Goal: Task Accomplishment & Management: Use online tool/utility

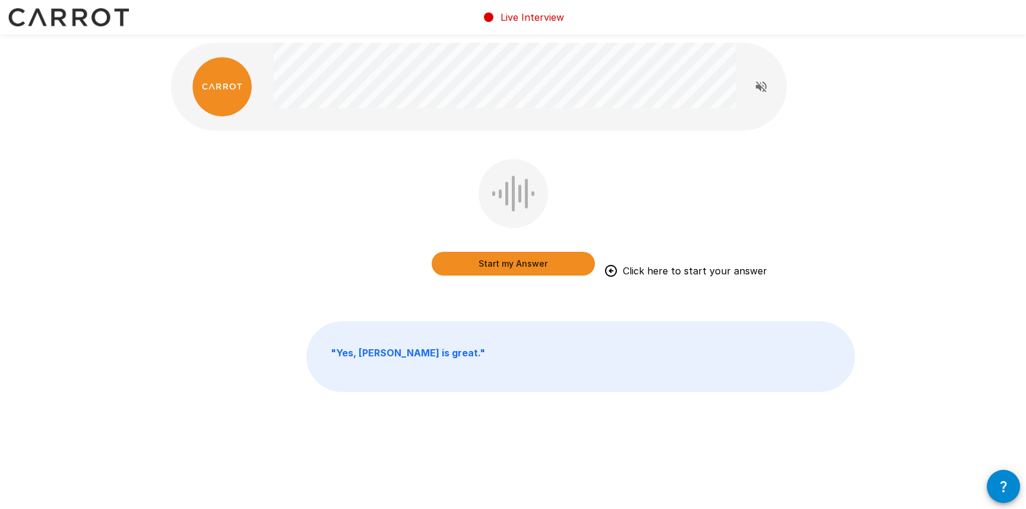
click at [875, 490] on icon "button" at bounding box center [1003, 486] width 14 height 14
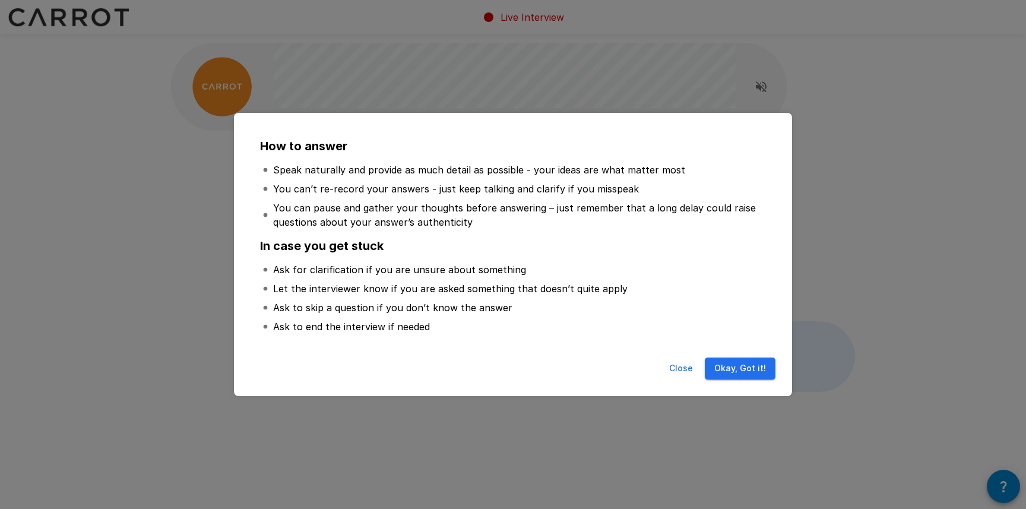
click at [675, 369] on button "Close" at bounding box center [681, 368] width 38 height 22
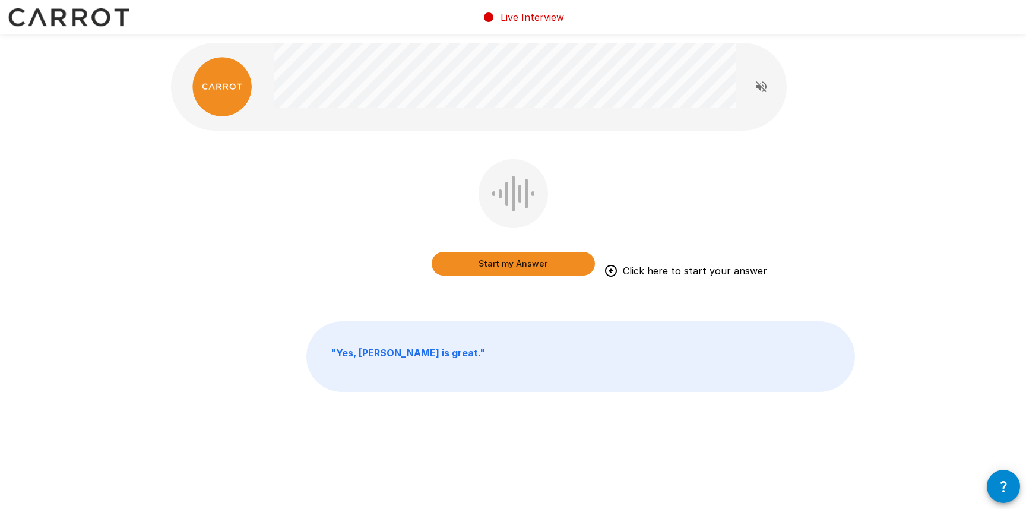
click at [505, 296] on div "Start my Answer Click here to start your answer " Yes, Adam is great. "" at bounding box center [513, 243] width 712 height 487
click at [526, 263] on button "Start my Answer" at bounding box center [513, 264] width 163 height 24
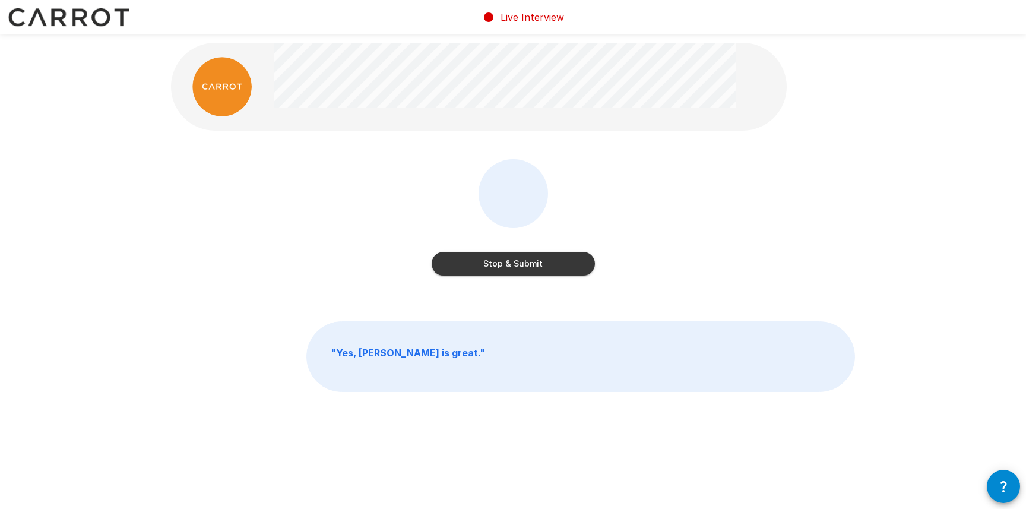
click at [563, 271] on button "Stop & Submit" at bounding box center [513, 264] width 163 height 24
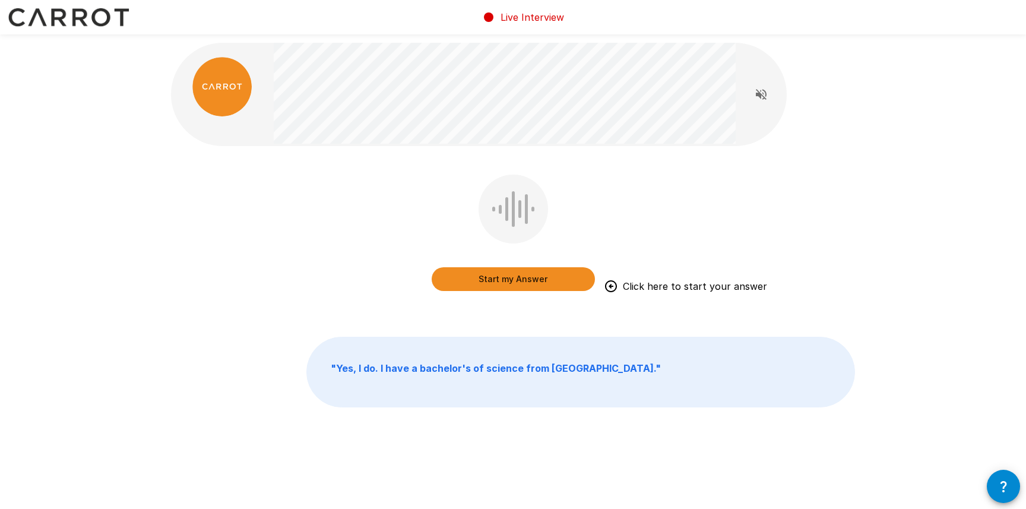
click at [496, 309] on div "Start my Answer Click here to start your answer " Yes, I do. I have a bachelor'…" at bounding box center [513, 251] width 712 height 502
drag, startPoint x: 525, startPoint y: 280, endPoint x: 774, endPoint y: 224, distance: 254.9
click at [525, 280] on button "Start my Answer" at bounding box center [513, 279] width 163 height 24
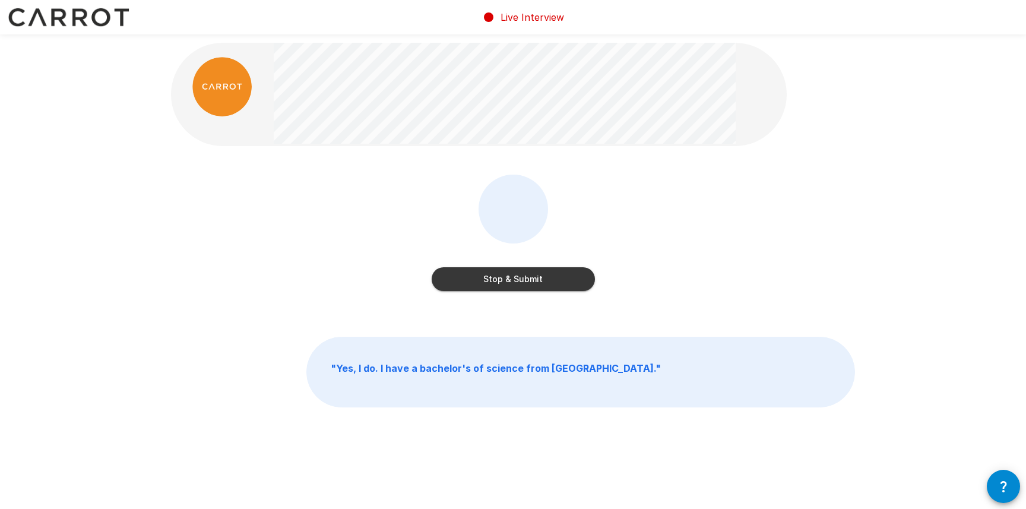
click at [533, 281] on button "Stop & Submit" at bounding box center [513, 279] width 163 height 24
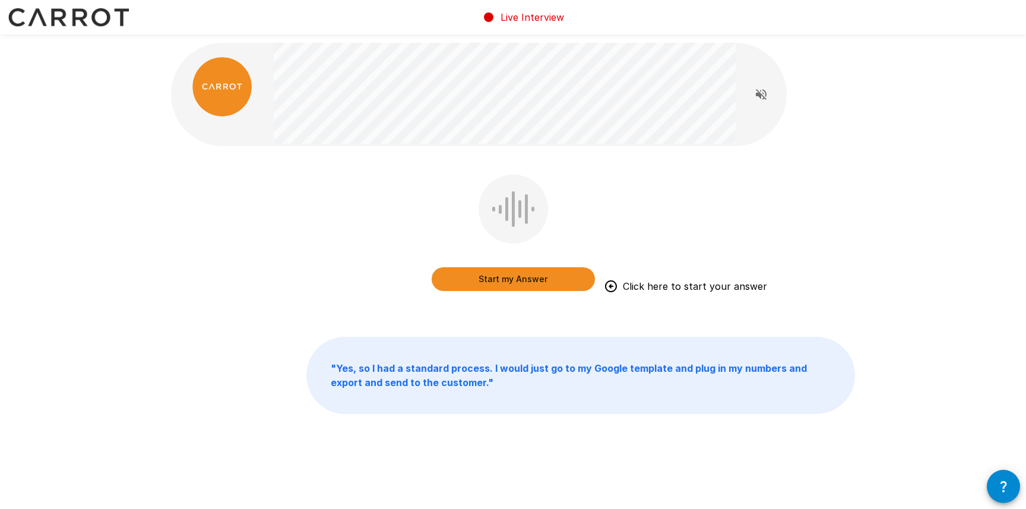
click at [417, 231] on div "Start my Answer Click here to start your answer" at bounding box center [513, 242] width 684 height 134
click at [539, 279] on button "Start my Answer" at bounding box center [513, 279] width 163 height 24
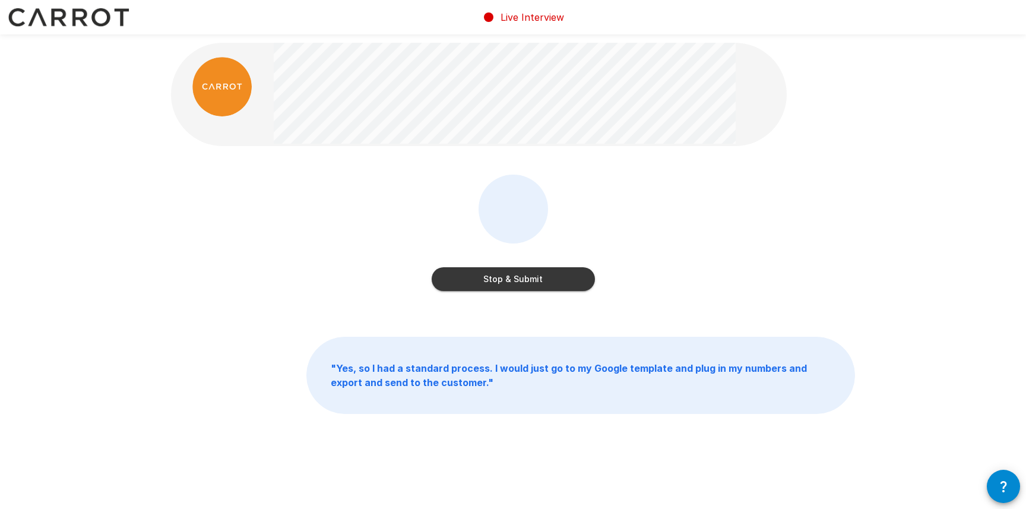
click at [557, 284] on button "Stop & Submit" at bounding box center [513, 279] width 163 height 24
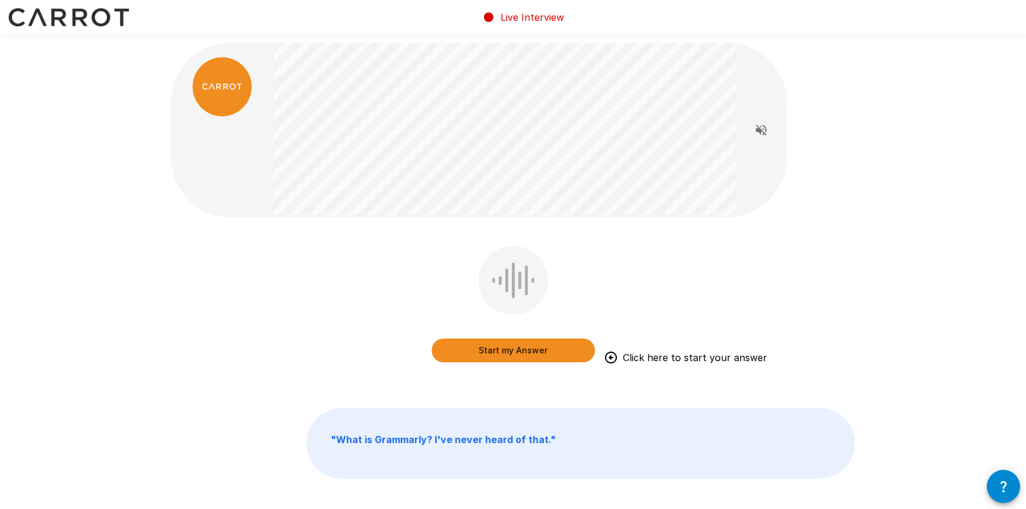
click at [873, 306] on div "Start my Answer Click here to start your answer " What is Grammarly? I've never…" at bounding box center [513, 286] width 1026 height 573
click at [875, 149] on div "Start my Answer Click here to start your answer " What is Grammarly? I've never…" at bounding box center [513, 286] width 1026 height 573
click at [564, 356] on button "Start my Answer" at bounding box center [513, 350] width 163 height 24
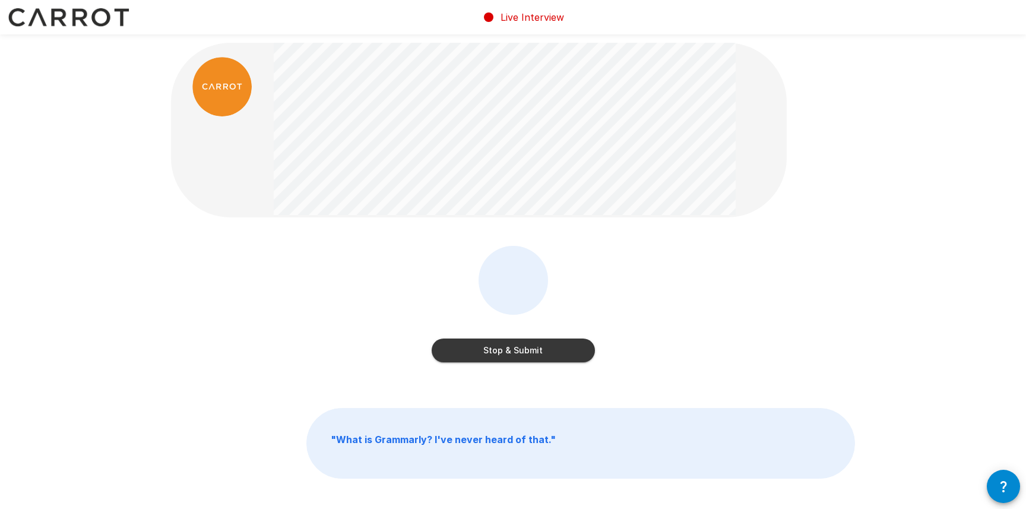
click at [563, 356] on button "Stop & Submit" at bounding box center [513, 350] width 163 height 24
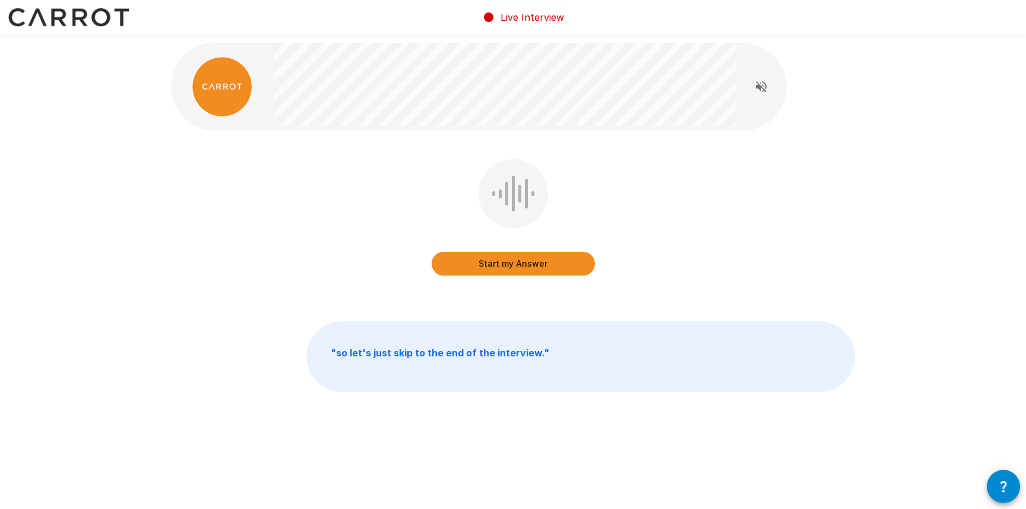
click at [729, 300] on div "Start my Answer " so let's just skip to the end of the interview. "" at bounding box center [513, 243] width 712 height 487
click at [519, 258] on button "Start my Answer" at bounding box center [513, 264] width 163 height 24
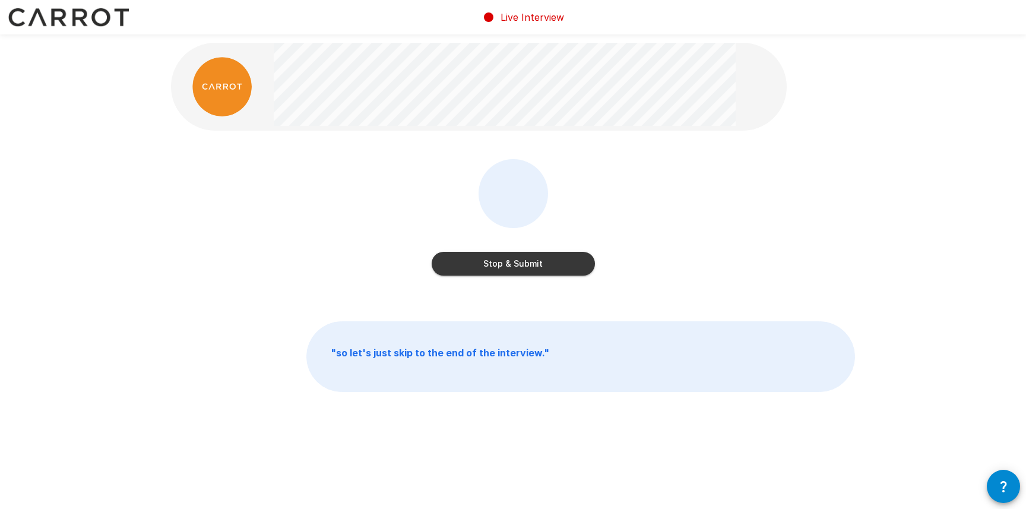
click at [580, 267] on button "Stop & Submit" at bounding box center [513, 264] width 163 height 24
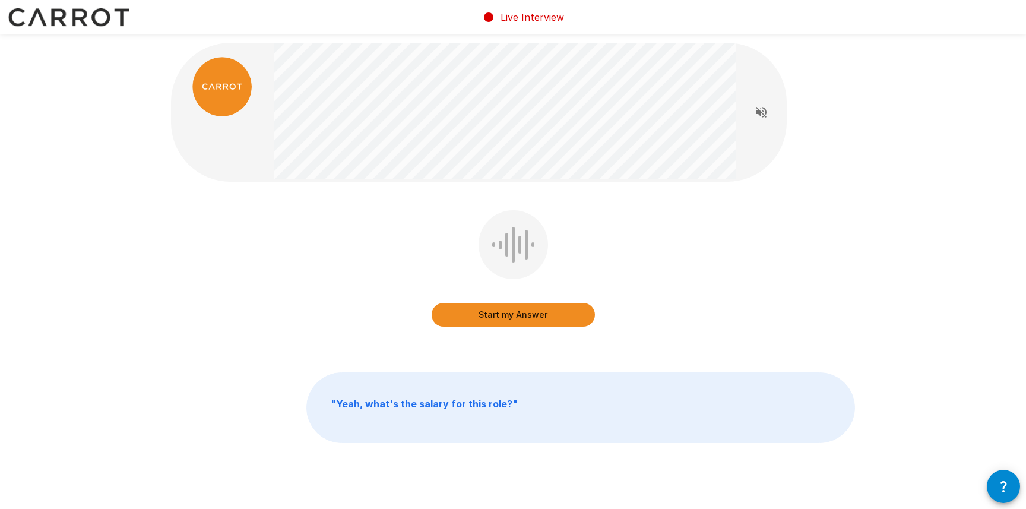
click at [530, 310] on button "Start my Answer" at bounding box center [513, 315] width 163 height 24
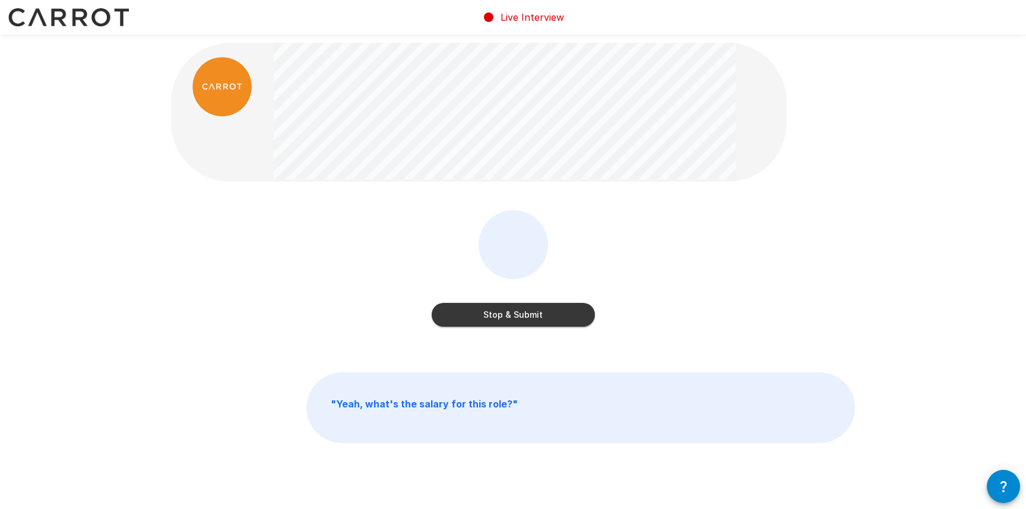
click at [578, 316] on button "Stop & Submit" at bounding box center [513, 315] width 163 height 24
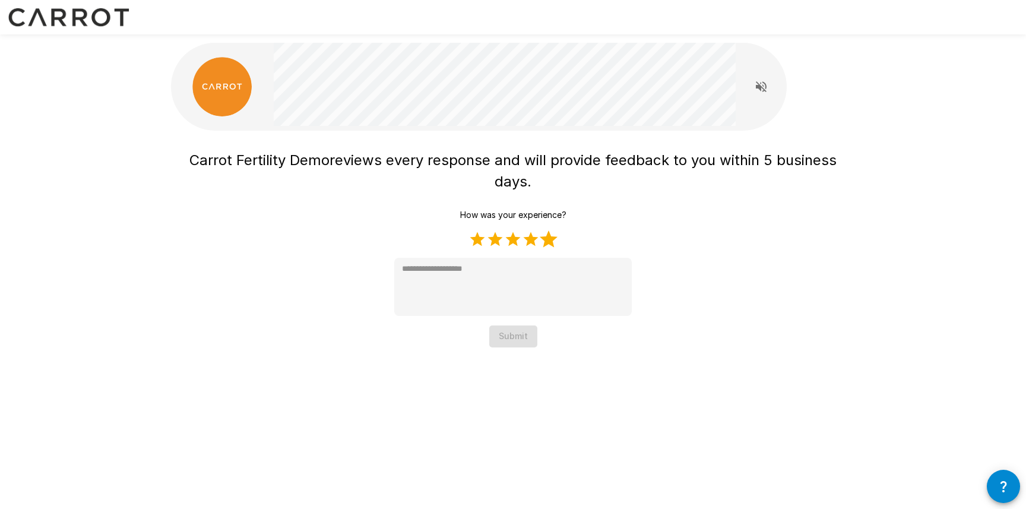
drag, startPoint x: 554, startPoint y: 245, endPoint x: 653, endPoint y: 273, distance: 102.6
click at [554, 245] on label "5 Stars" at bounding box center [549, 239] width 18 height 18
type textarea "*"
click at [494, 331] on button "Submit" at bounding box center [513, 336] width 48 height 22
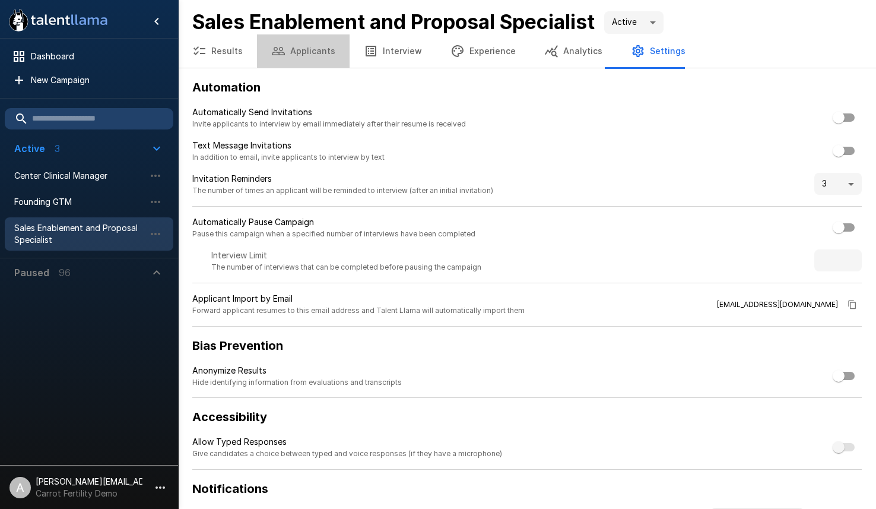
click at [334, 55] on button "Applicants" at bounding box center [303, 50] width 93 height 33
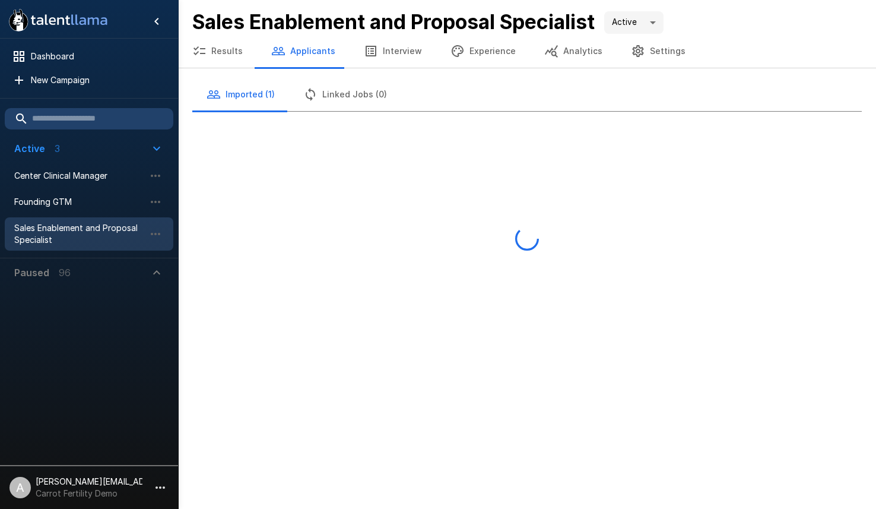
click at [391, 52] on button "Interview" at bounding box center [393, 50] width 87 height 33
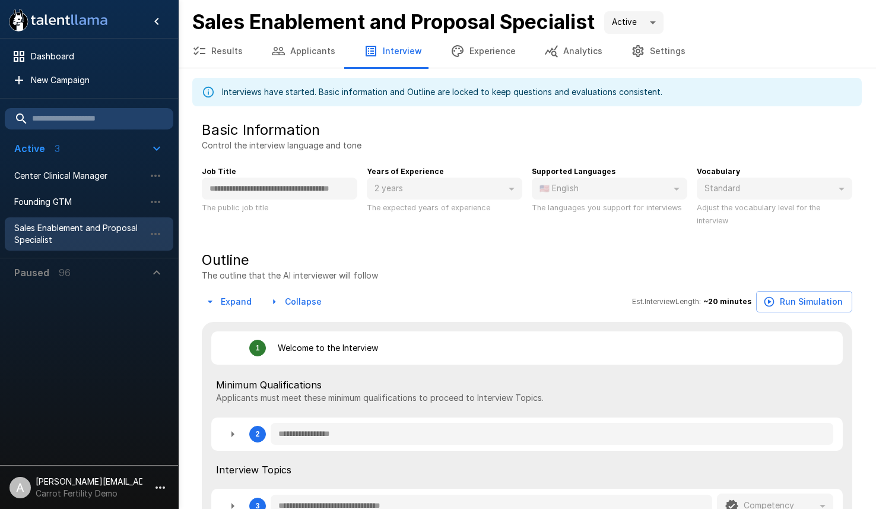
type textarea "*"
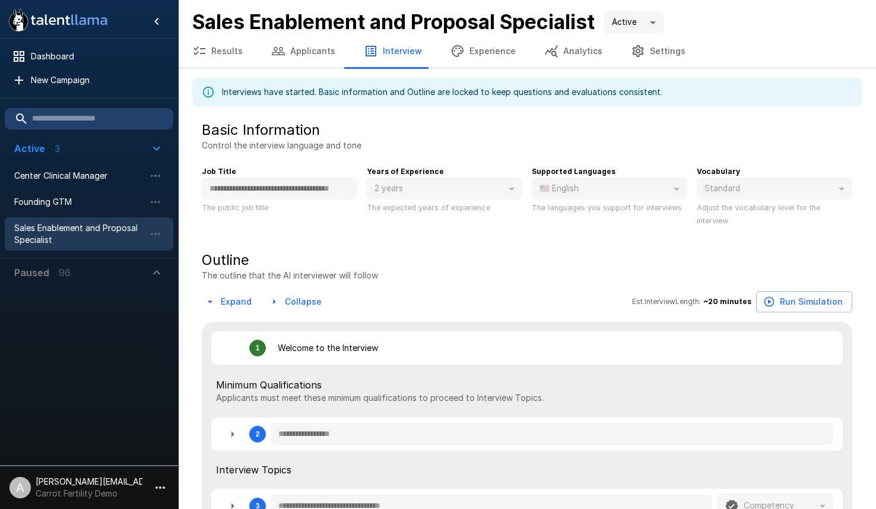
type textarea "*"
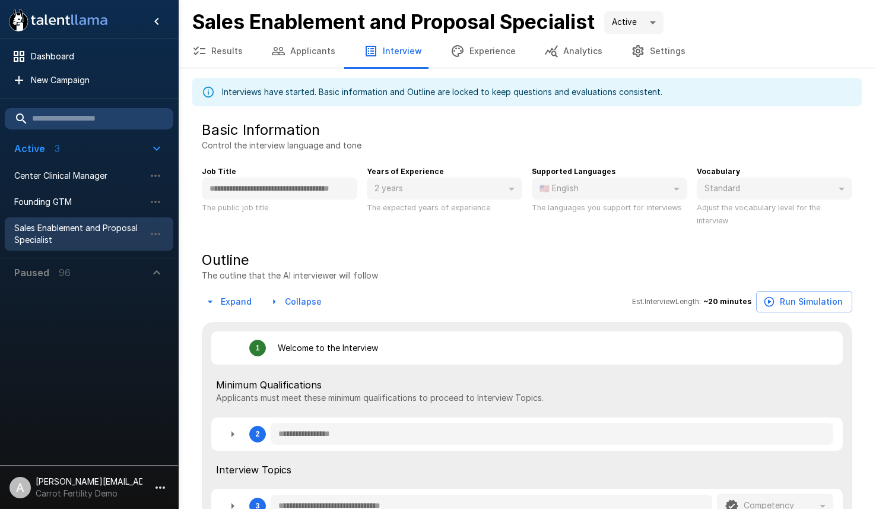
type textarea "*"
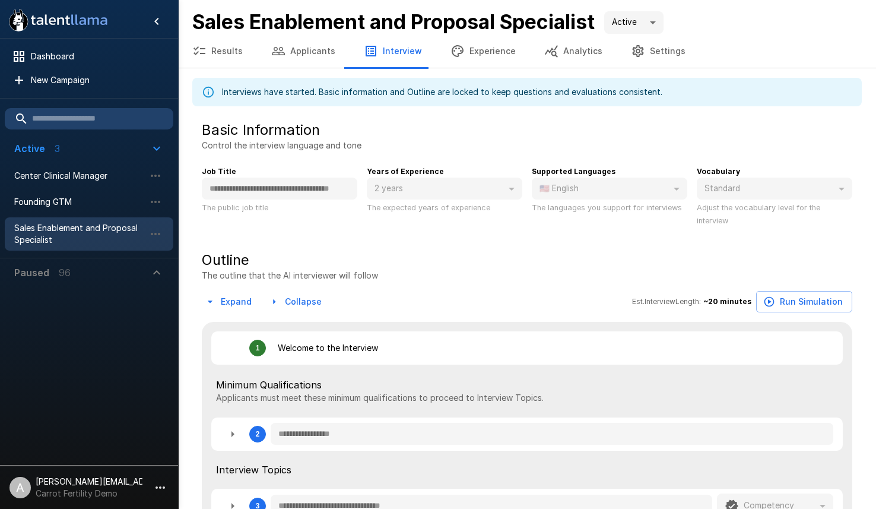
type textarea "*"
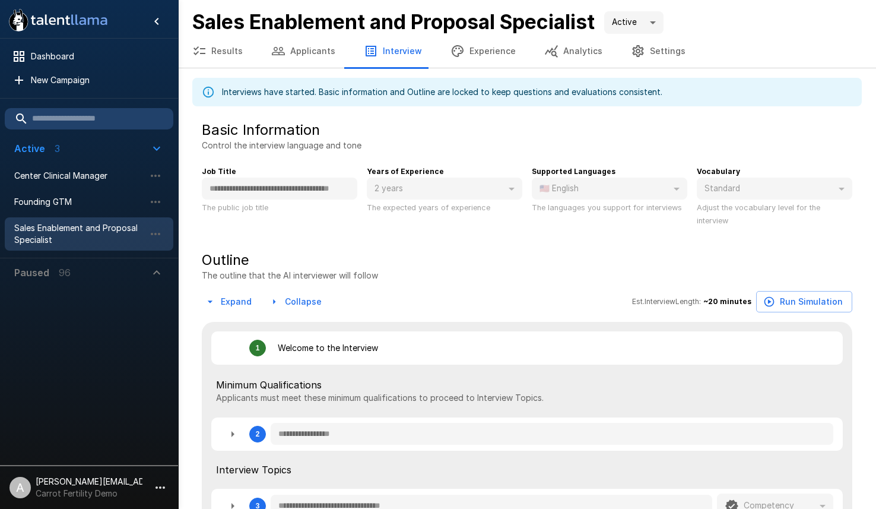
type textarea "*"
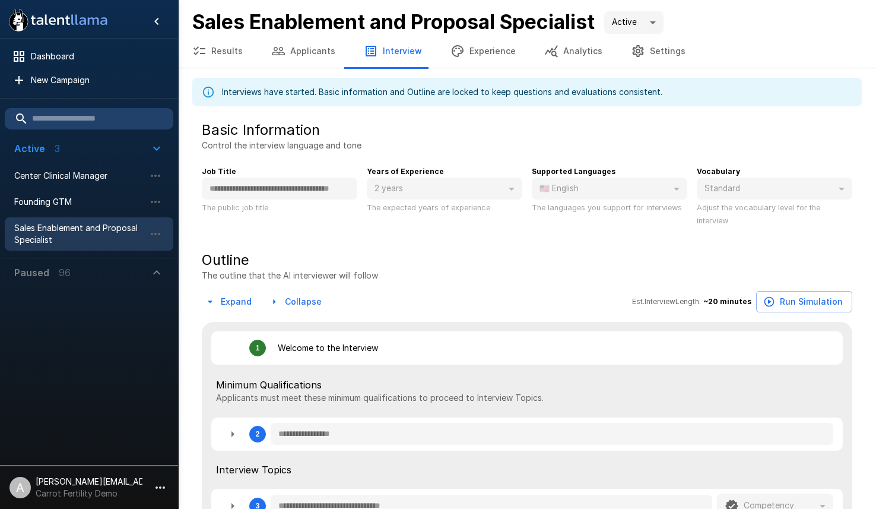
type textarea "*"
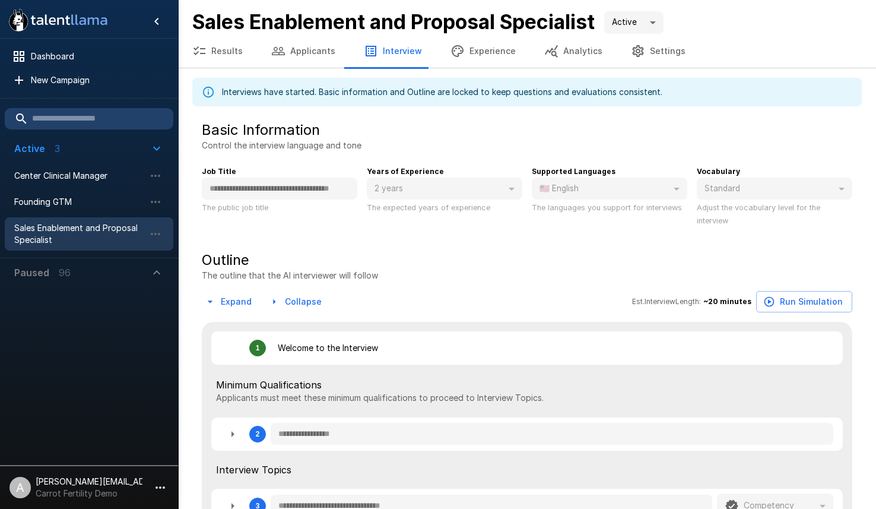
drag, startPoint x: 236, startPoint y: 437, endPoint x: 241, endPoint y: 433, distance: 6.4
click at [237, 437] on icon "button" at bounding box center [233, 434] width 14 height 14
type textarea "*"
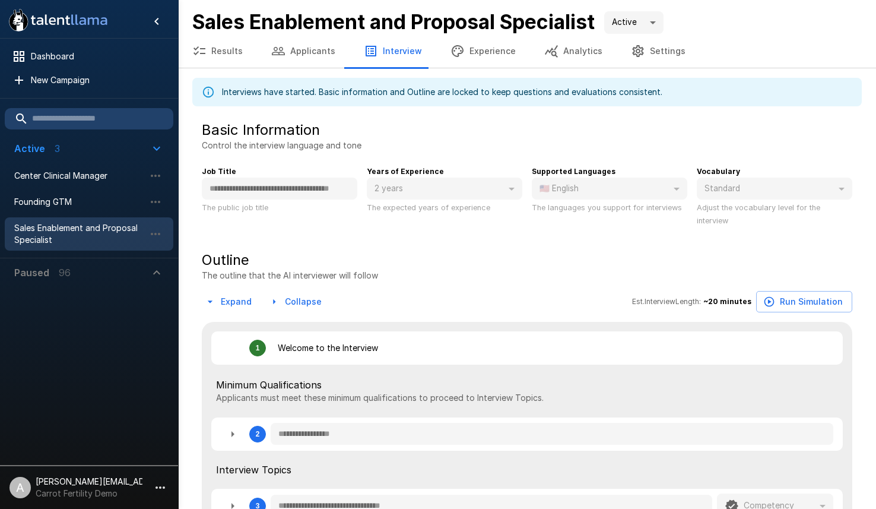
type textarea "*"
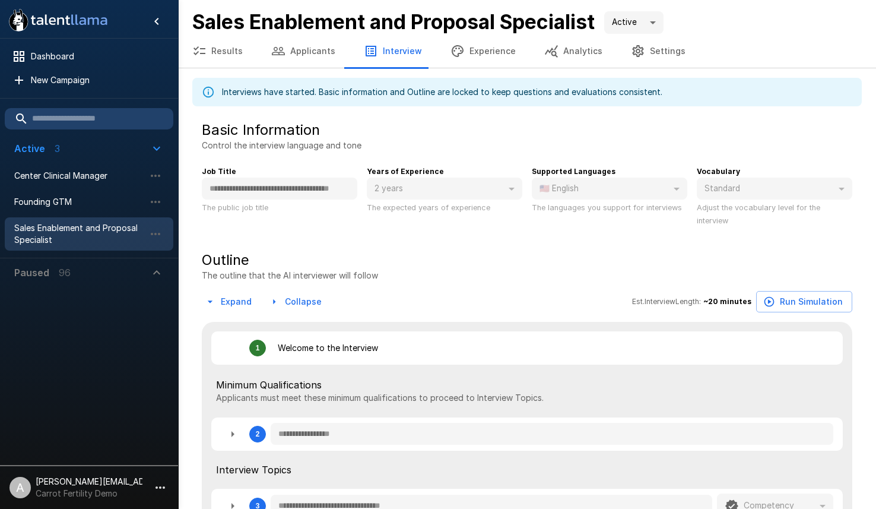
type textarea "*"
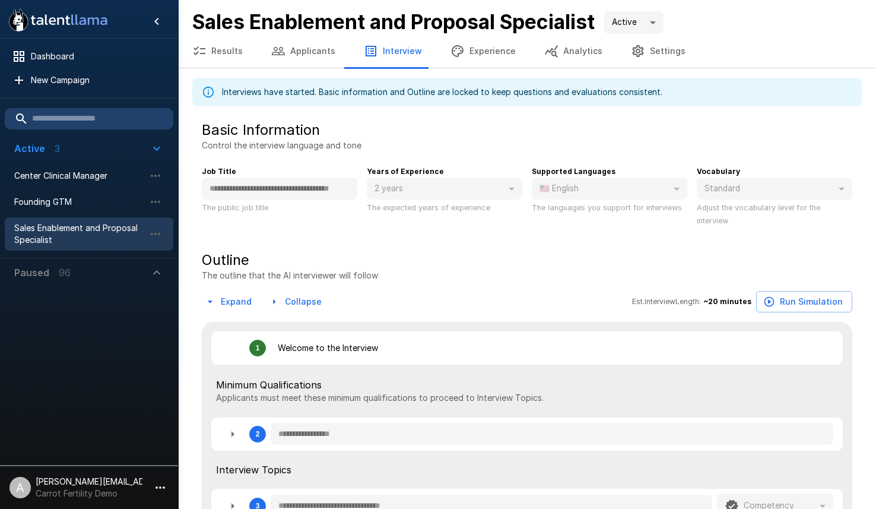
type textarea "*"
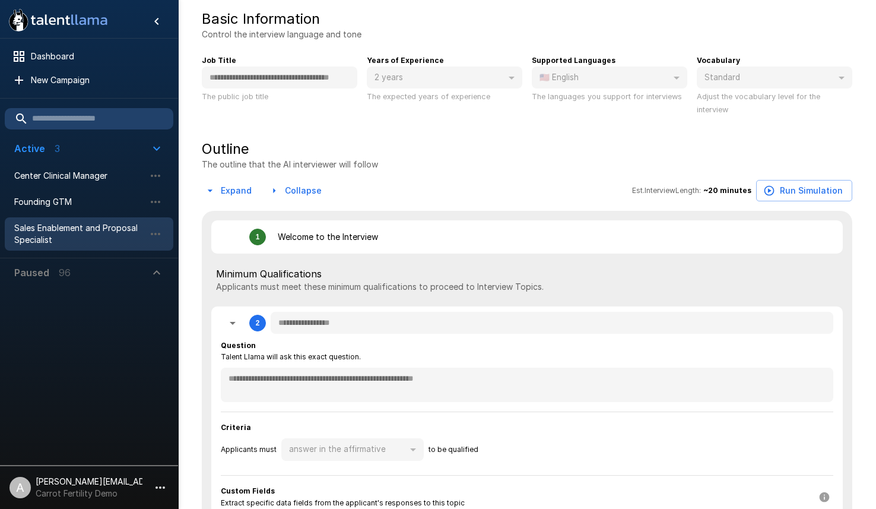
scroll to position [158, 0]
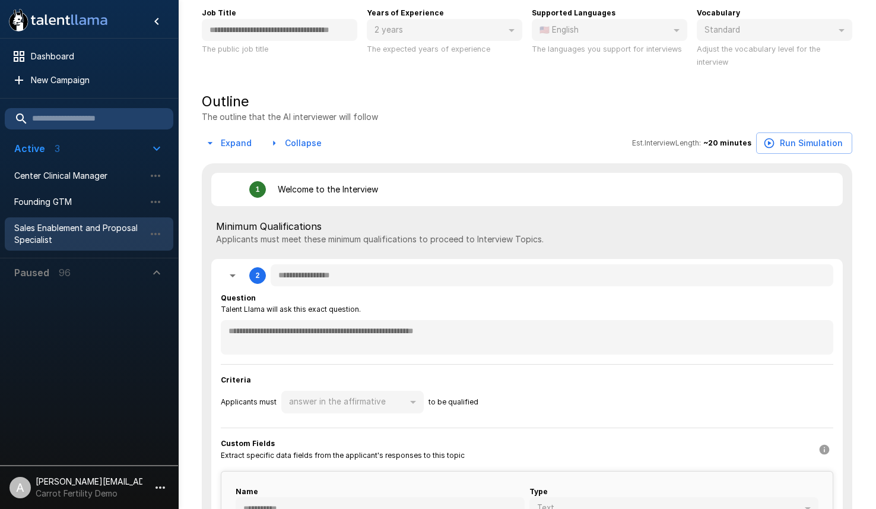
click at [234, 278] on icon "button" at bounding box center [233, 275] width 14 height 14
type textarea "*"
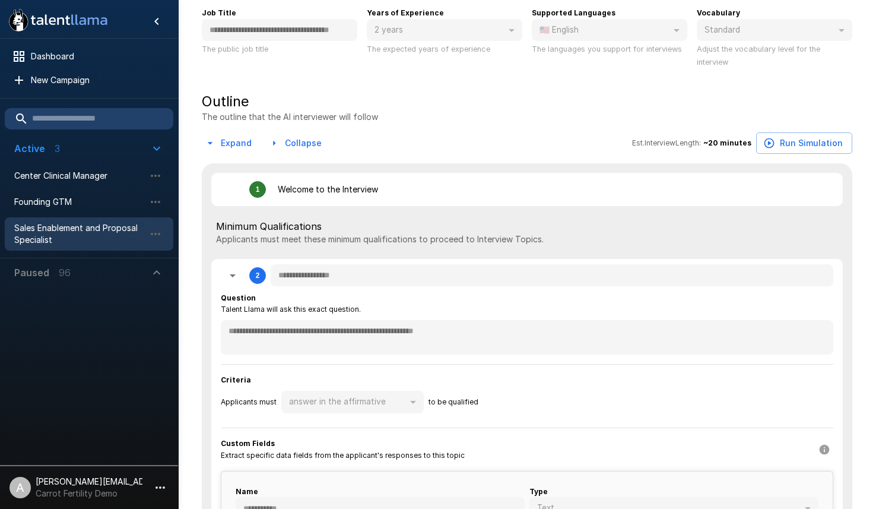
type textarea "*"
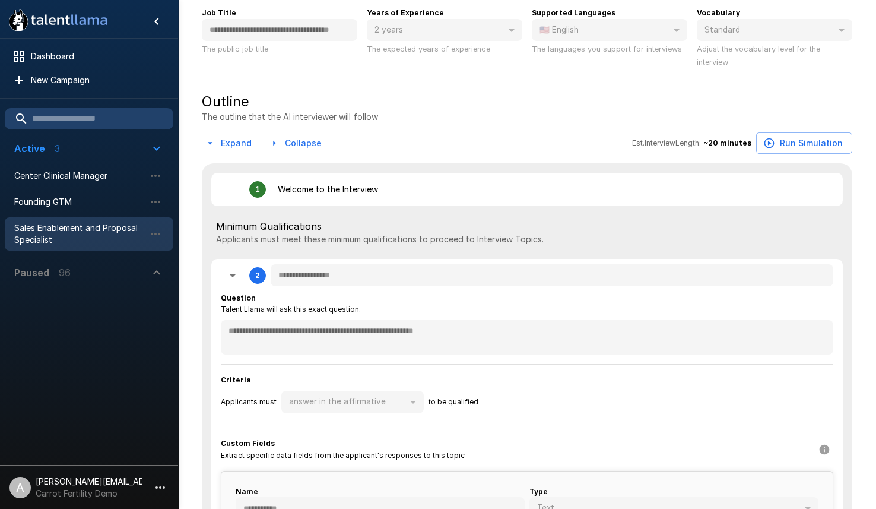
type textarea "*"
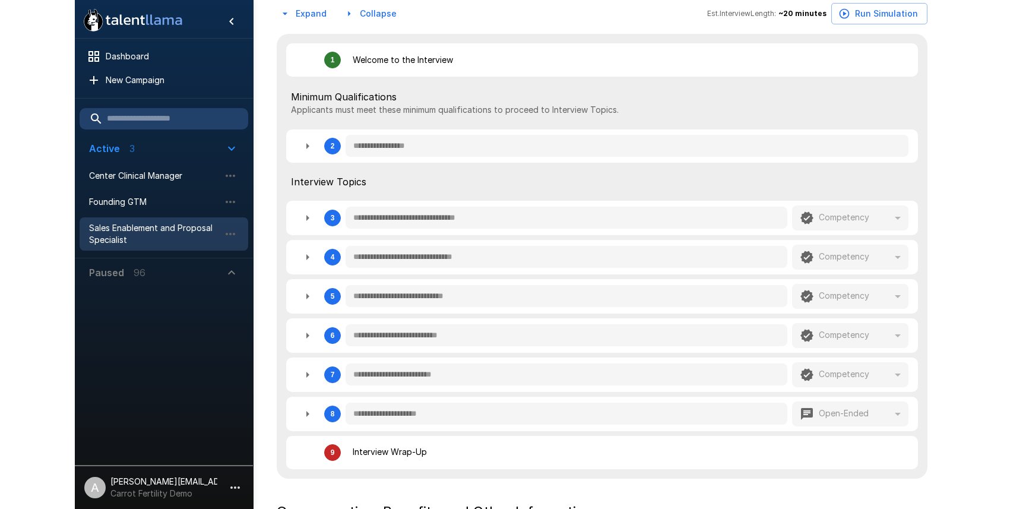
scroll to position [305, 0]
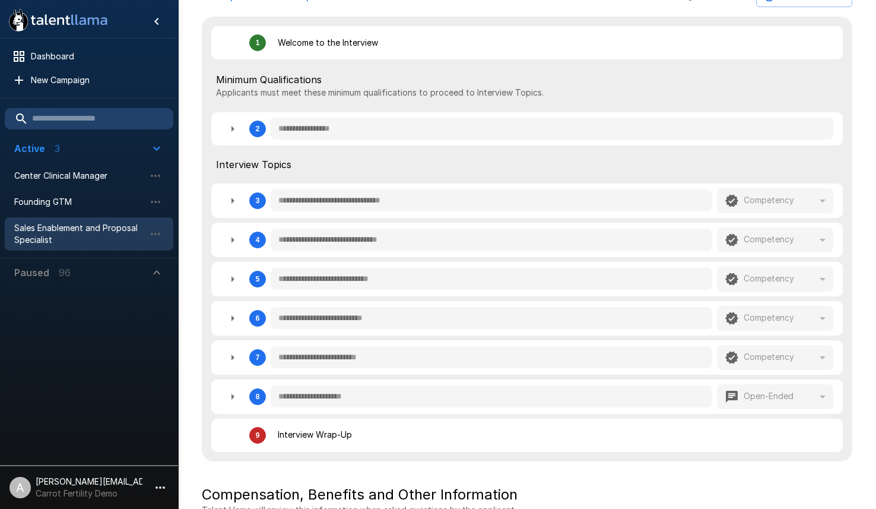
type textarea "*"
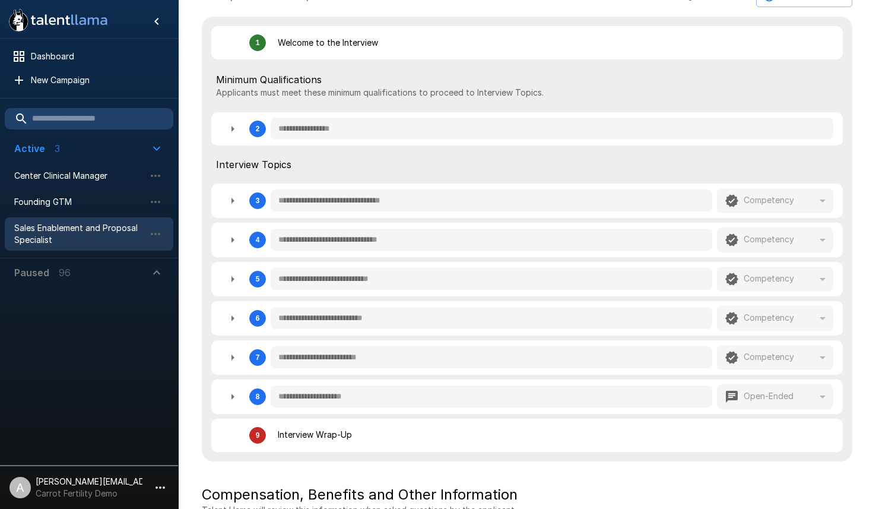
type textarea "*"
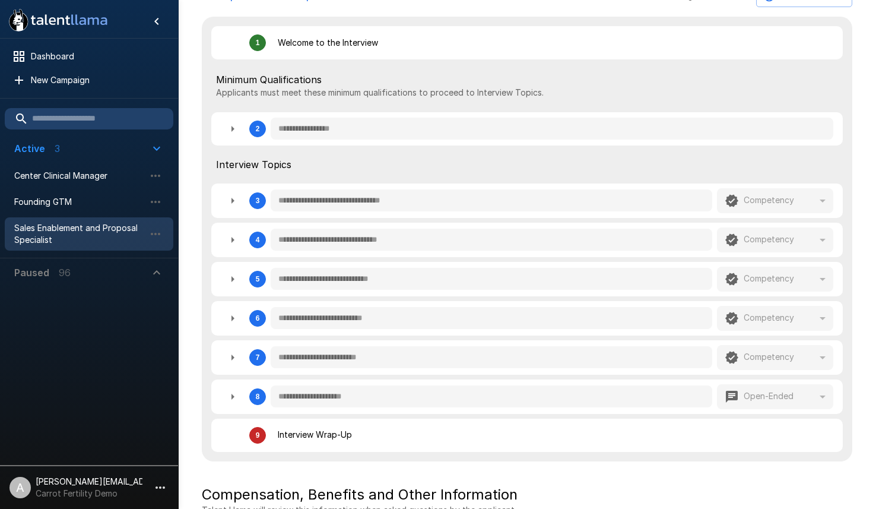
type textarea "*"
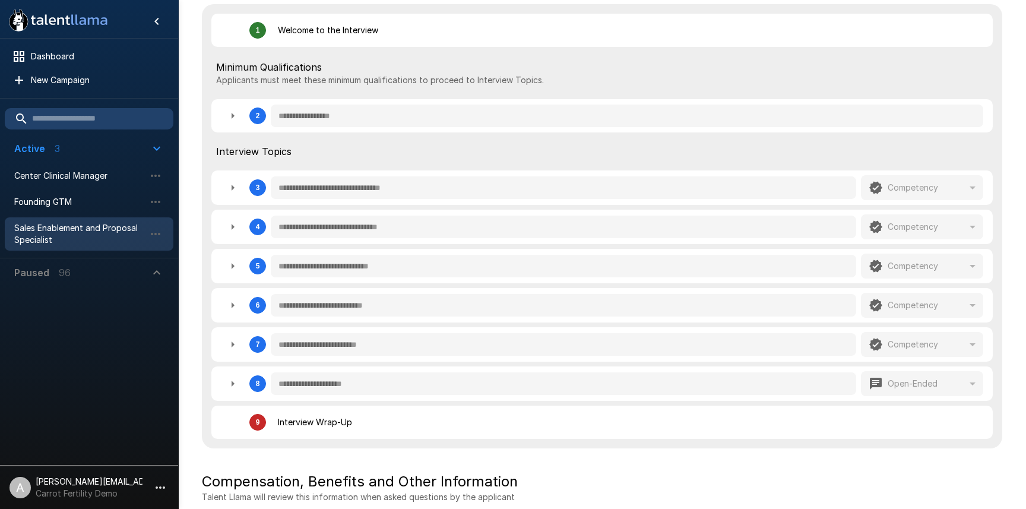
type textarea "*"
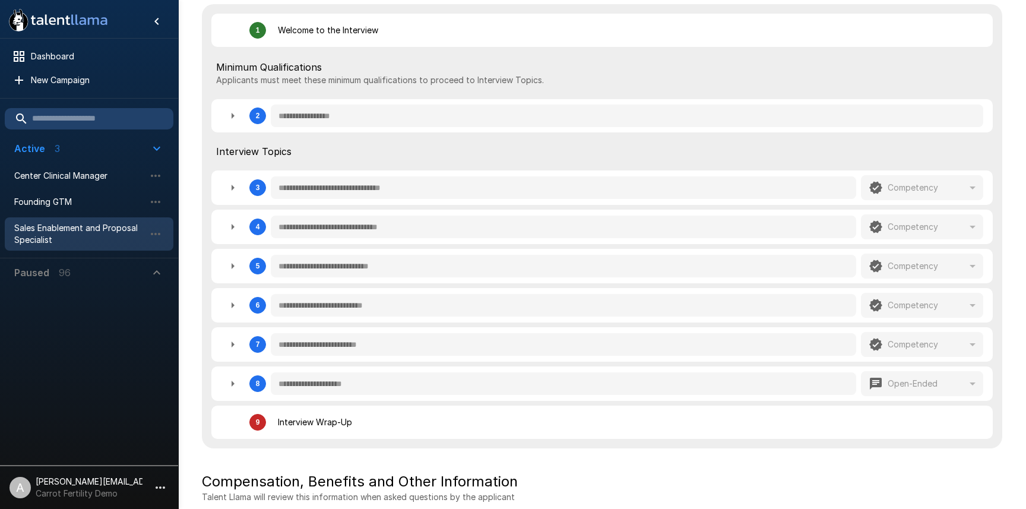
type textarea "*"
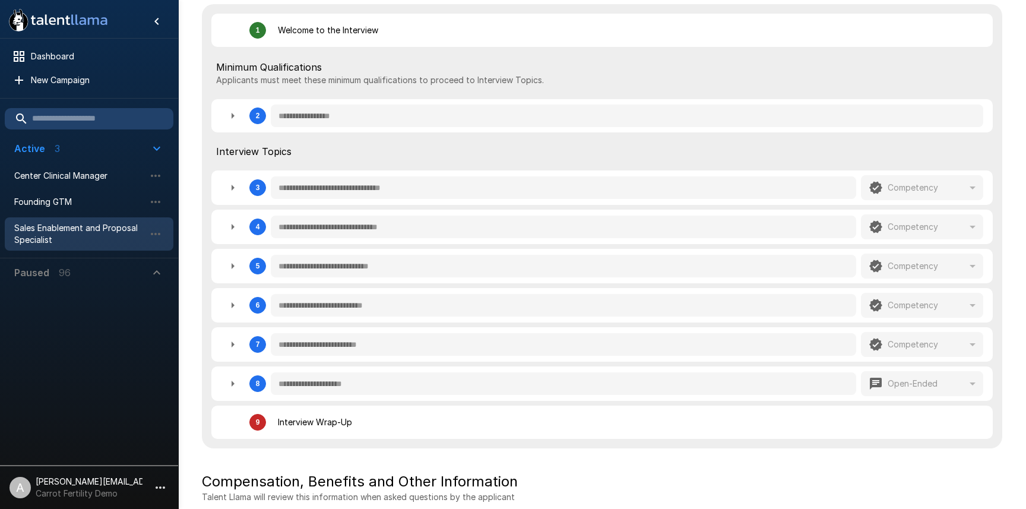
type textarea "*"
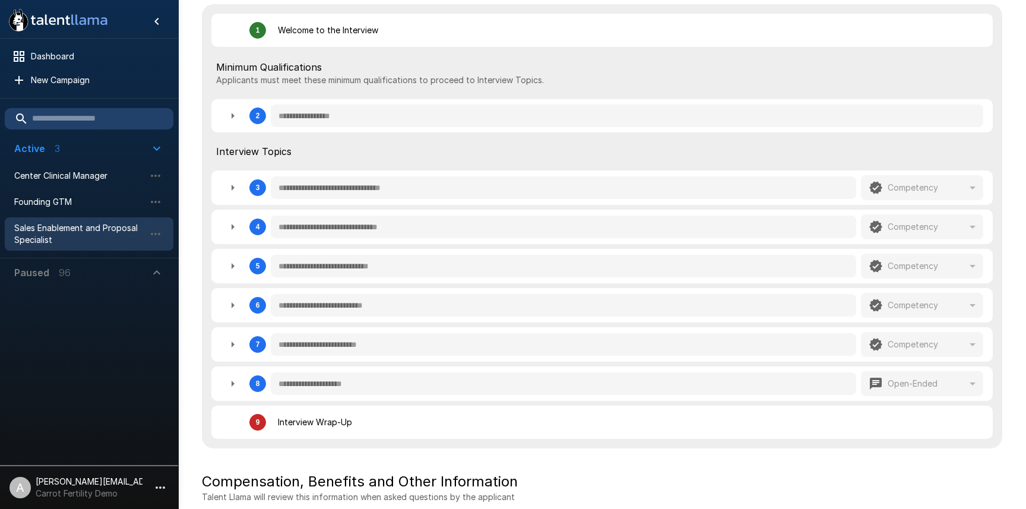
scroll to position [0, 0]
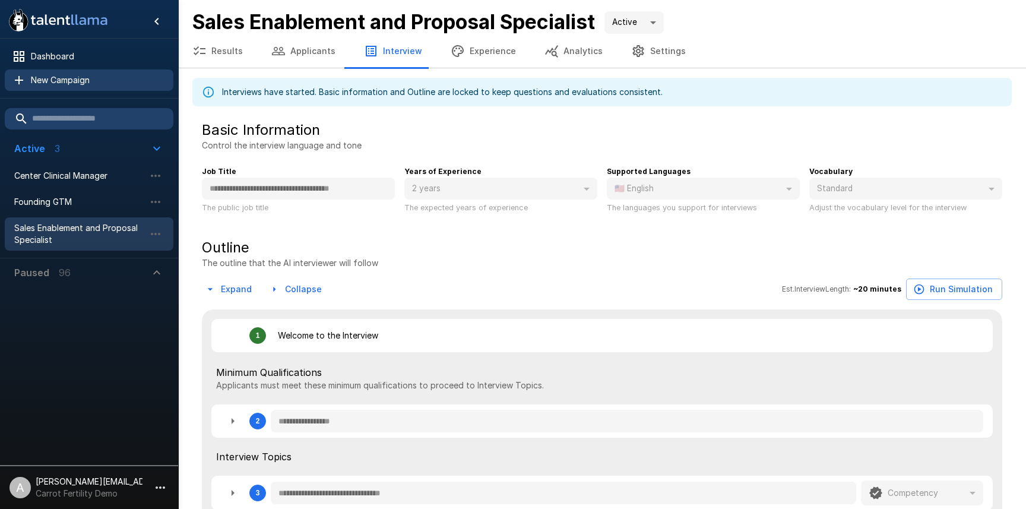
click at [96, 78] on span "New Campaign" at bounding box center [97, 80] width 133 height 12
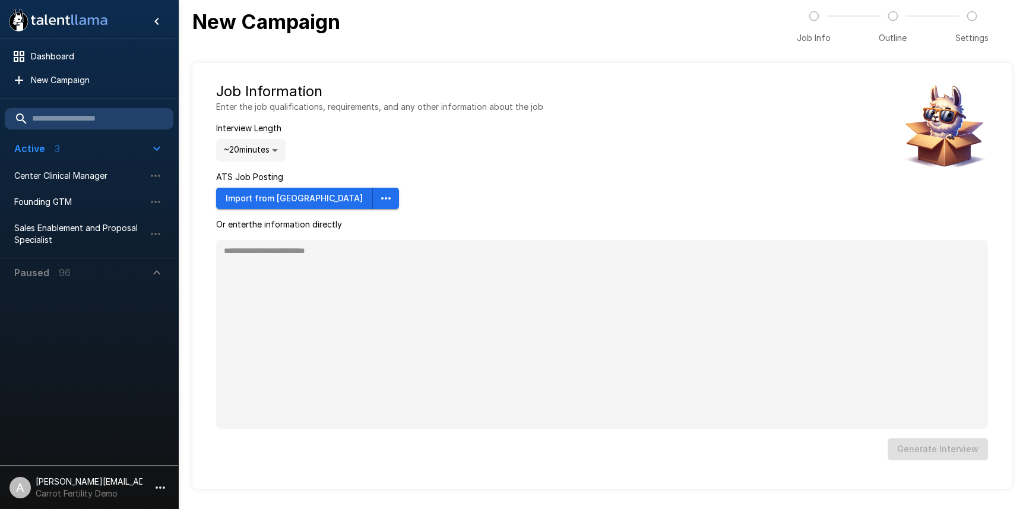
type textarea "*"
click at [379, 192] on icon "button" at bounding box center [386, 198] width 14 height 14
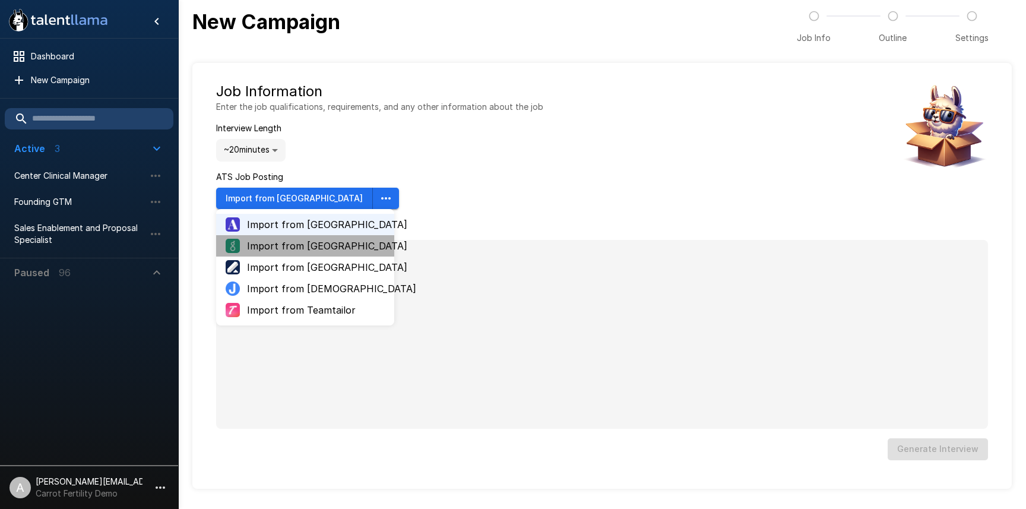
click at [330, 248] on span "Import from Greenhouse" at bounding box center [316, 246] width 138 height 14
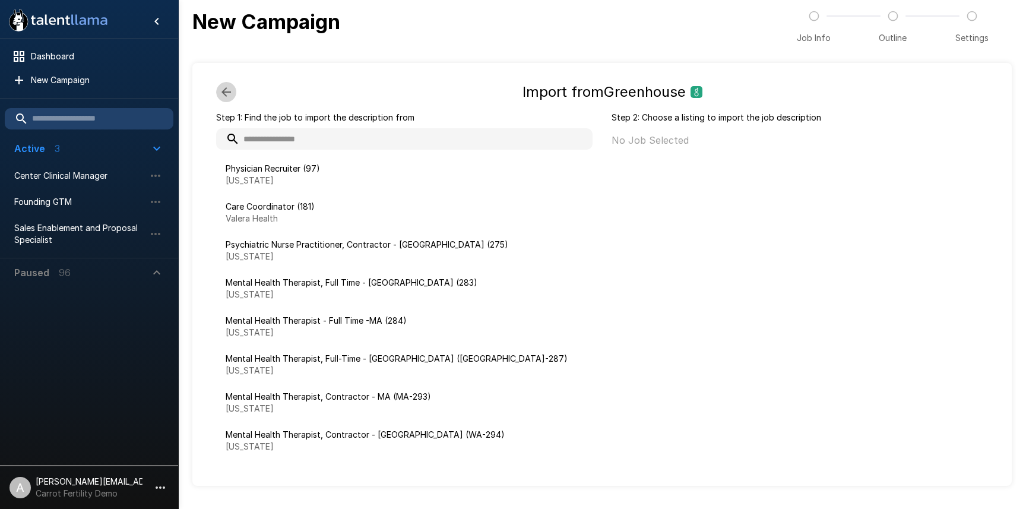
click at [223, 91] on icon "button" at bounding box center [225, 91] width 9 height 9
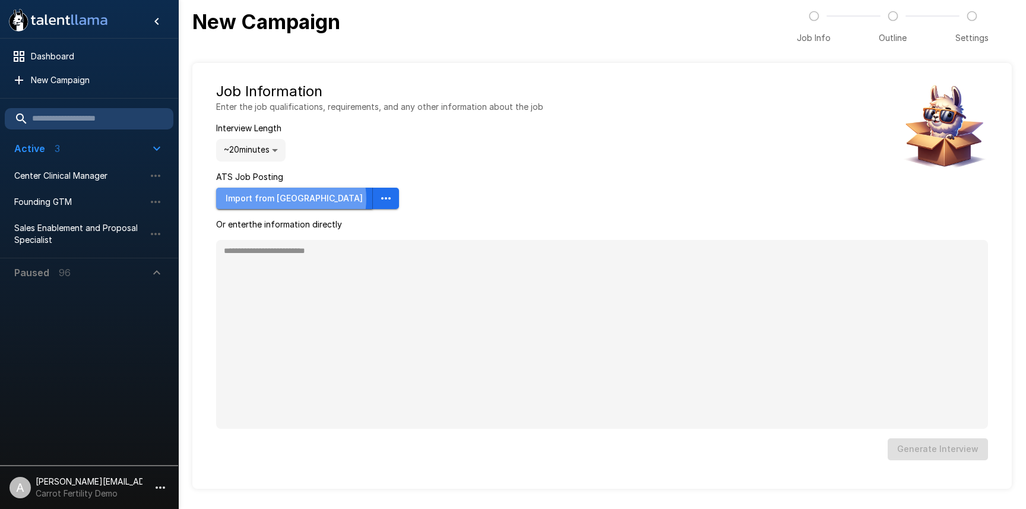
click at [290, 199] on button "Import from Ashby" at bounding box center [294, 199] width 157 height 22
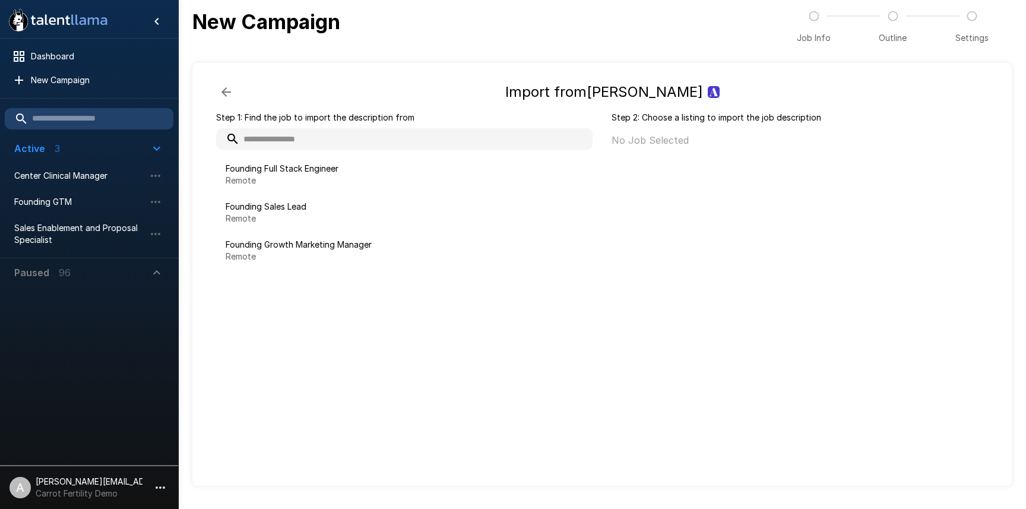
click at [226, 89] on icon "button" at bounding box center [225, 91] width 9 height 9
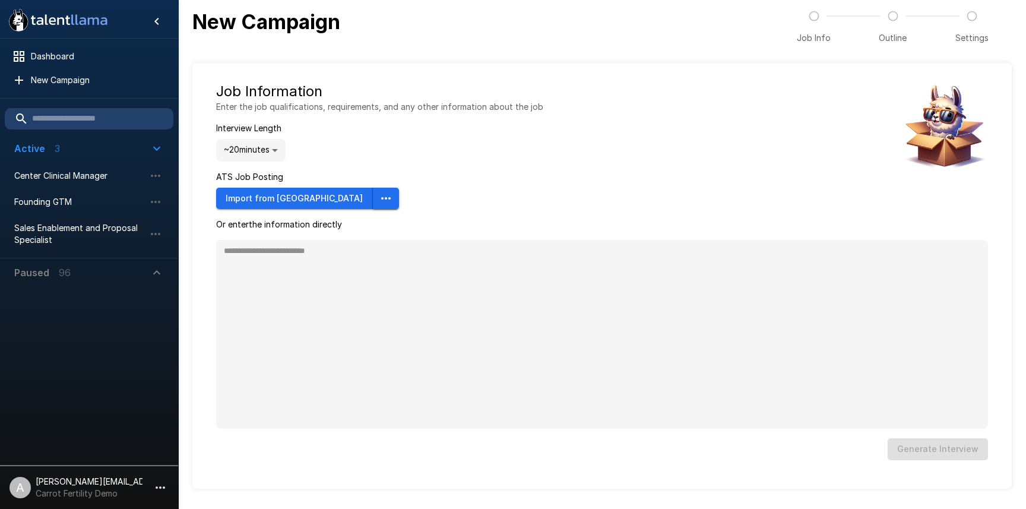
click at [373, 201] on button "button" at bounding box center [386, 199] width 26 height 22
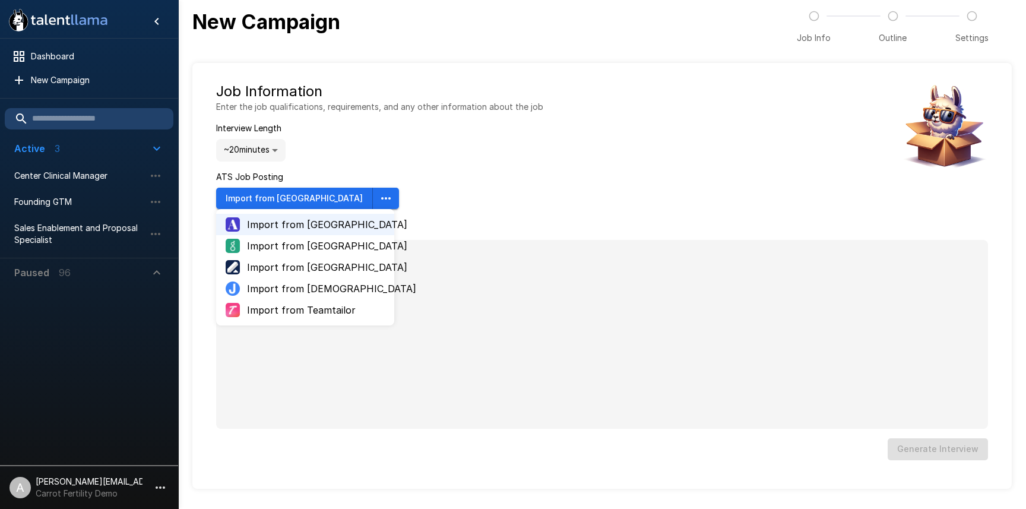
click at [429, 180] on div "Job Information Enter the job qualifications, requirements, and any other infor…" at bounding box center [379, 145] width 327 height 127
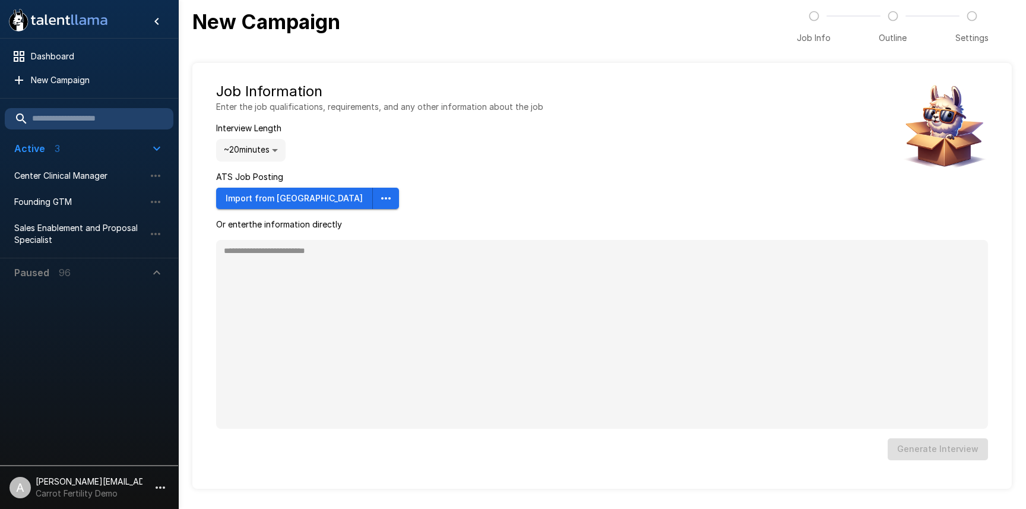
drag, startPoint x: 664, startPoint y: 88, endPoint x: 653, endPoint y: 85, distance: 11.5
click at [664, 88] on div "Job Information Enter the job qualifications, requirements, and any other infor…" at bounding box center [602, 145] width 772 height 127
click at [379, 201] on icon "button" at bounding box center [386, 198] width 14 height 14
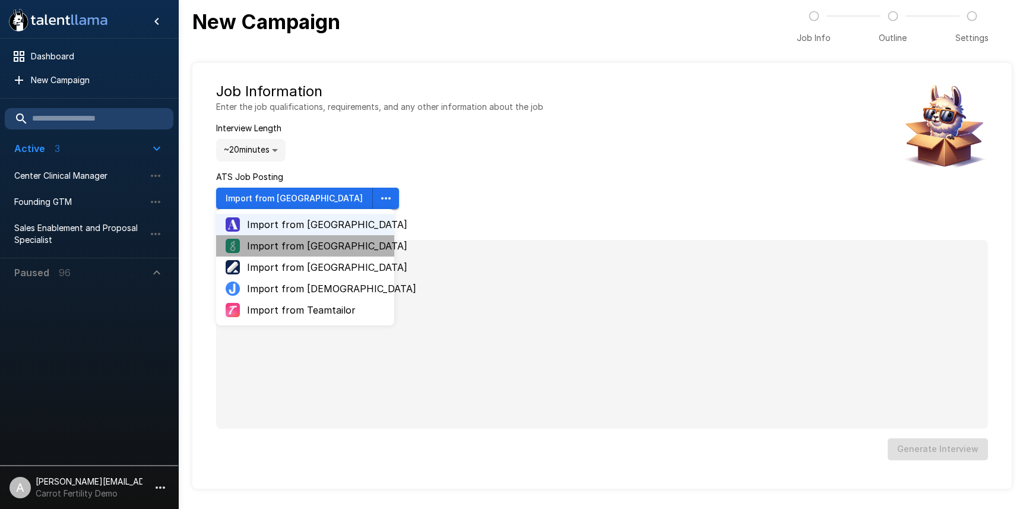
click at [290, 243] on span "Import from Greenhouse" at bounding box center [316, 246] width 138 height 14
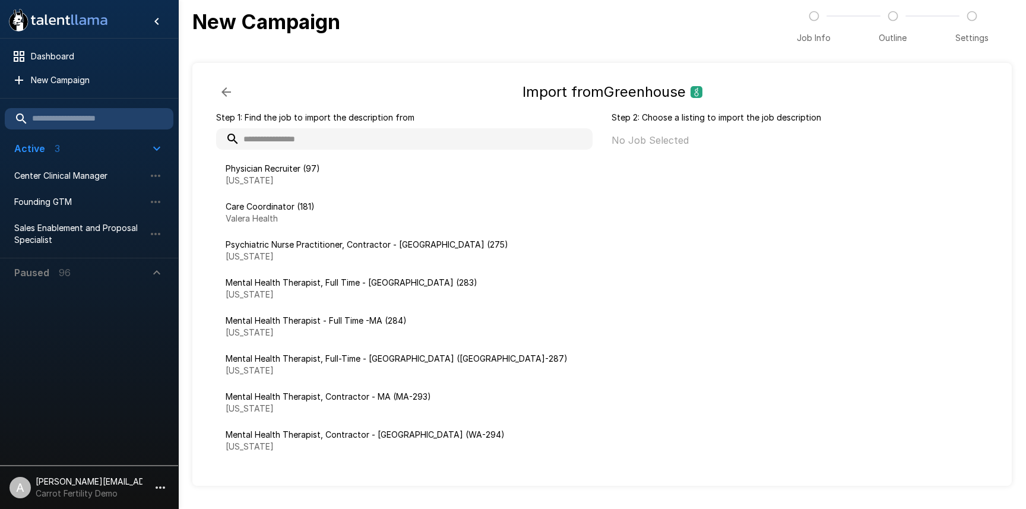
click at [231, 96] on icon "button" at bounding box center [226, 92] width 14 height 14
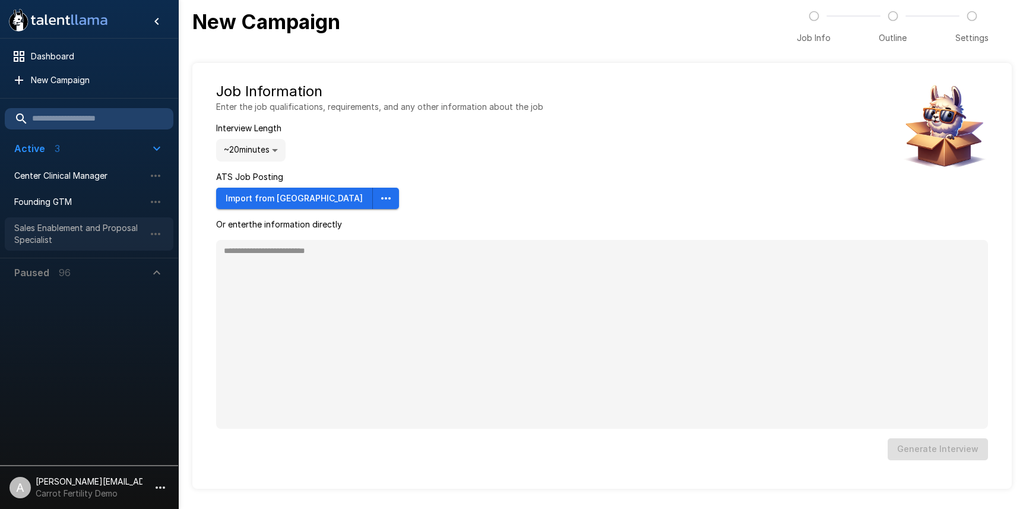
click at [101, 238] on span "Sales Enablement and Proposal Specialist" at bounding box center [79, 234] width 131 height 24
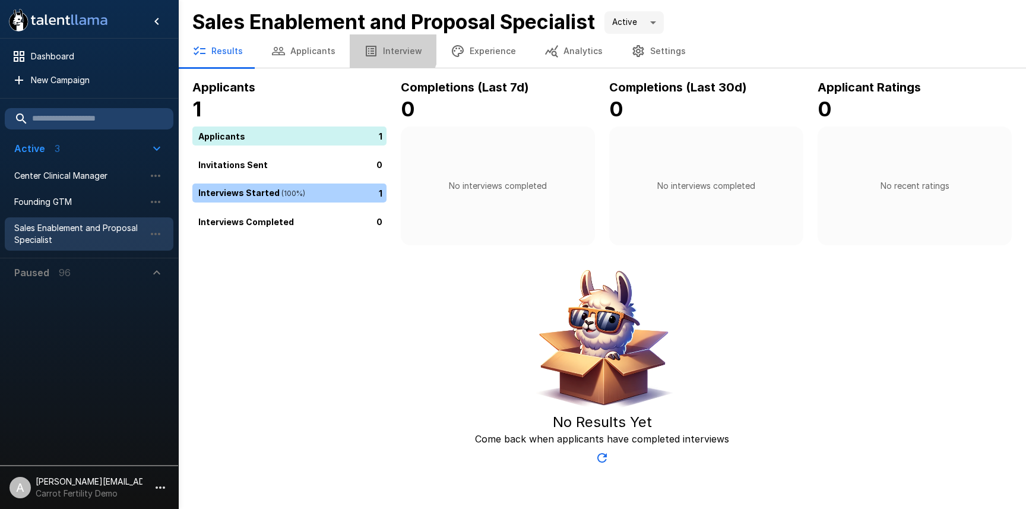
click at [385, 47] on button "Interview" at bounding box center [393, 50] width 87 height 33
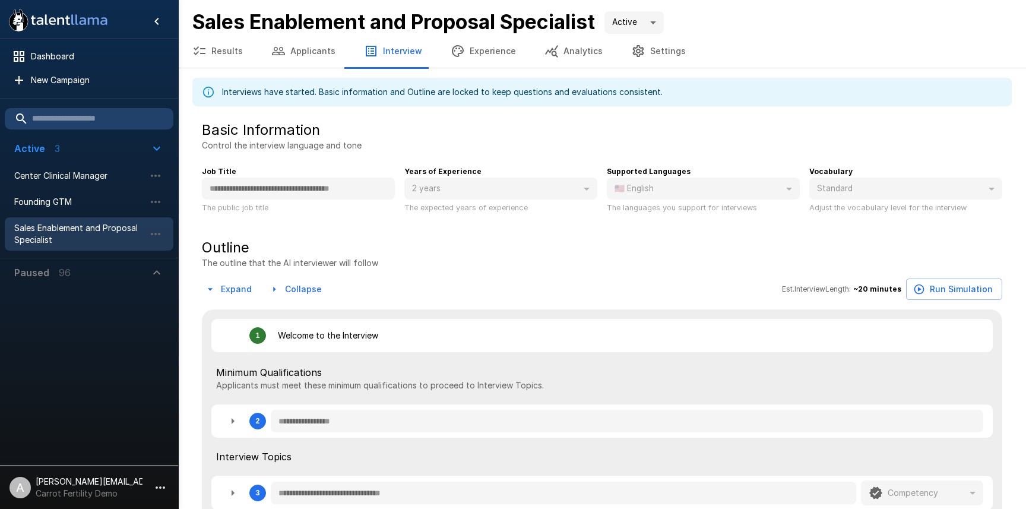
type textarea "*"
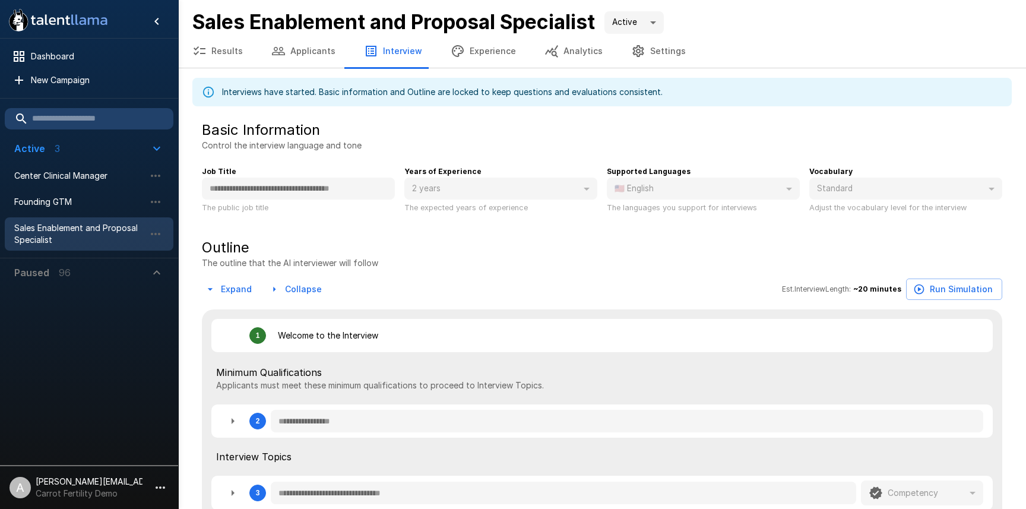
type textarea "*"
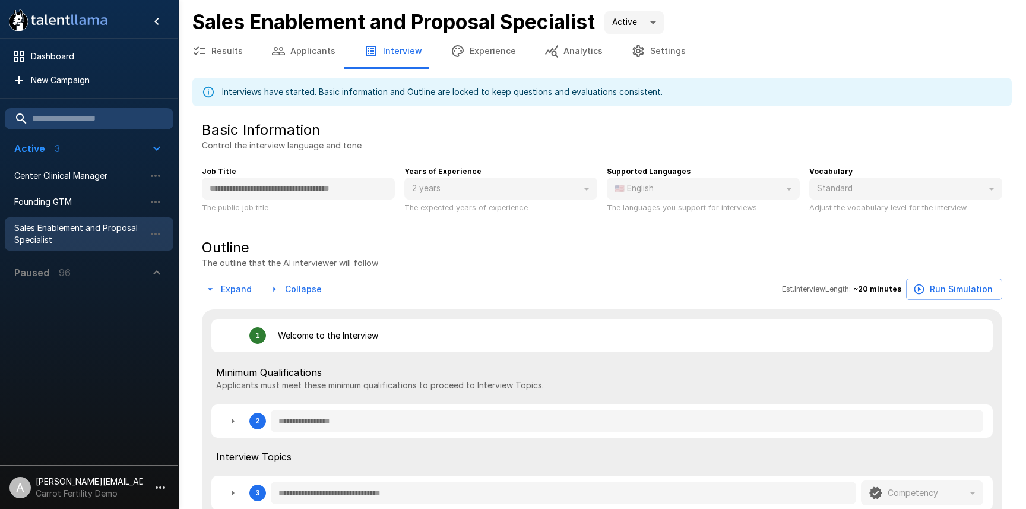
type textarea "*"
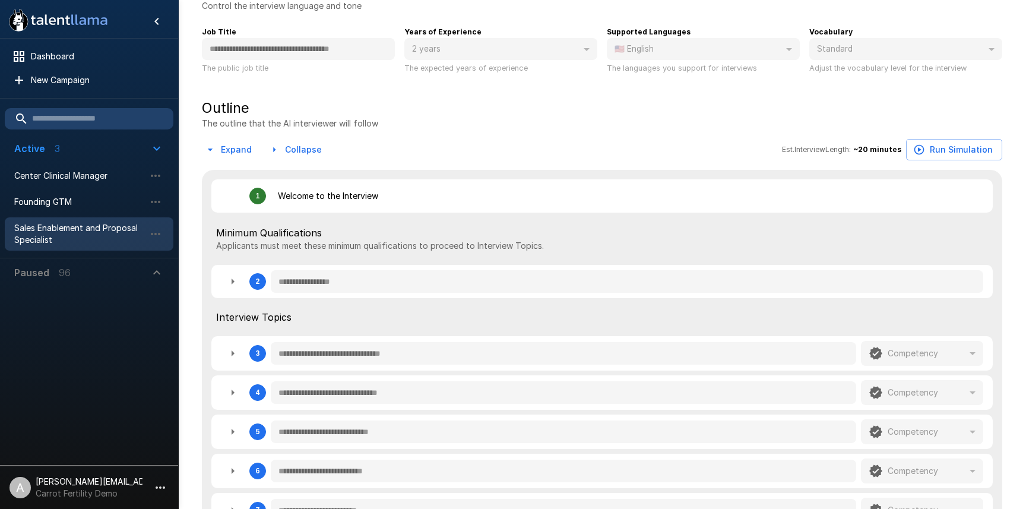
scroll to position [161, 0]
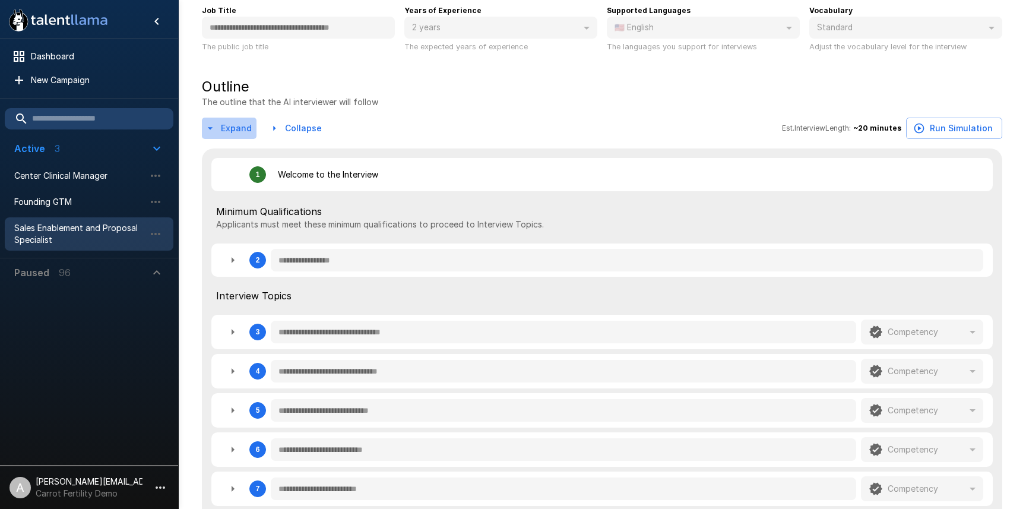
drag, startPoint x: 234, startPoint y: 131, endPoint x: 248, endPoint y: 129, distance: 13.8
click at [235, 131] on button "Expand" at bounding box center [229, 129] width 55 height 22
type textarea "*"
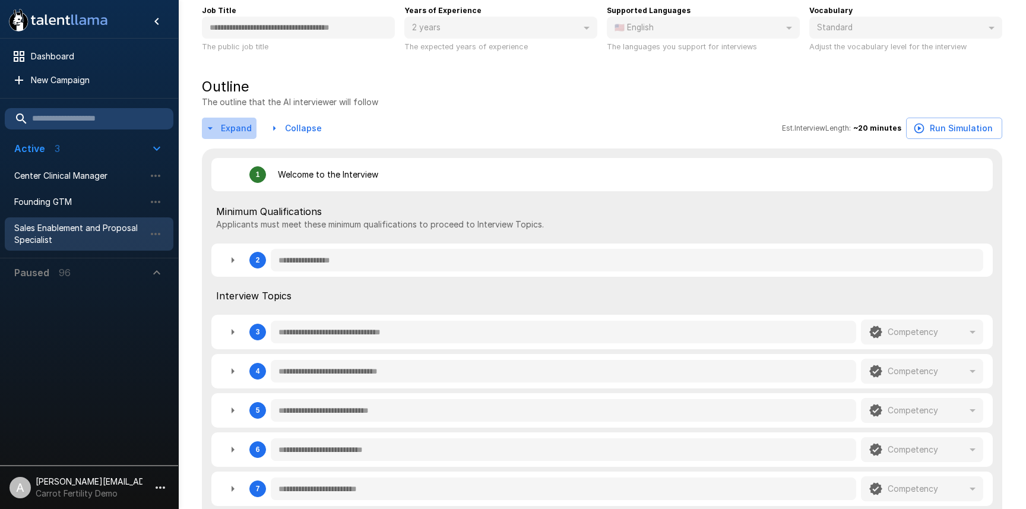
type textarea "*"
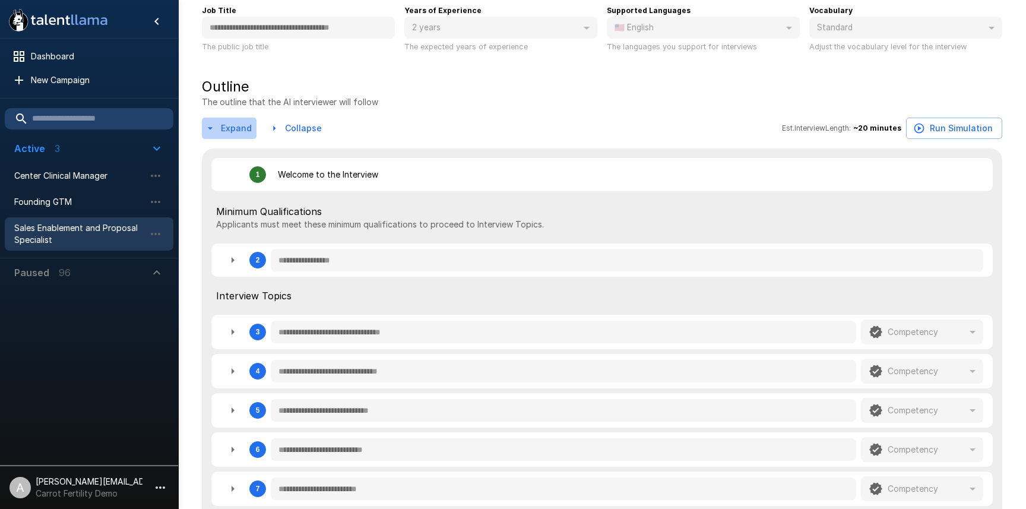
type textarea "*"
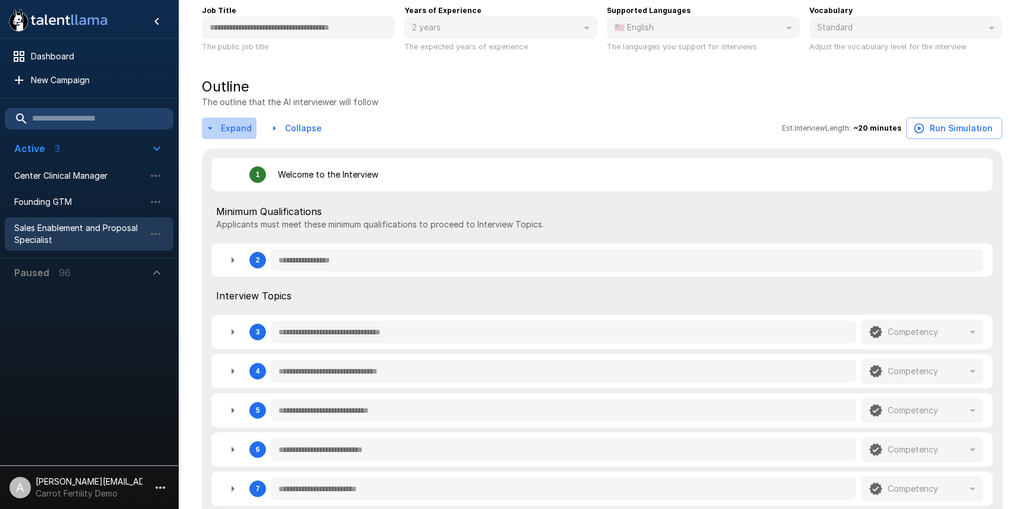
type textarea "*"
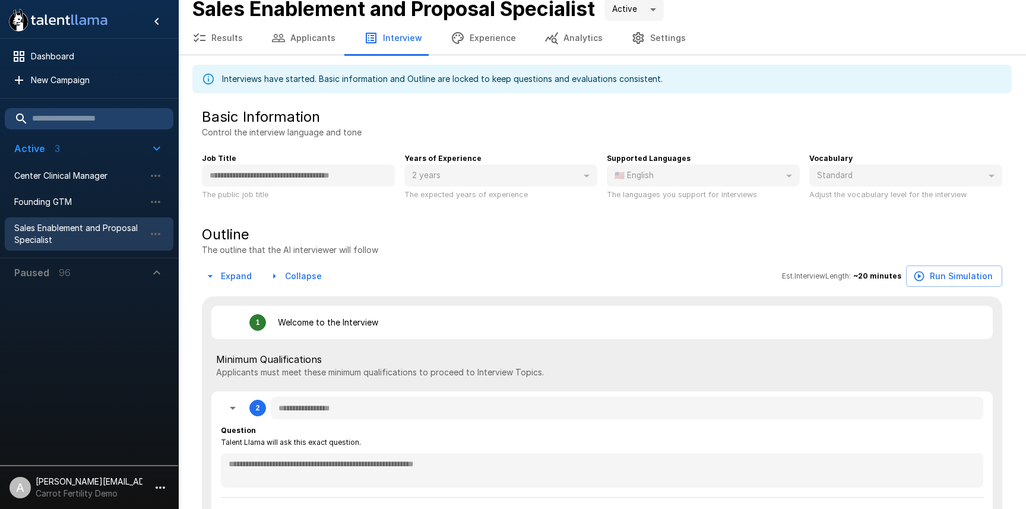
scroll to position [10, 0]
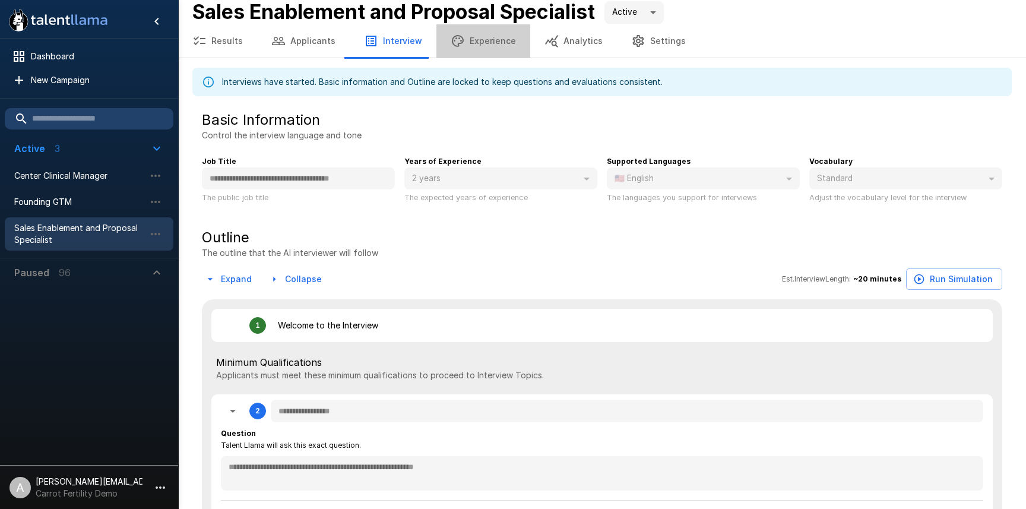
click at [486, 43] on button "Experience" at bounding box center [483, 40] width 94 height 33
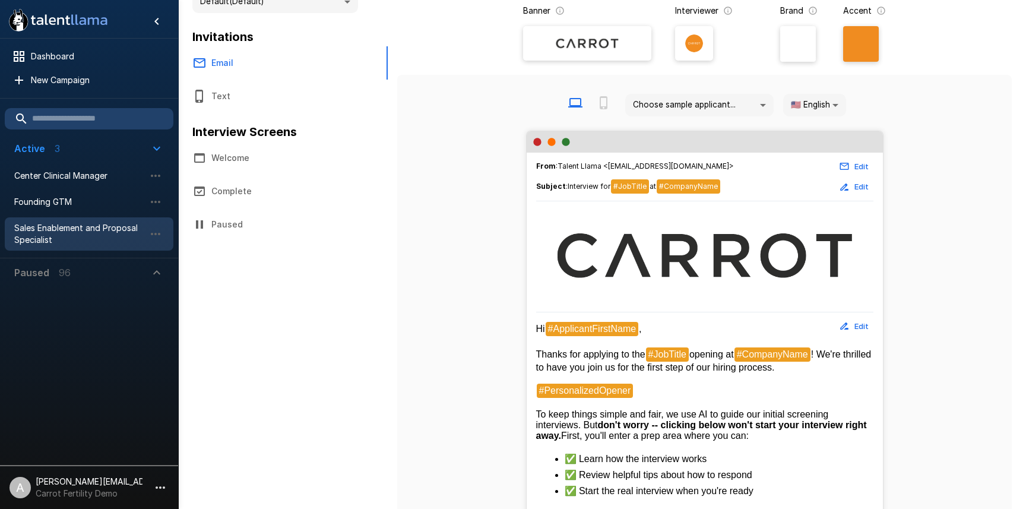
scroll to position [53, 0]
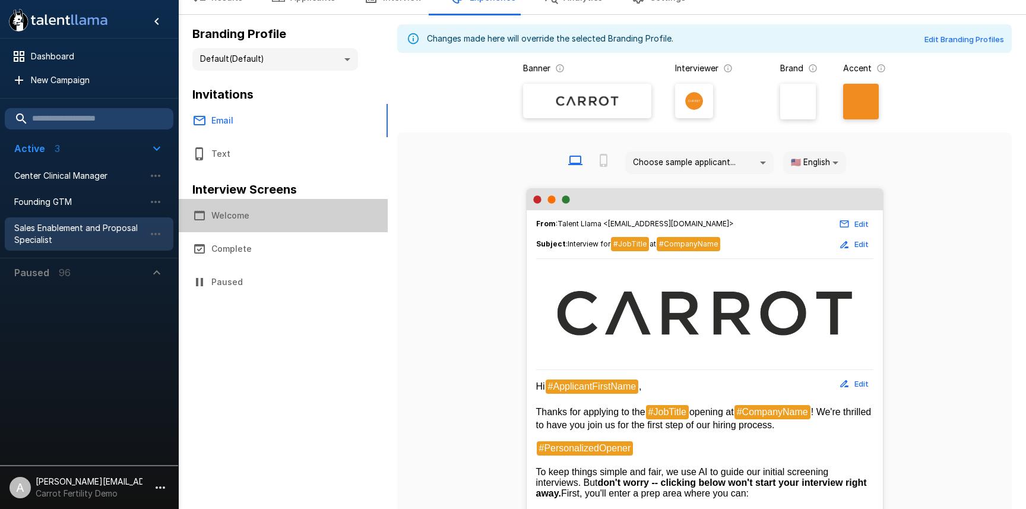
click at [254, 218] on button "Welcome" at bounding box center [283, 215] width 210 height 33
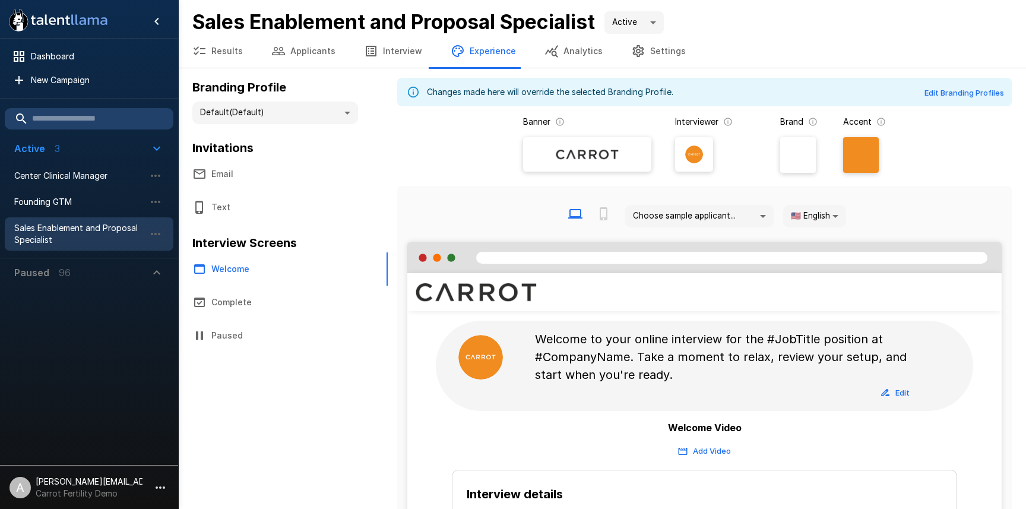
click at [308, 57] on button "Applicants" at bounding box center [303, 50] width 93 height 33
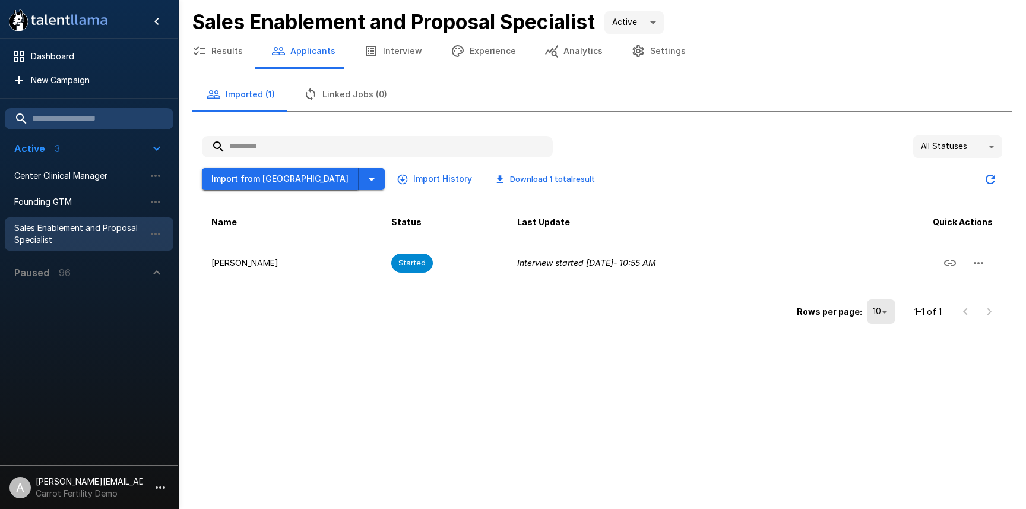
click at [278, 180] on button "Import from Greenhouse" at bounding box center [280, 179] width 157 height 22
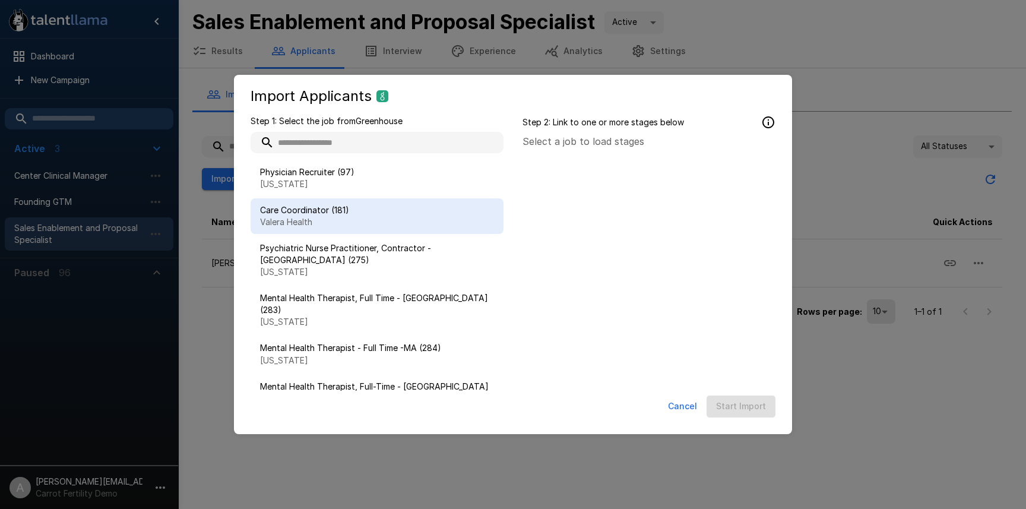
click at [368, 210] on span "Care Coordinator (181)" at bounding box center [377, 210] width 234 height 12
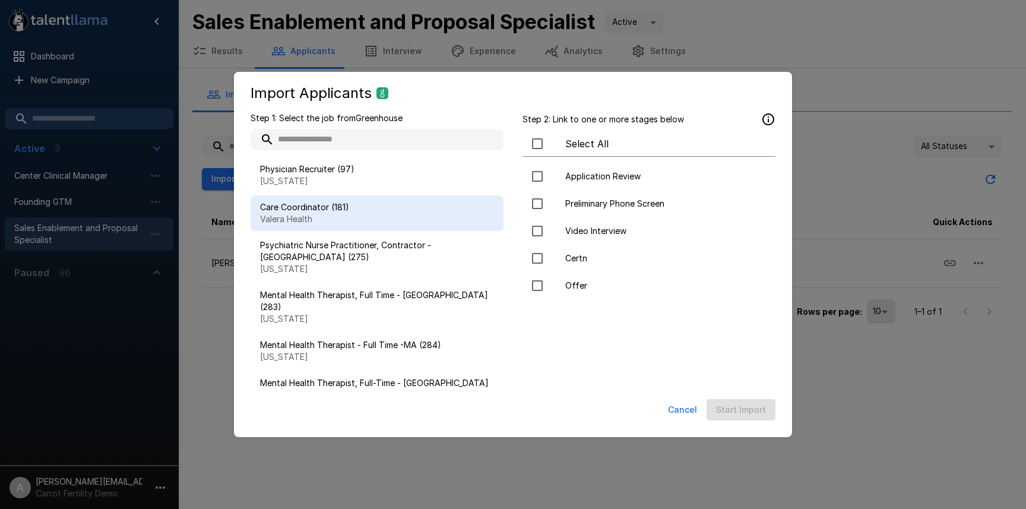
click at [675, 408] on button "Cancel" at bounding box center [682, 410] width 39 height 22
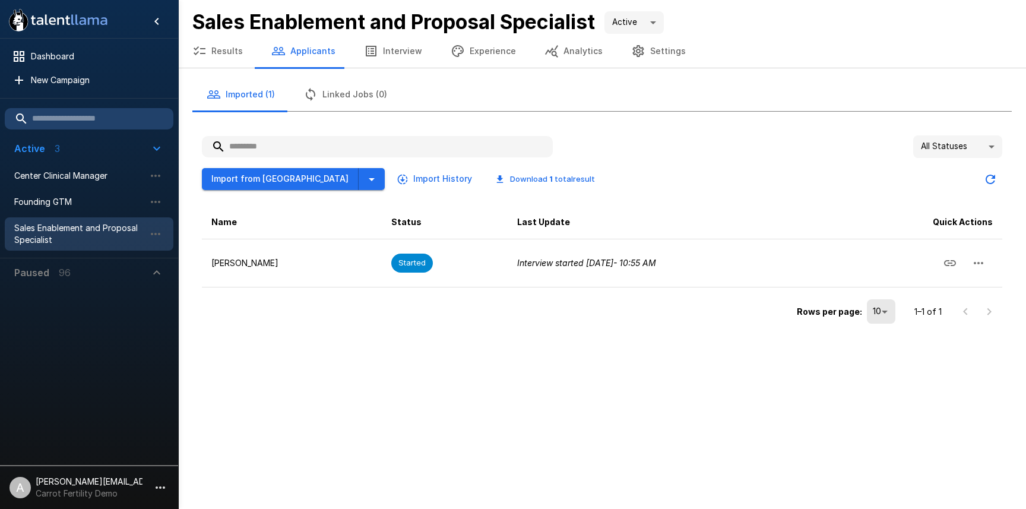
click at [388, 47] on button "Interview" at bounding box center [393, 50] width 87 height 33
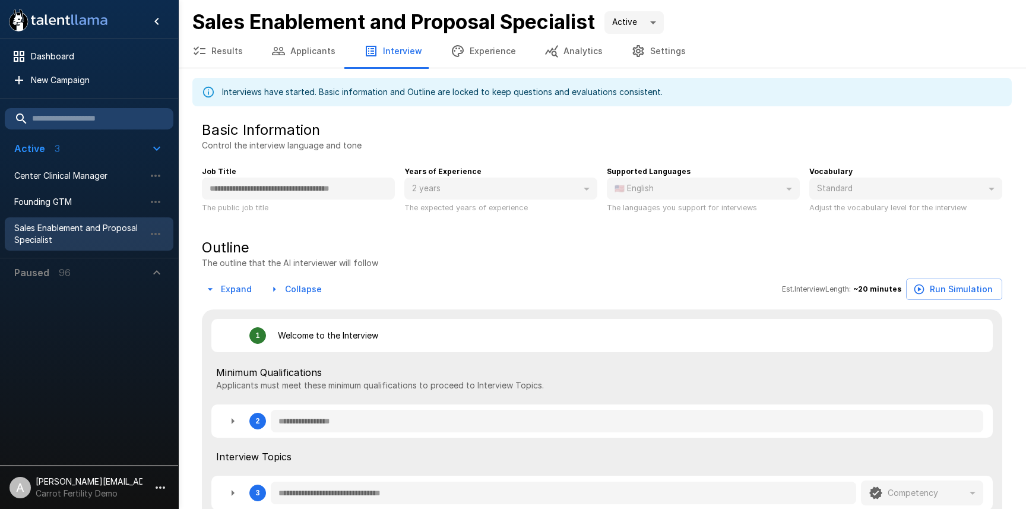
type textarea "*"
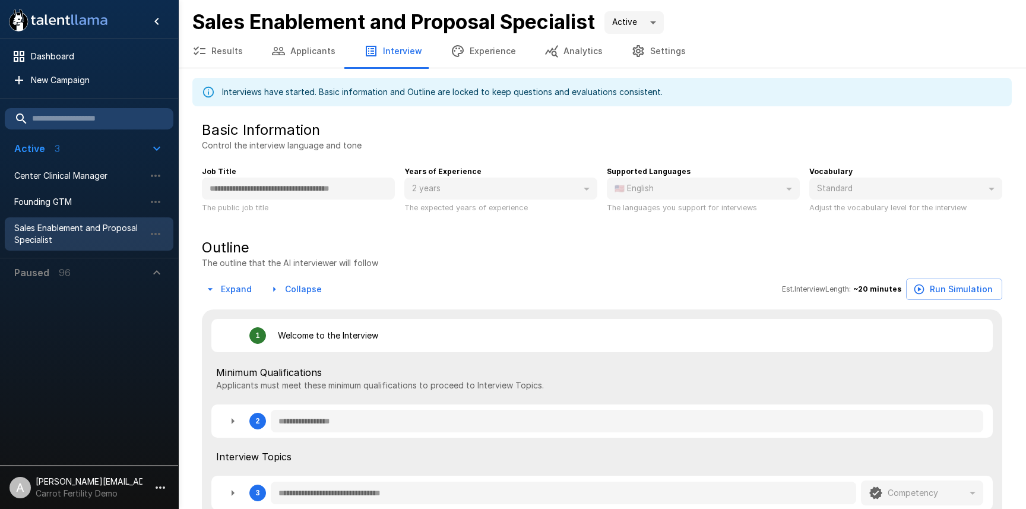
type textarea "*"
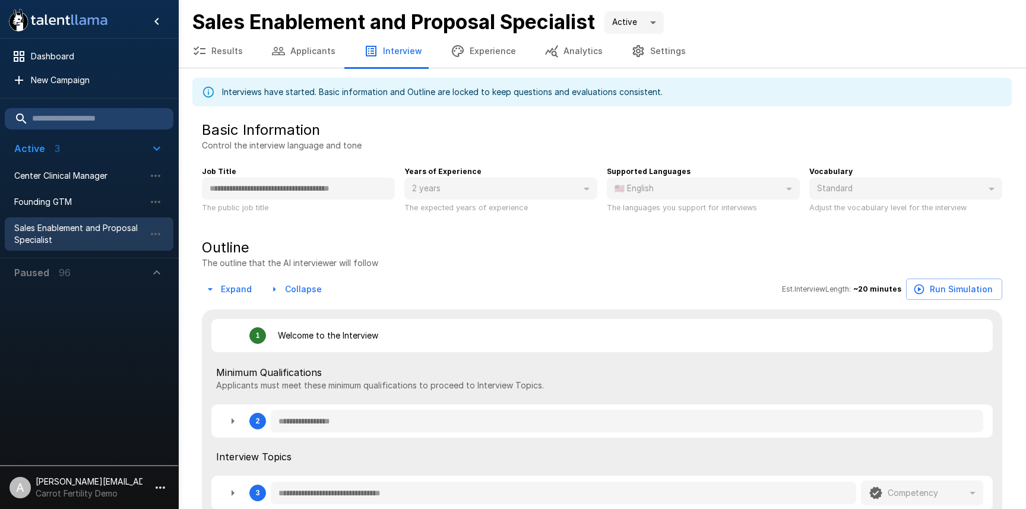
type textarea "*"
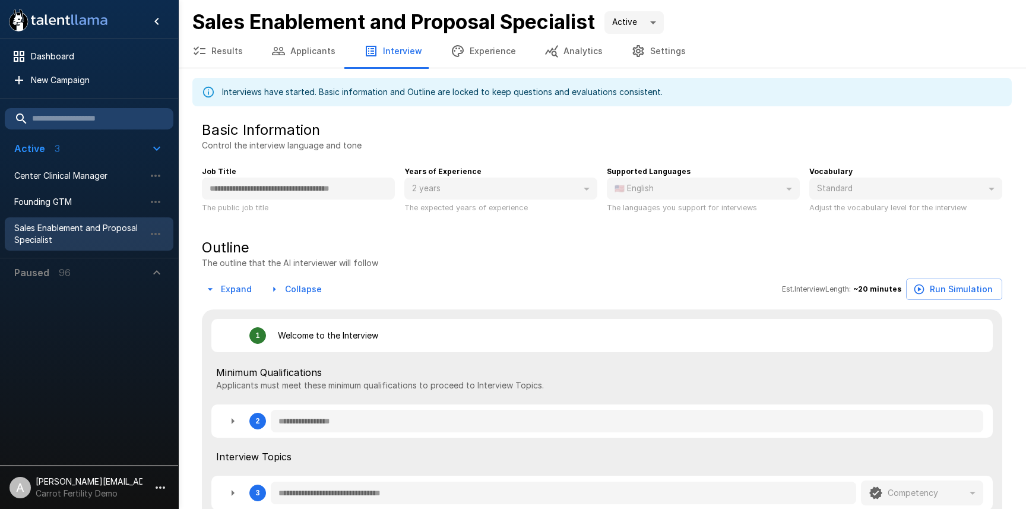
type textarea "*"
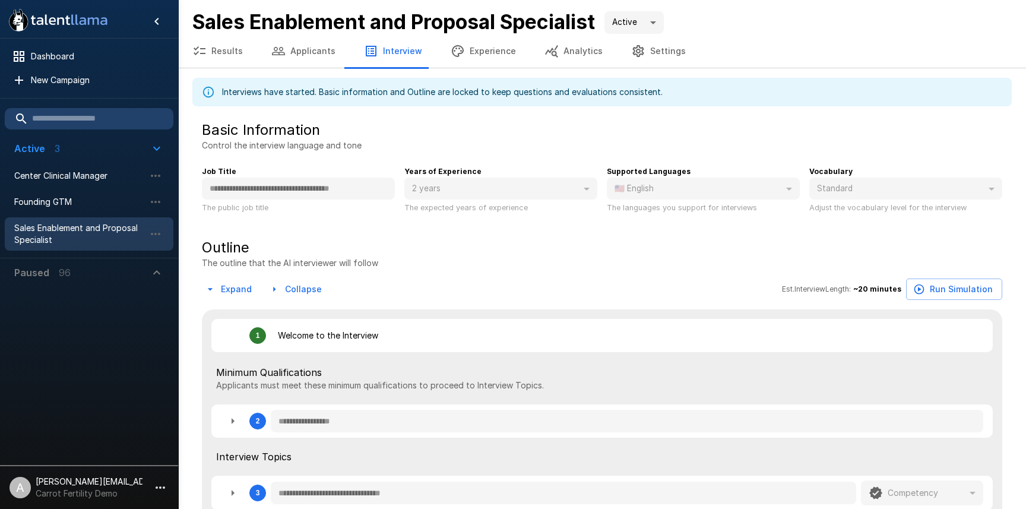
type textarea "*"
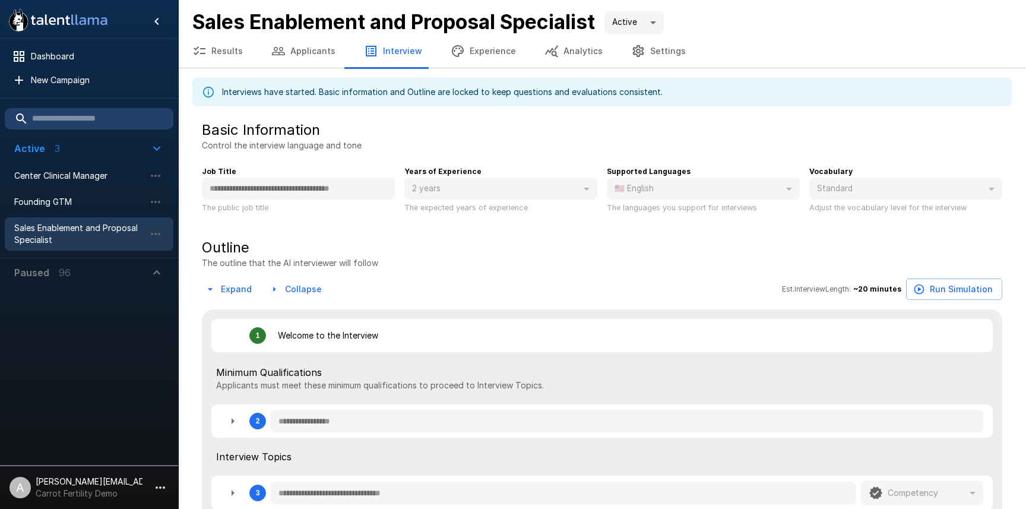
type textarea "*"
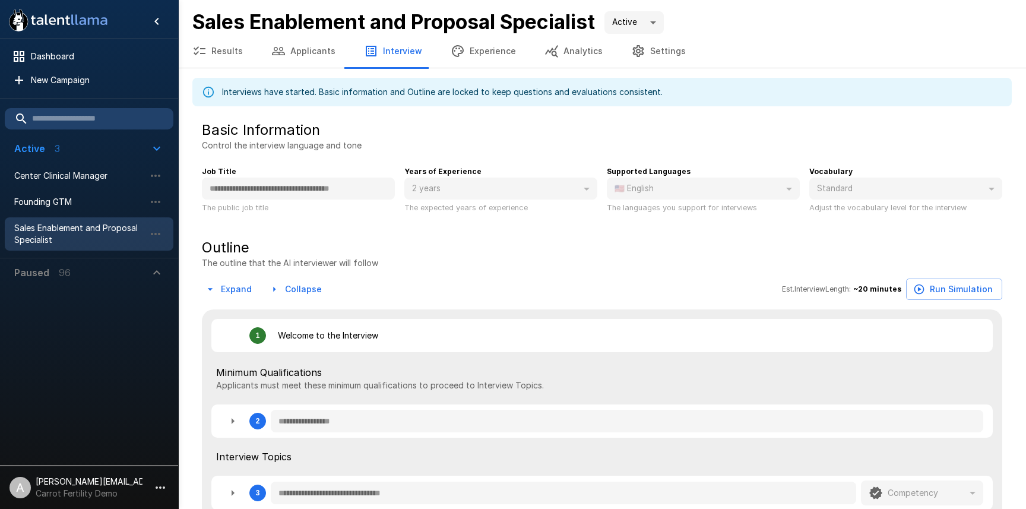
type textarea "*"
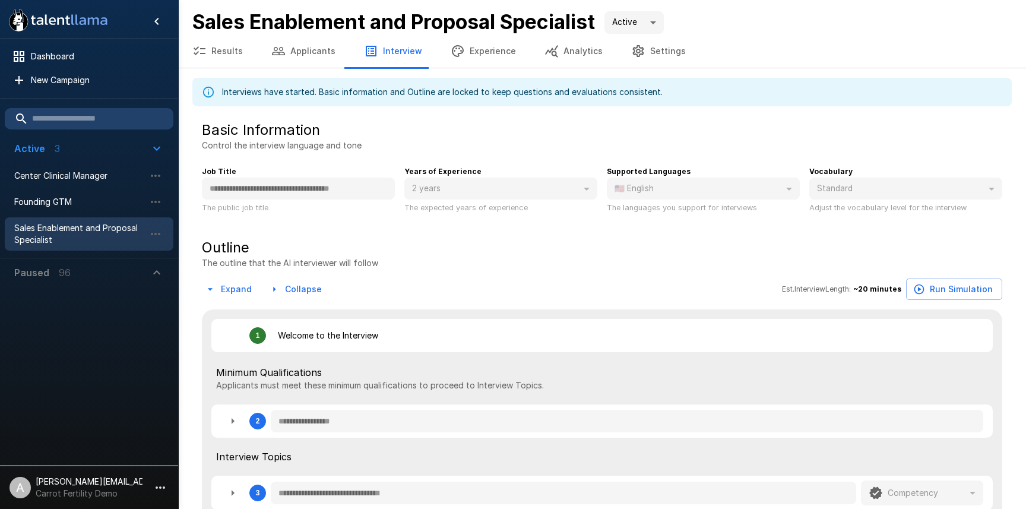
type textarea "*"
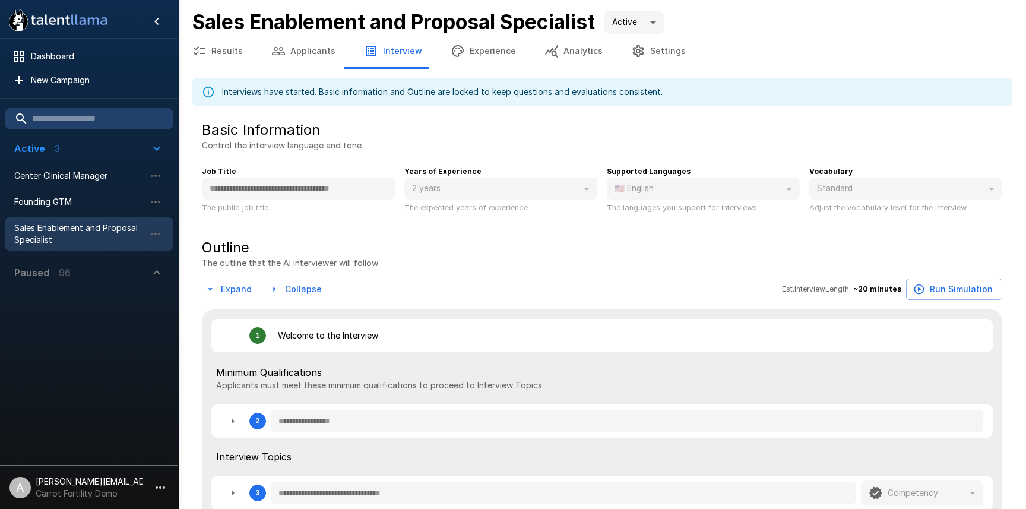
type textarea "*"
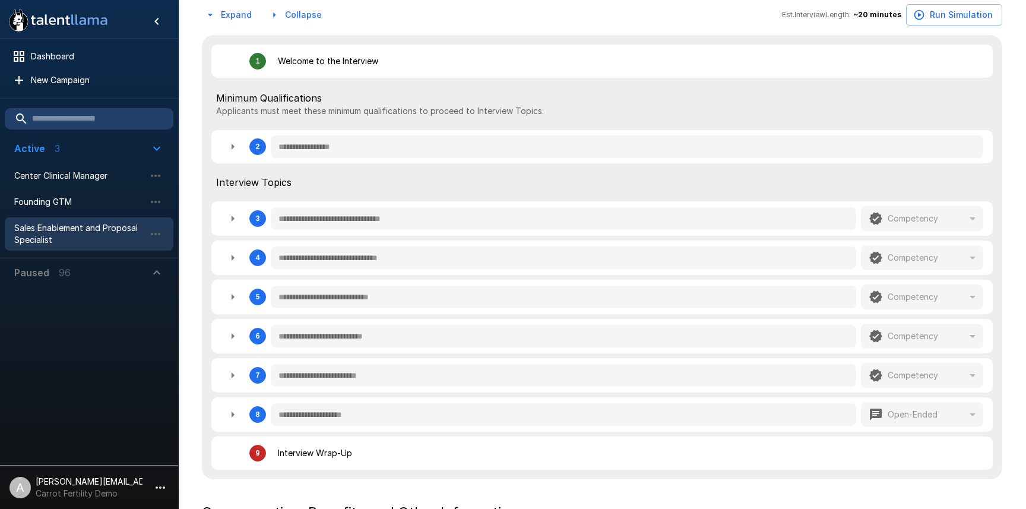
scroll to position [299, 0]
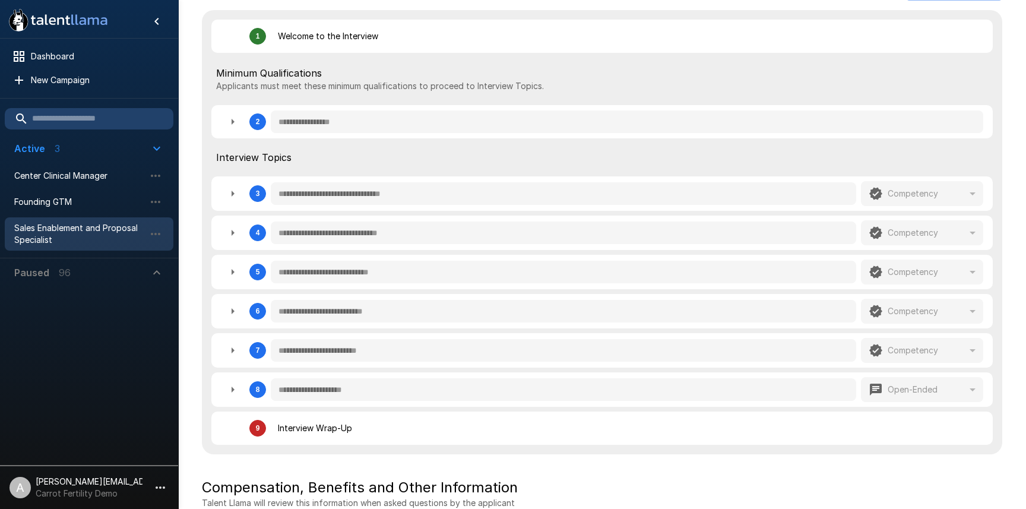
drag, startPoint x: 233, startPoint y: 199, endPoint x: 310, endPoint y: 190, distance: 77.7
click at [233, 199] on icon "button" at bounding box center [233, 193] width 14 height 14
type textarea "*"
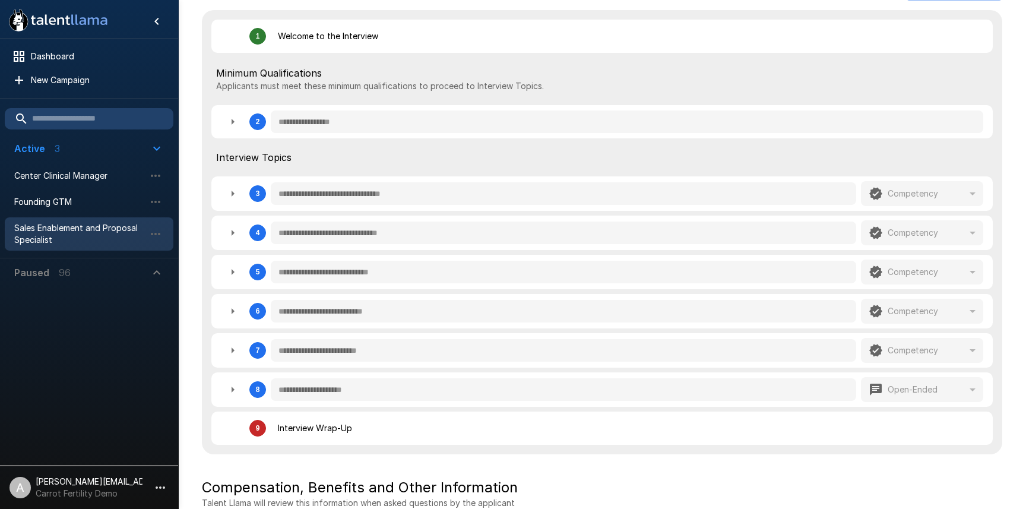
type textarea "*"
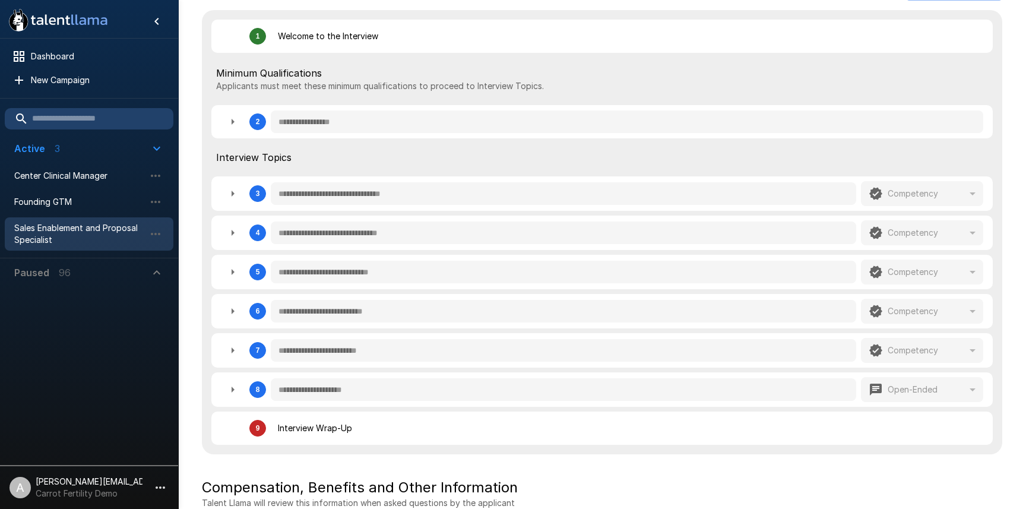
type textarea "*"
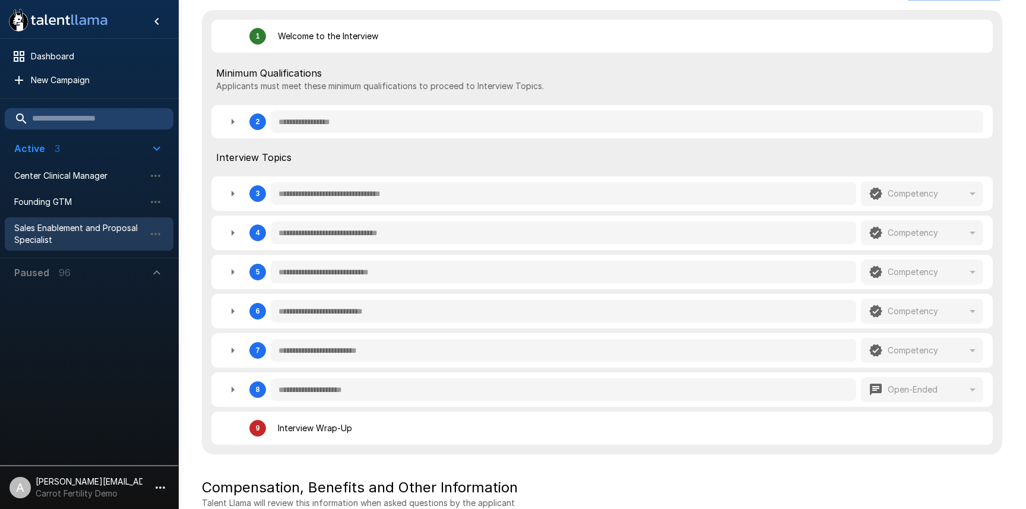
type textarea "*"
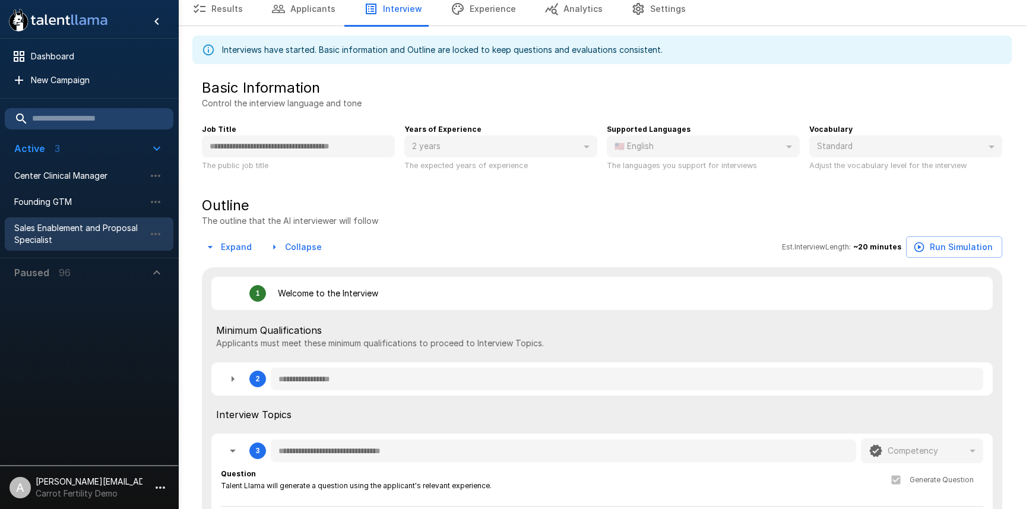
scroll to position [0, 0]
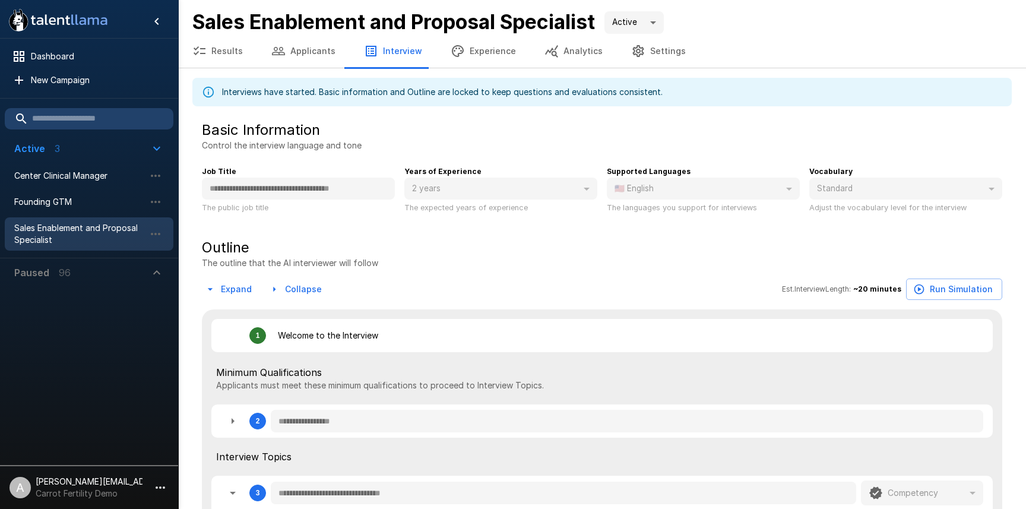
click at [220, 61] on button "Results" at bounding box center [217, 50] width 79 height 33
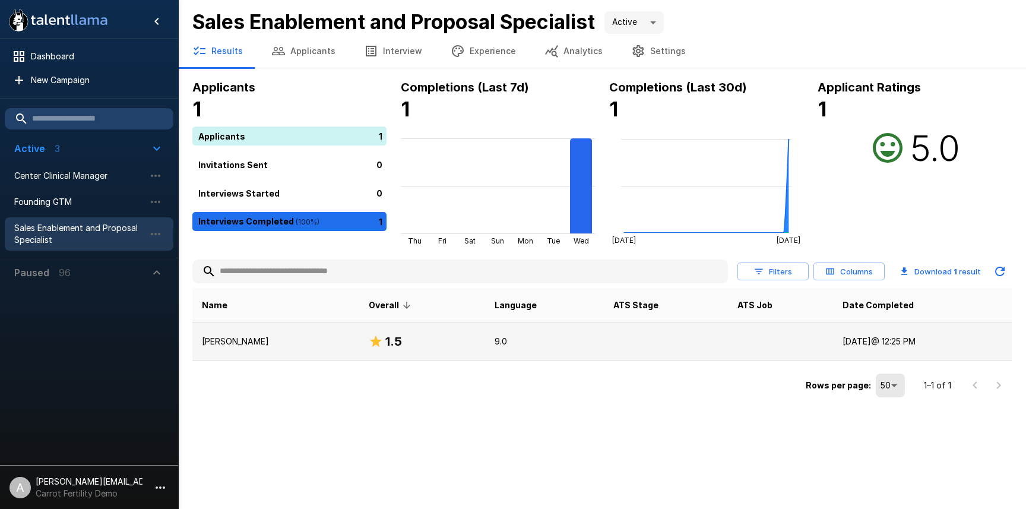
click at [446, 337] on div "1.5" at bounding box center [422, 341] width 107 height 19
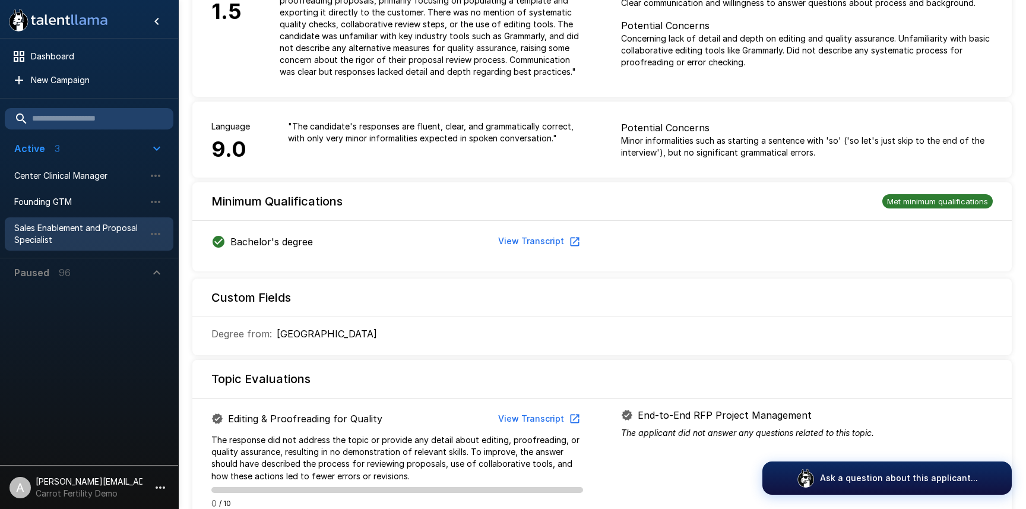
scroll to position [132, 0]
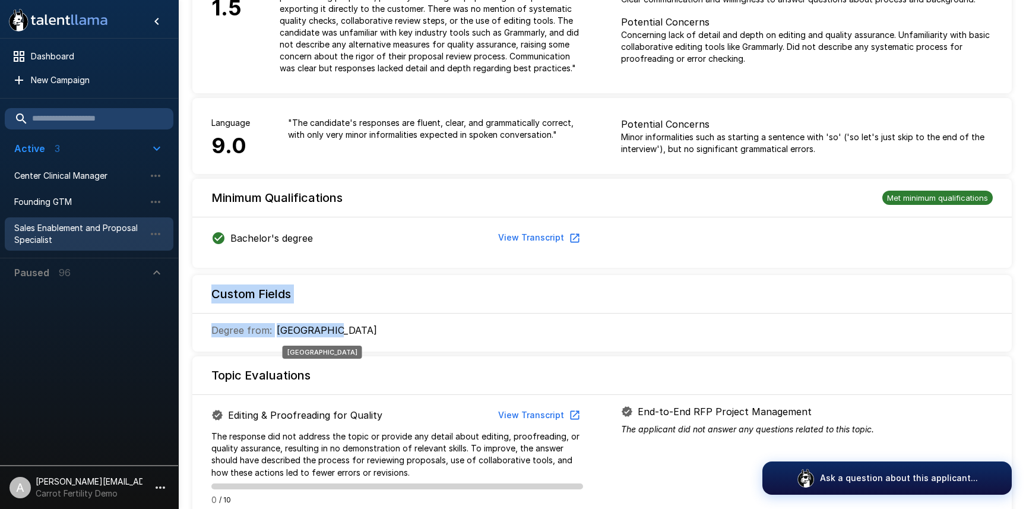
drag, startPoint x: 207, startPoint y: 293, endPoint x: 346, endPoint y: 330, distance: 143.8
click at [331, 328] on div "Custom Fields Degree from : Lehigh University" at bounding box center [601, 313] width 819 height 77
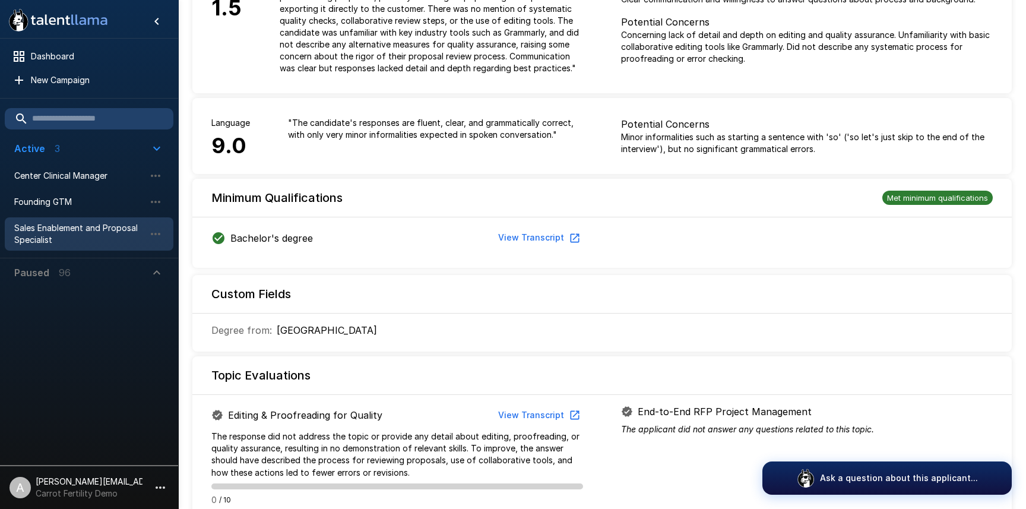
click at [378, 335] on div "Degree from : Lehigh University" at bounding box center [397, 330] width 372 height 14
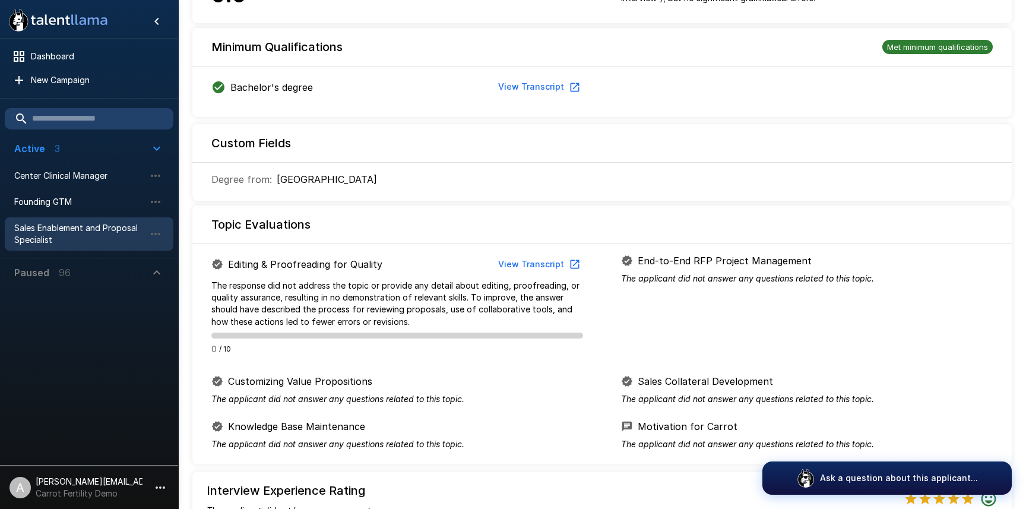
scroll to position [334, 0]
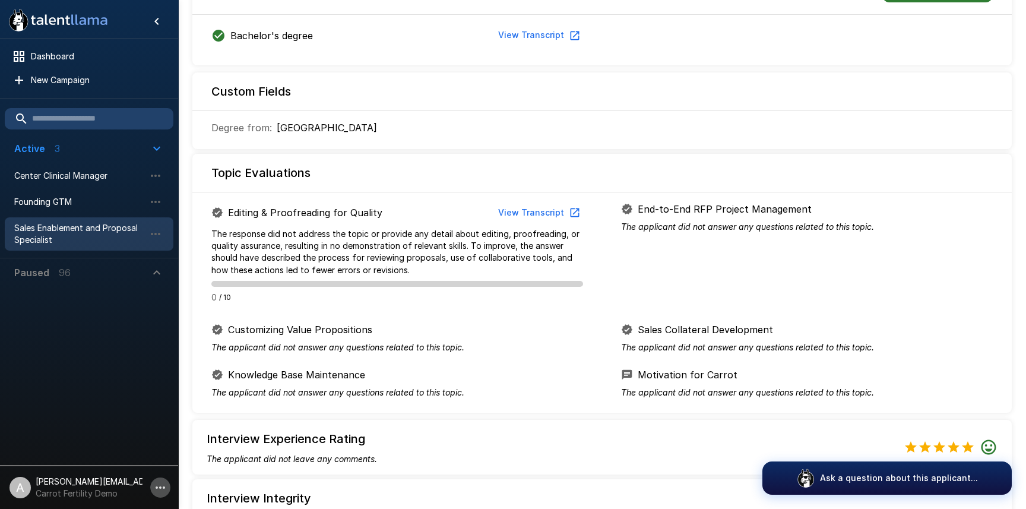
click at [157, 486] on icon "button" at bounding box center [160, 487] width 14 height 14
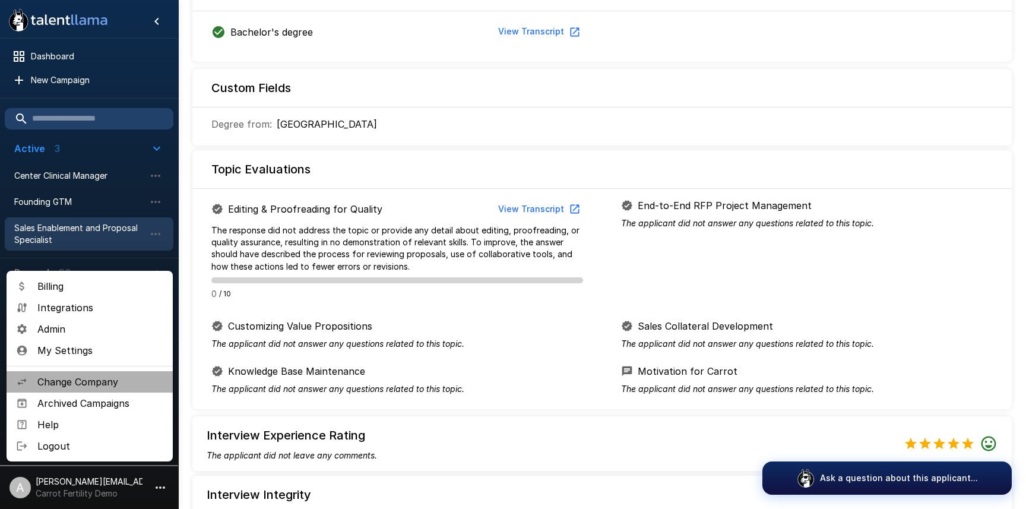
click at [104, 387] on span "Change Company" at bounding box center [100, 382] width 126 height 14
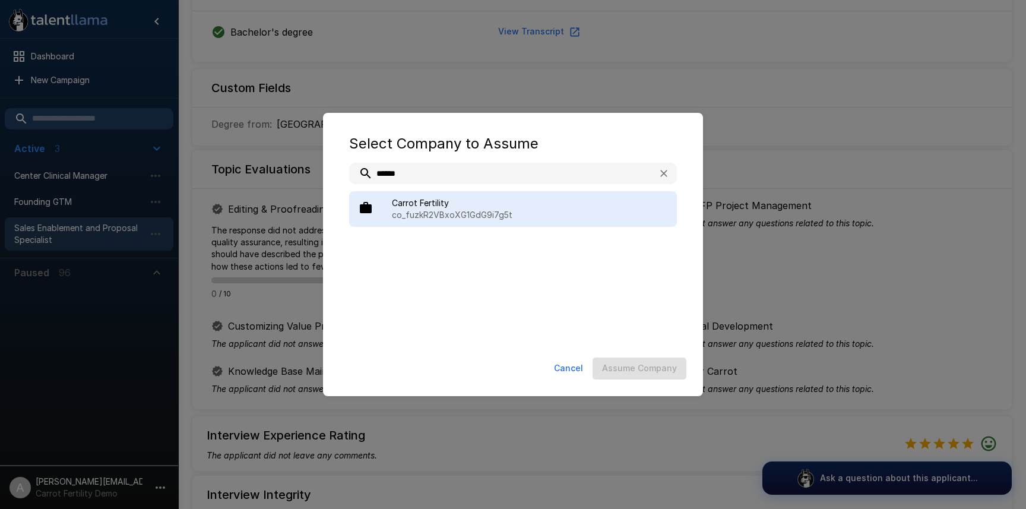
type input "******"
click at [441, 202] on span "Carrot Fertility" at bounding box center [529, 203] width 275 height 12
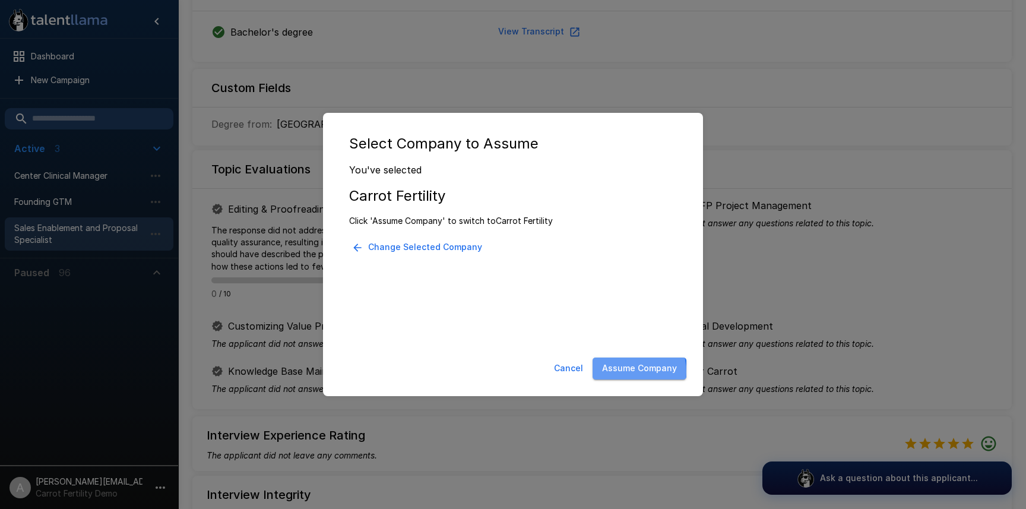
click at [627, 372] on button "Assume Company" at bounding box center [639, 368] width 94 height 22
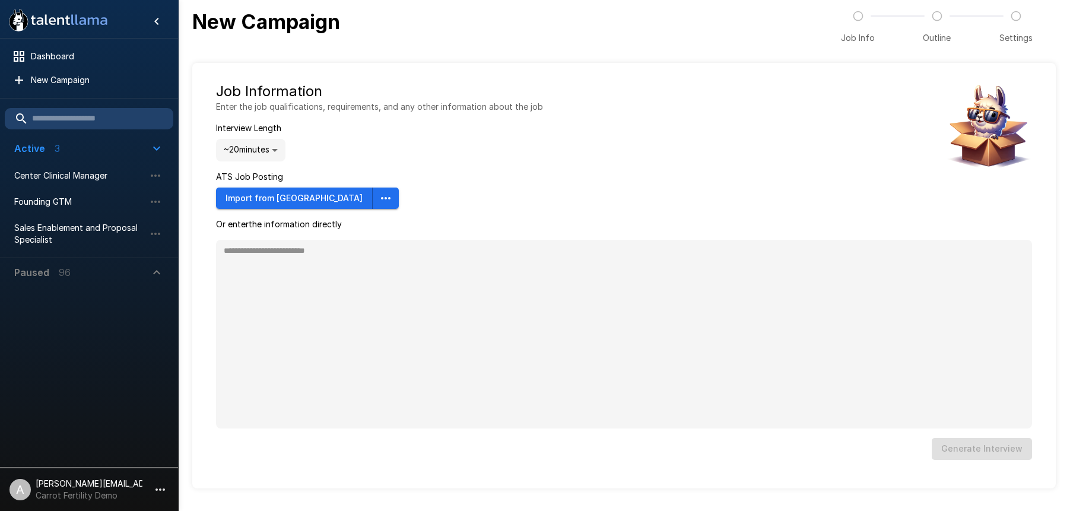
click at [158, 492] on icon "button" at bounding box center [160, 490] width 14 height 14
type textarea "*"
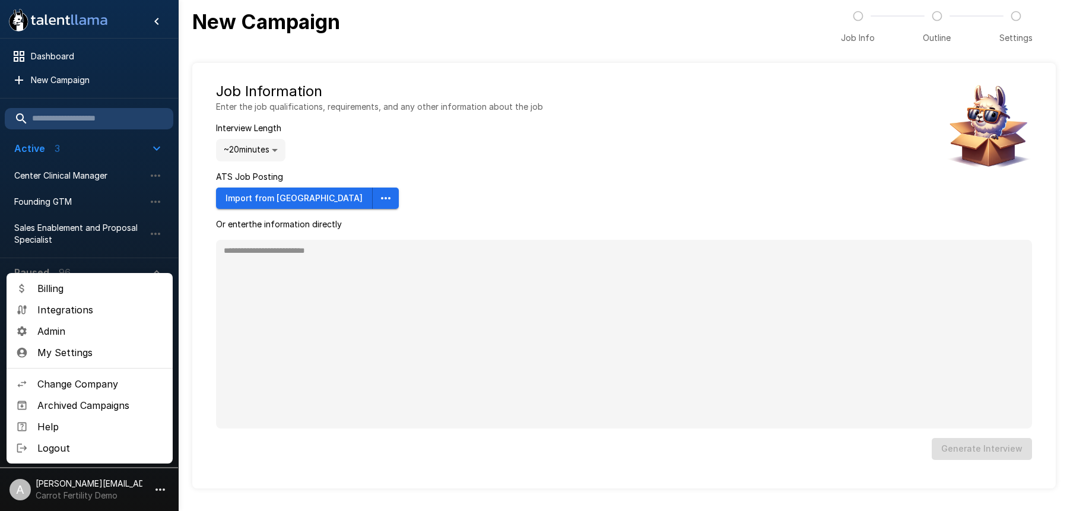
click at [101, 388] on span "Change Company" at bounding box center [100, 384] width 126 height 14
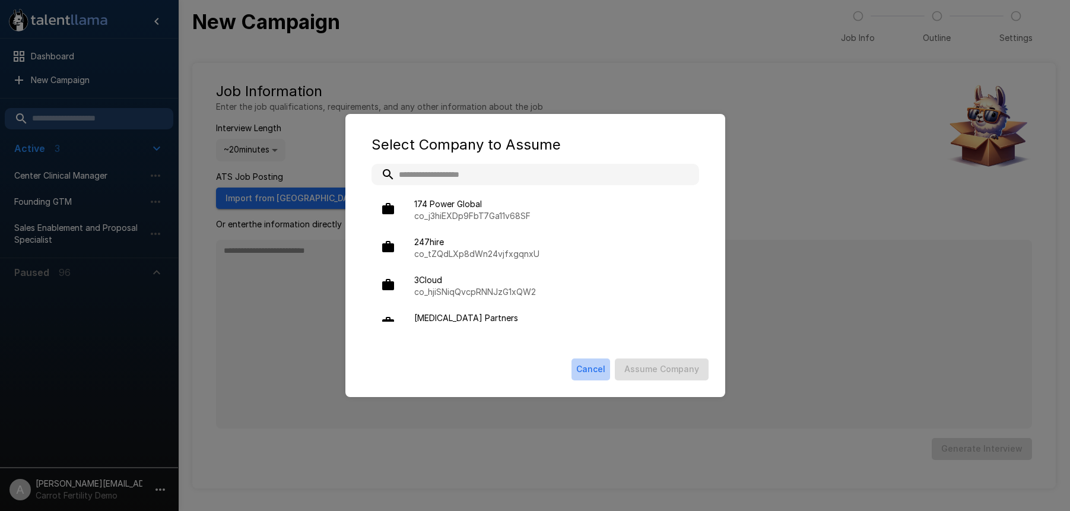
click at [586, 369] on button "Cancel" at bounding box center [591, 369] width 39 height 22
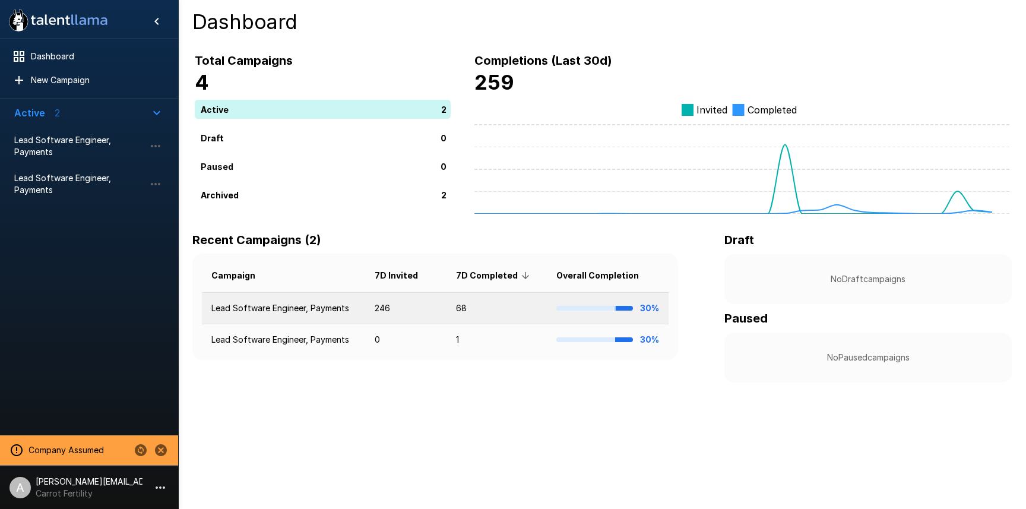
click at [414, 303] on td "246" at bounding box center [405, 308] width 81 height 31
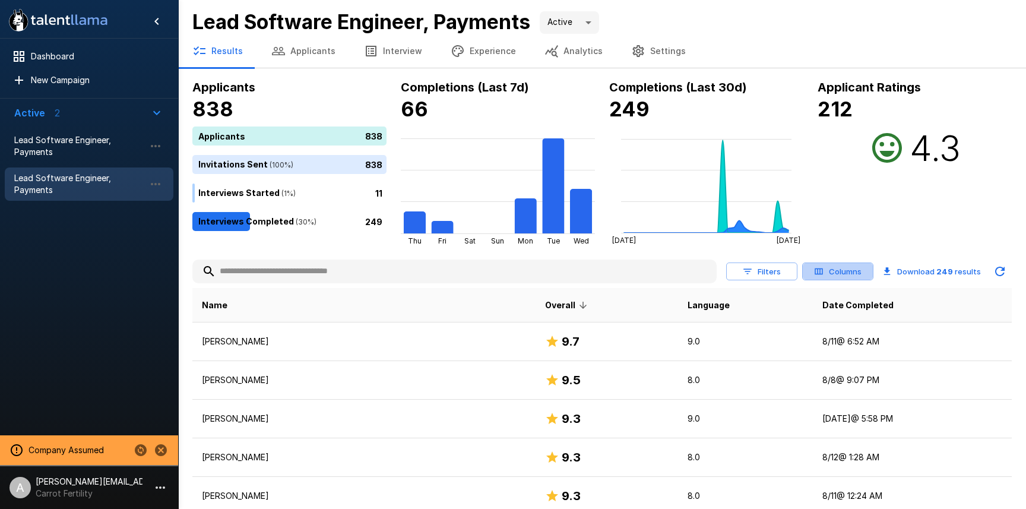
click at [835, 272] on button "Columns" at bounding box center [837, 271] width 71 height 18
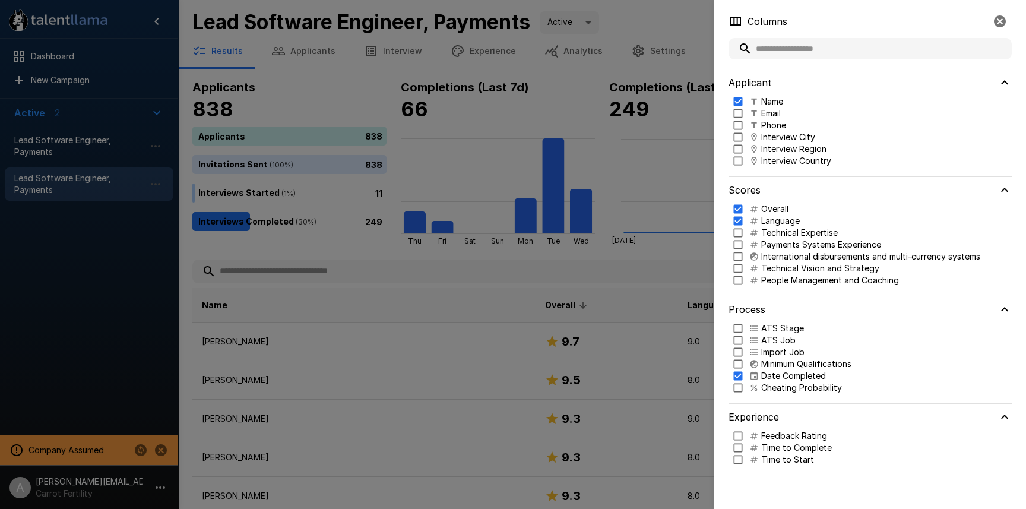
click at [795, 245] on p "Payments Systems Experience" at bounding box center [821, 245] width 120 height 12
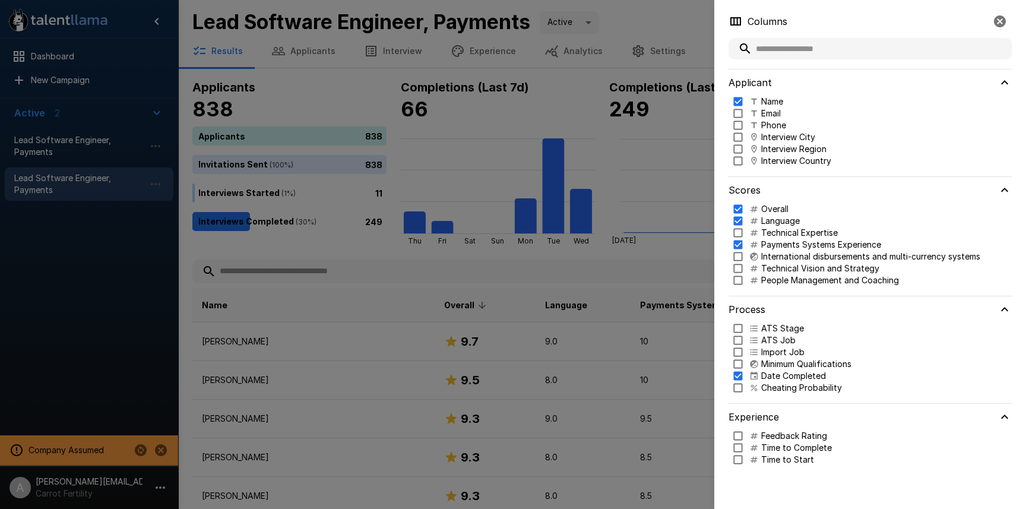
click at [801, 283] on p "People Management and Coaching" at bounding box center [830, 280] width 138 height 12
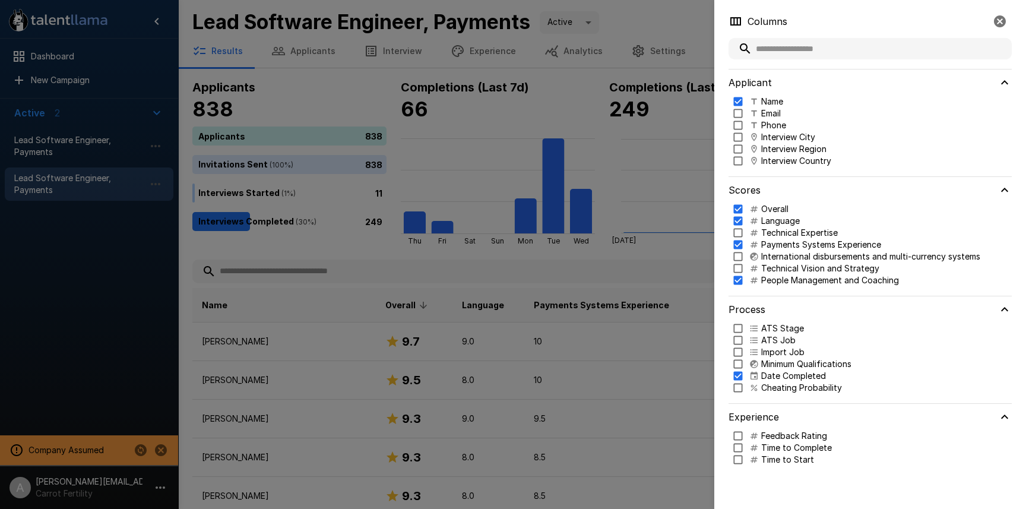
click at [637, 281] on div at bounding box center [513, 254] width 1026 height 509
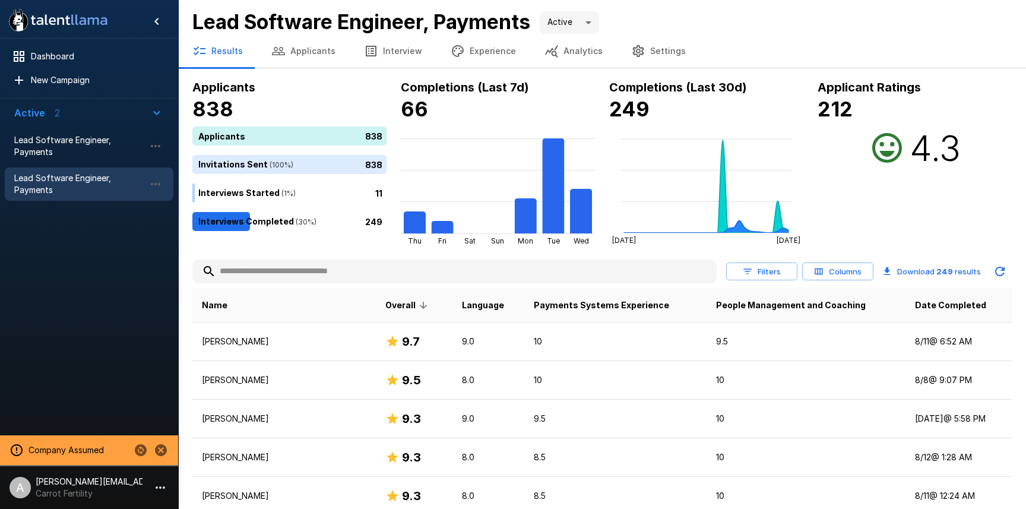
click at [854, 267] on button "Columns" at bounding box center [837, 271] width 71 height 18
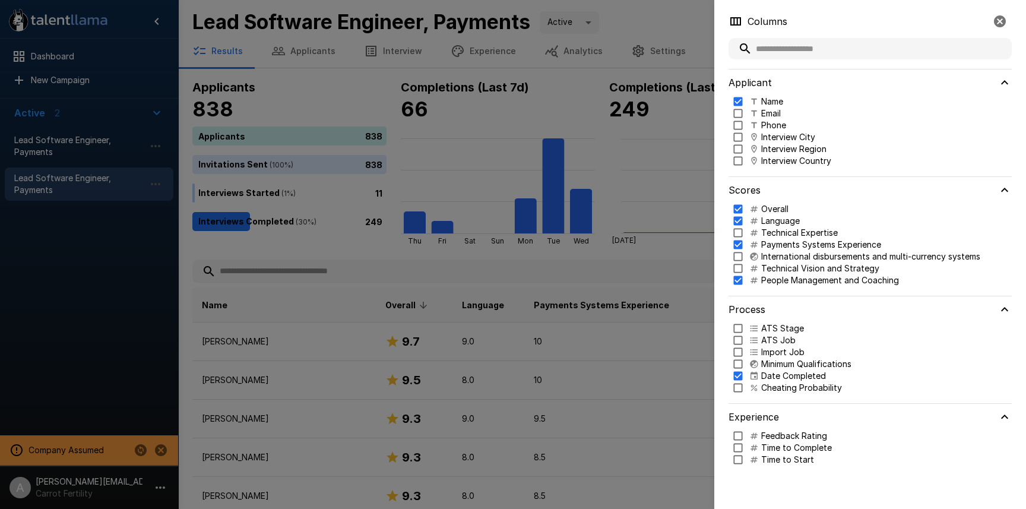
click at [775, 390] on p "Cheating Probability" at bounding box center [801, 388] width 81 height 12
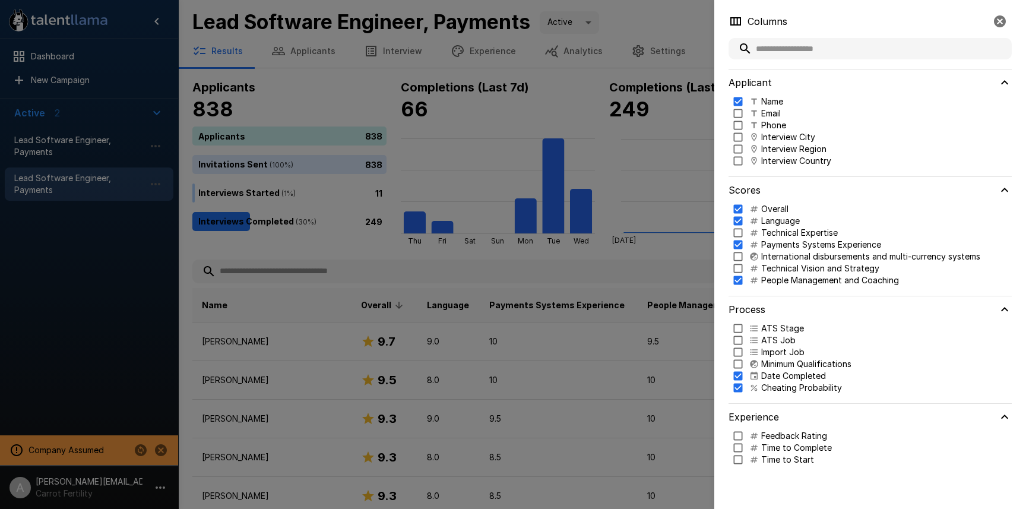
click at [633, 324] on div at bounding box center [513, 254] width 1026 height 509
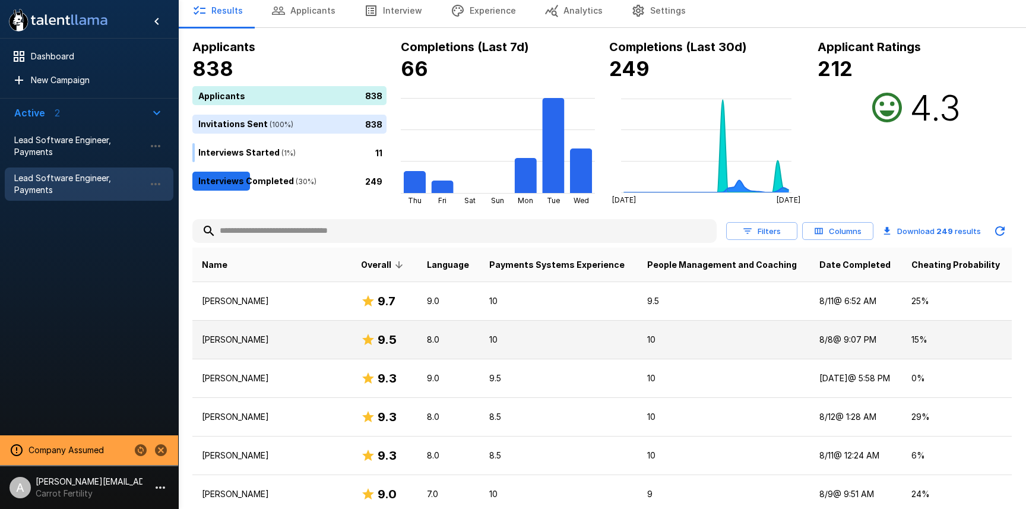
scroll to position [56, 0]
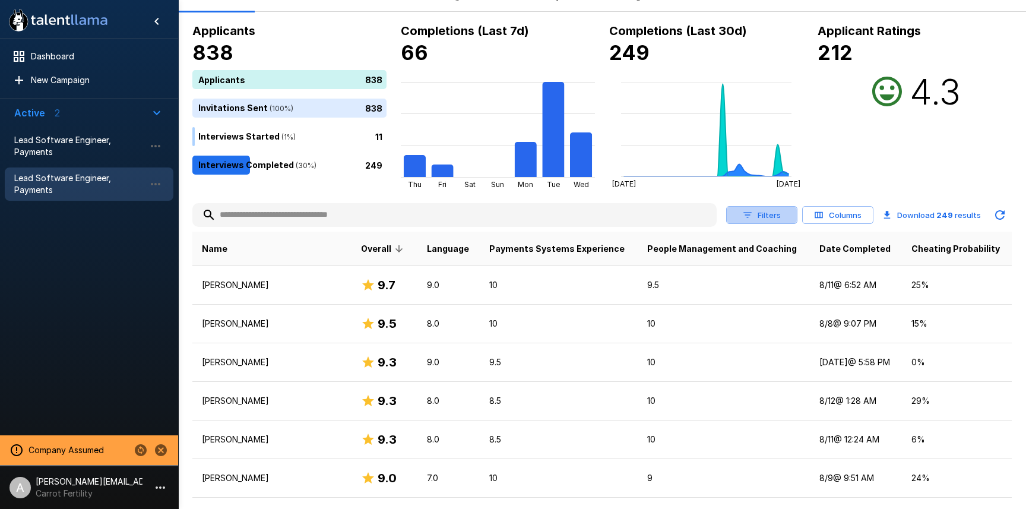
click at [770, 214] on button "Filters" at bounding box center [761, 215] width 71 height 18
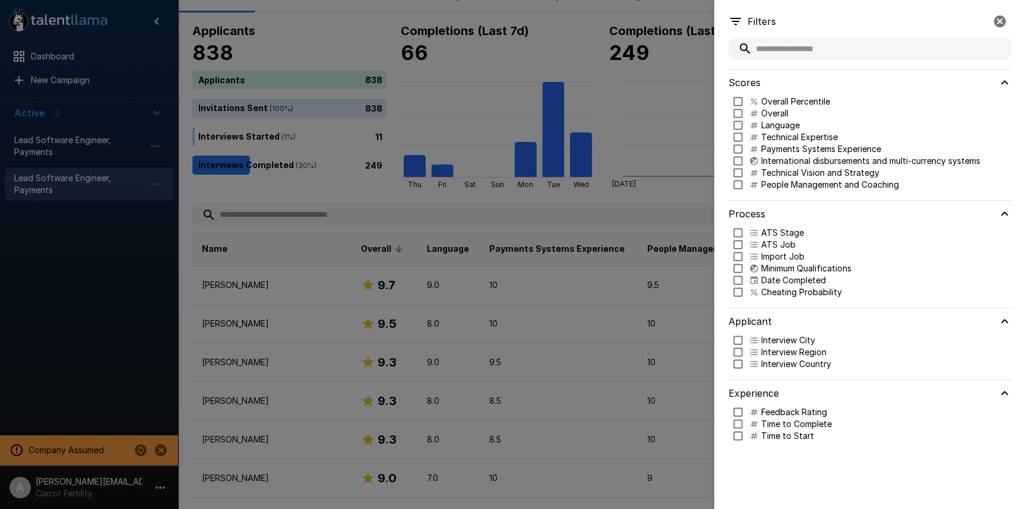
click at [794, 292] on p "Cheating Probability" at bounding box center [801, 292] width 81 height 12
type input "***"
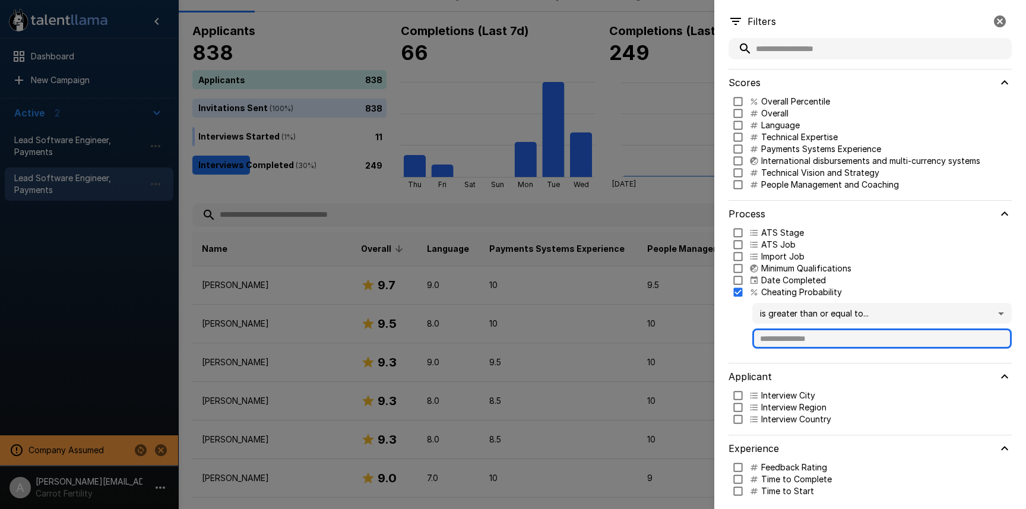
click at [808, 339] on input "text" at bounding box center [881, 338] width 259 height 20
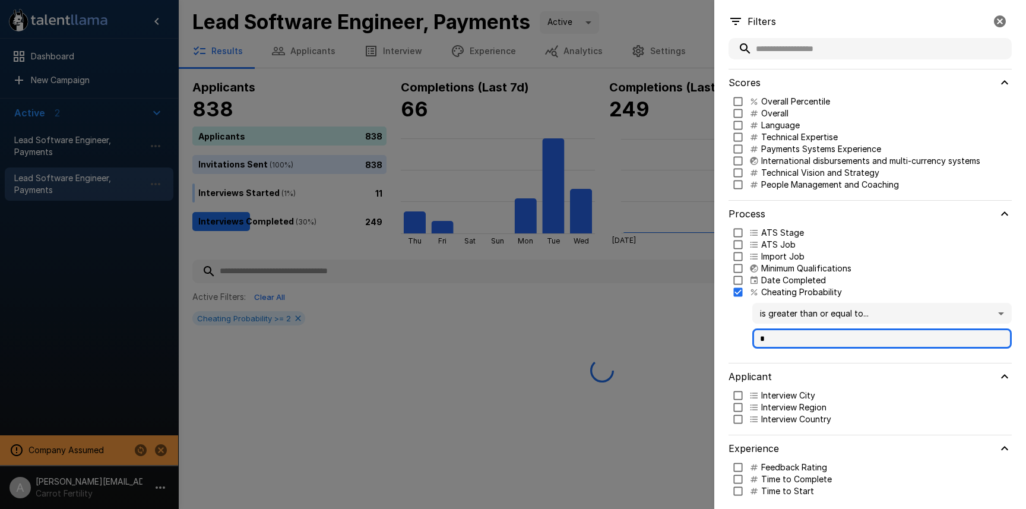
scroll to position [0, 0]
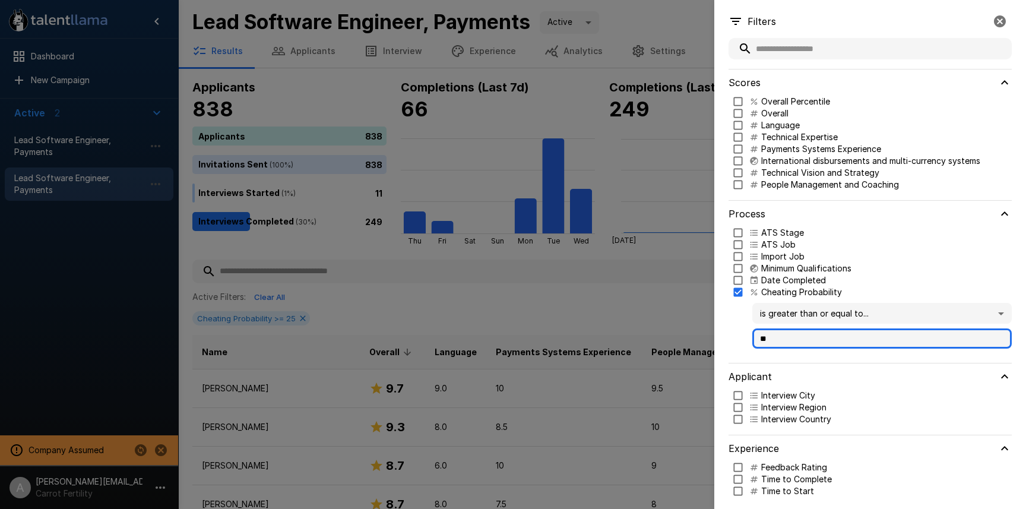
type input "**"
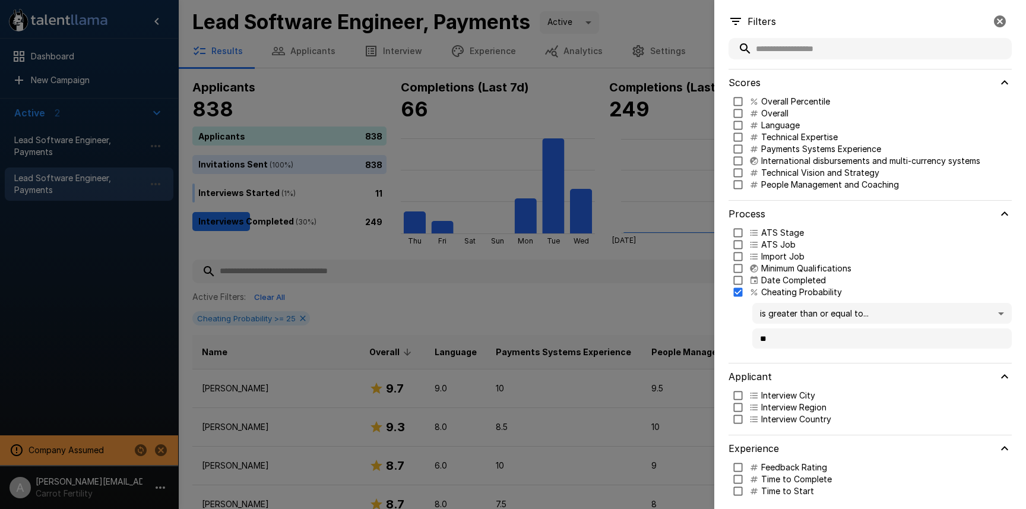
click at [862, 310] on body ".st0{fill:#FFFFFF;} .st1{fill:#76a4ed;} Dashboard New Campaign Active 2 Lead So…" at bounding box center [513, 254] width 1026 height 509
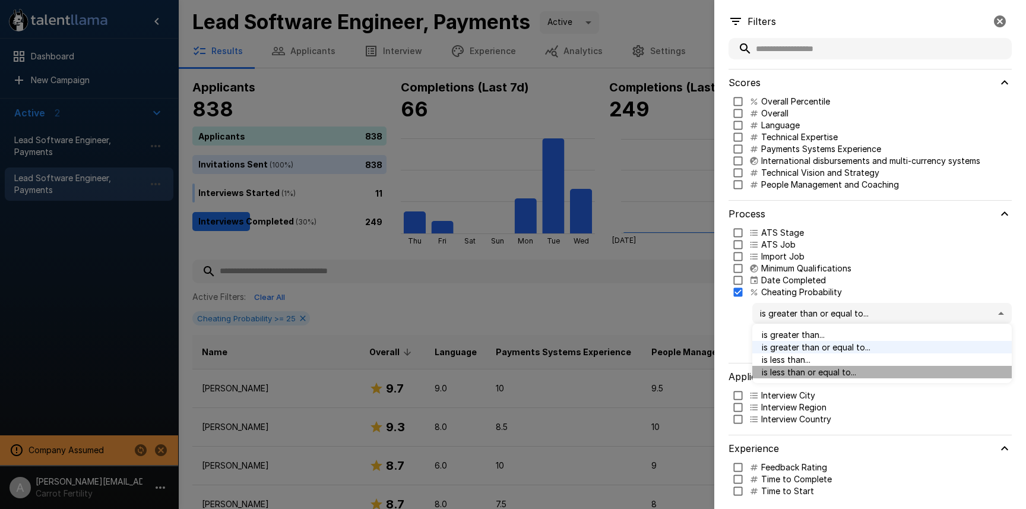
click at [852, 366] on span "is less than or equal to..." at bounding box center [882, 372] width 240 height 12
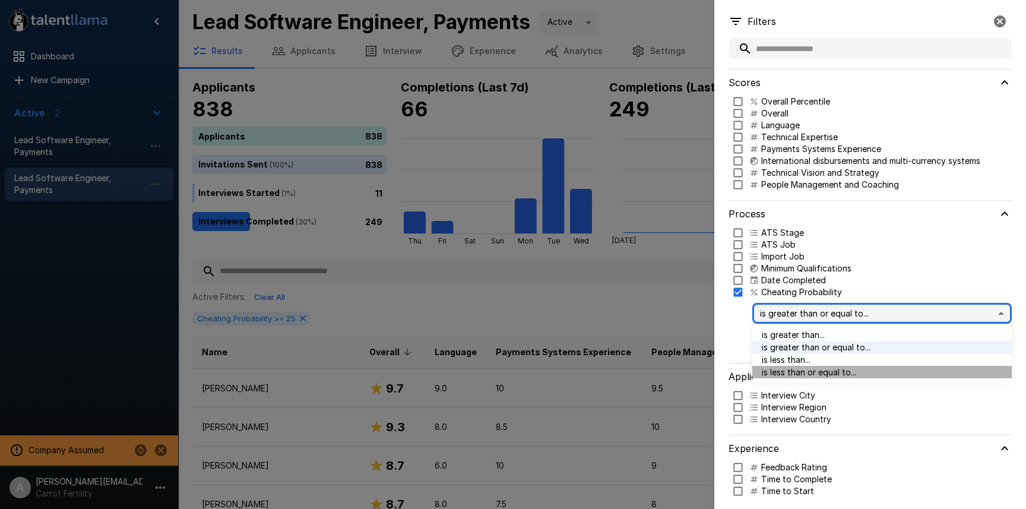
type input "***"
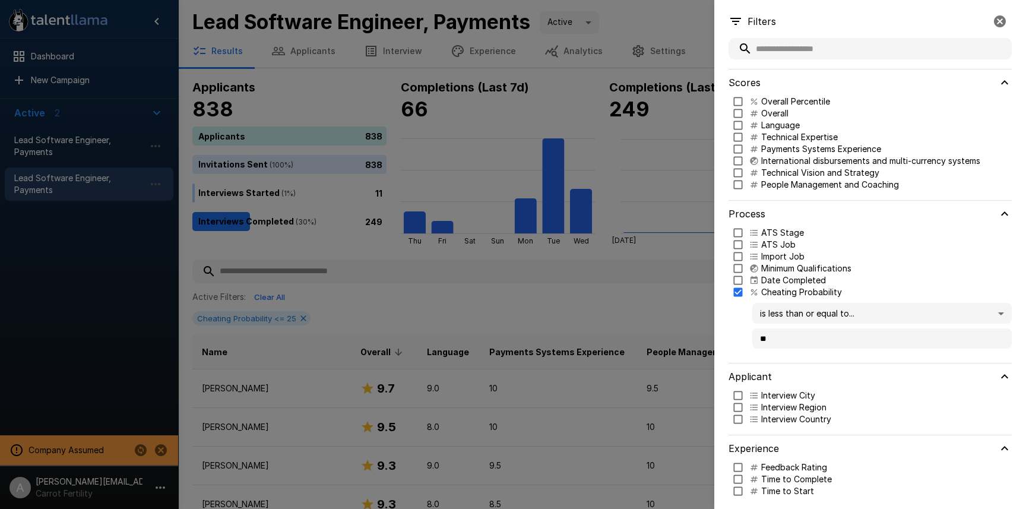
click at [632, 287] on div at bounding box center [513, 254] width 1026 height 509
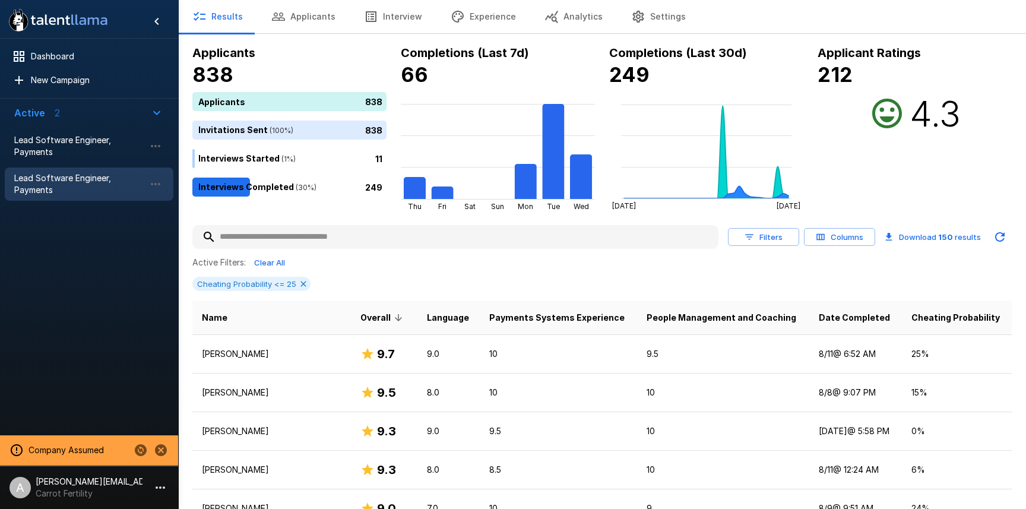
scroll to position [38, 0]
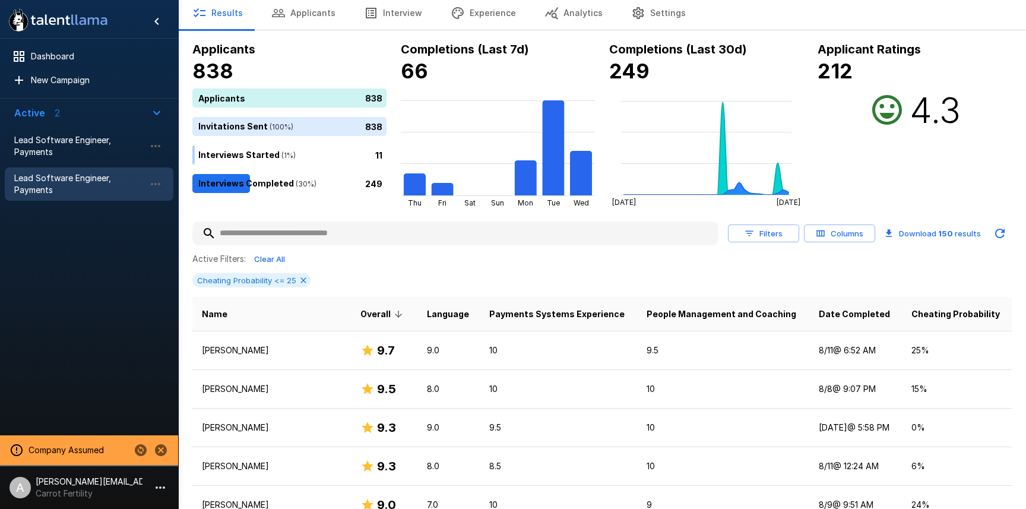
click at [781, 231] on button "Filters" at bounding box center [763, 233] width 71 height 18
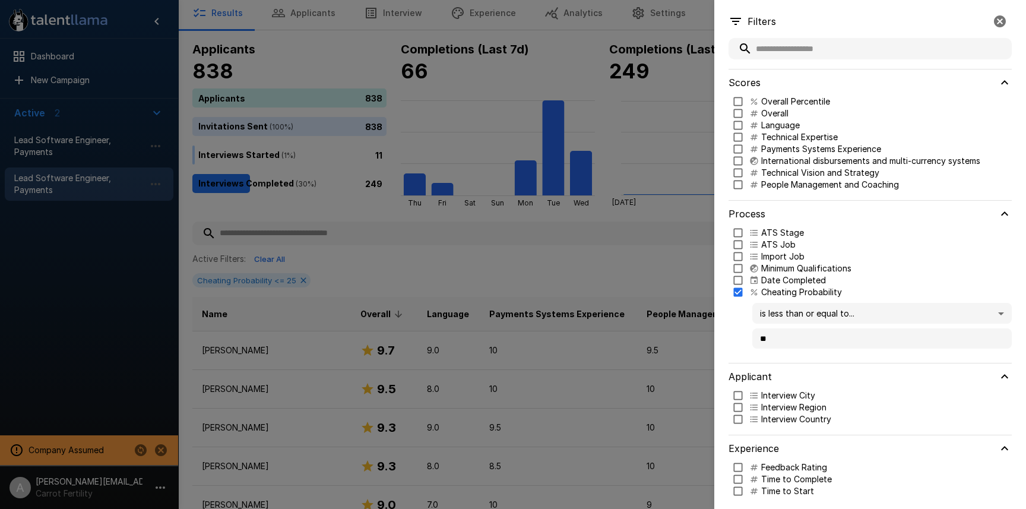
click at [800, 185] on p "People Management and Coaching" at bounding box center [830, 185] width 138 height 12
type input "***"
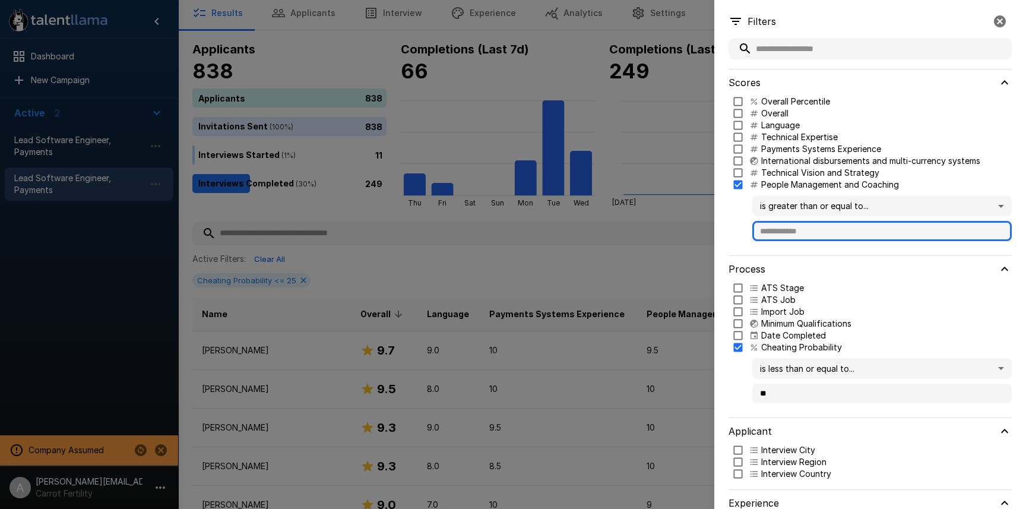
click at [789, 230] on input "text" at bounding box center [881, 231] width 259 height 20
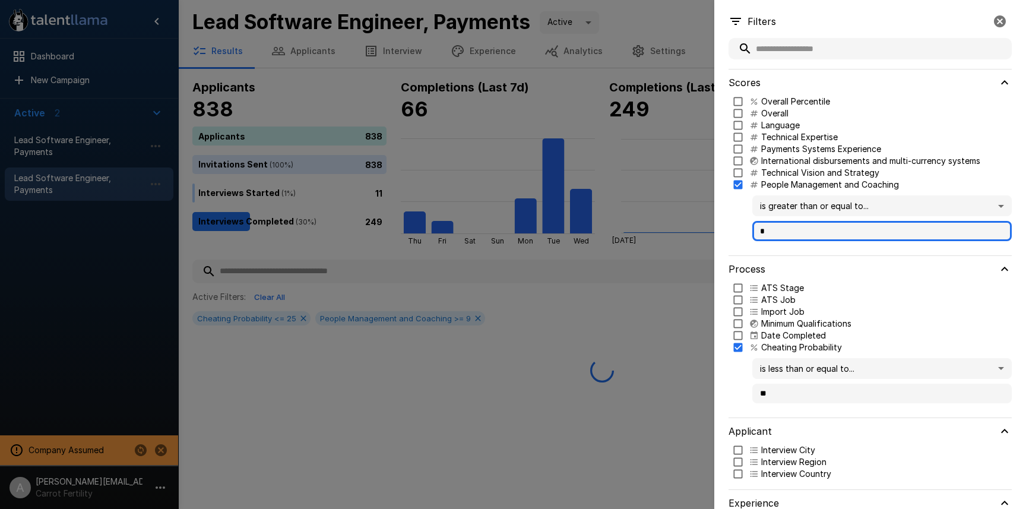
scroll to position [0, 0]
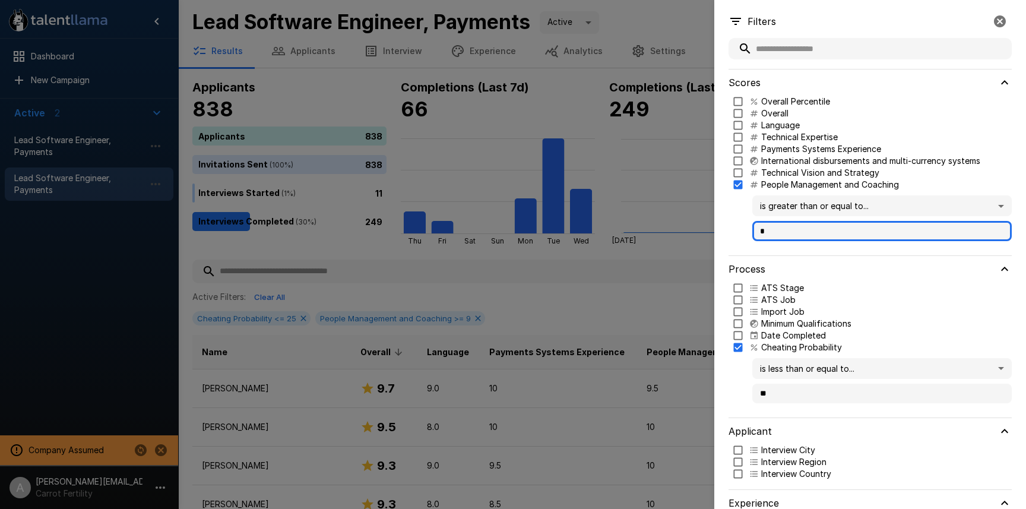
type input "*"
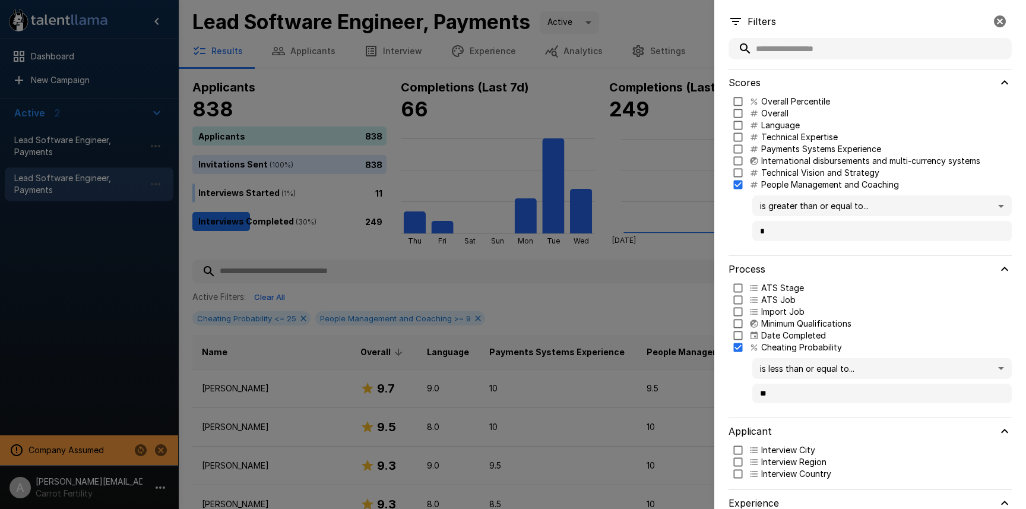
click at [700, 232] on div at bounding box center [513, 254] width 1026 height 509
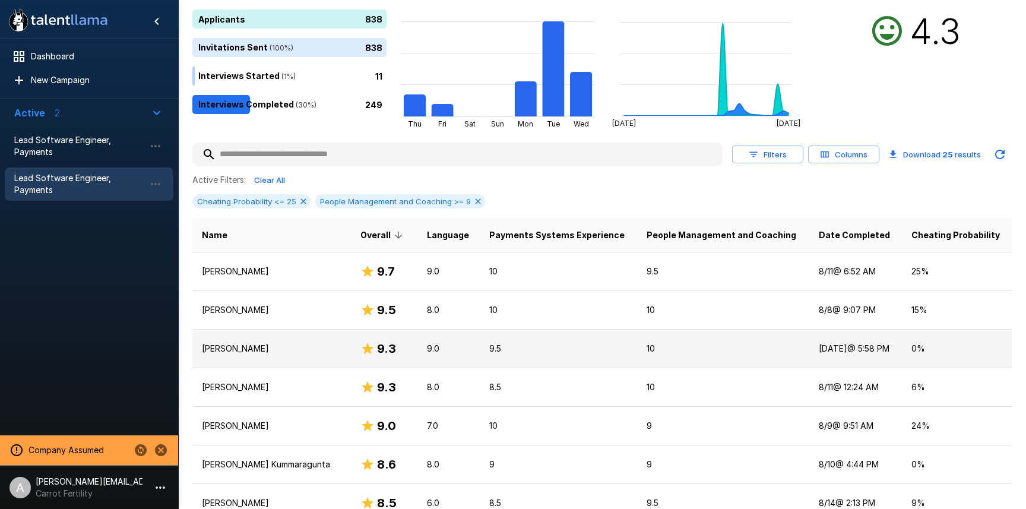
scroll to position [170, 0]
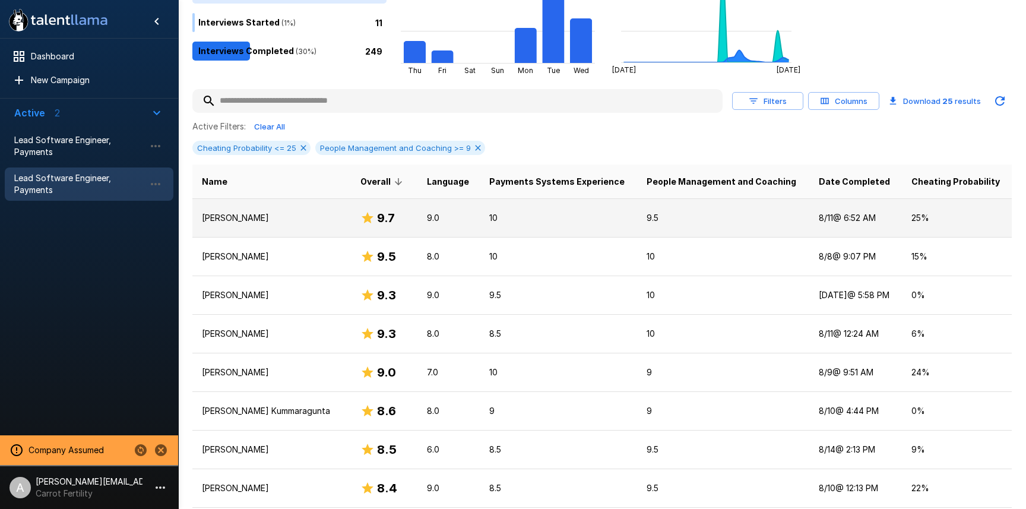
click at [496, 217] on p "10" at bounding box center [558, 218] width 138 height 12
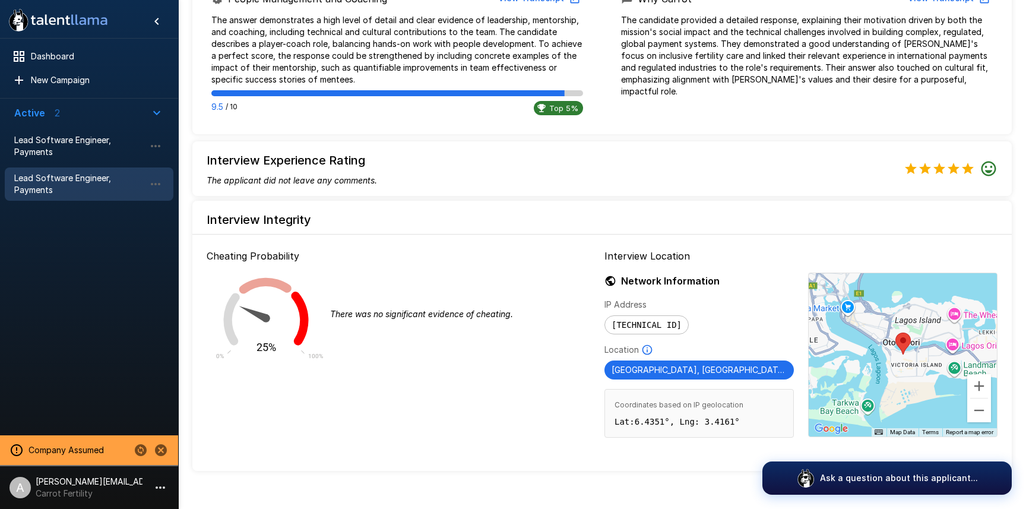
scroll to position [918, 0]
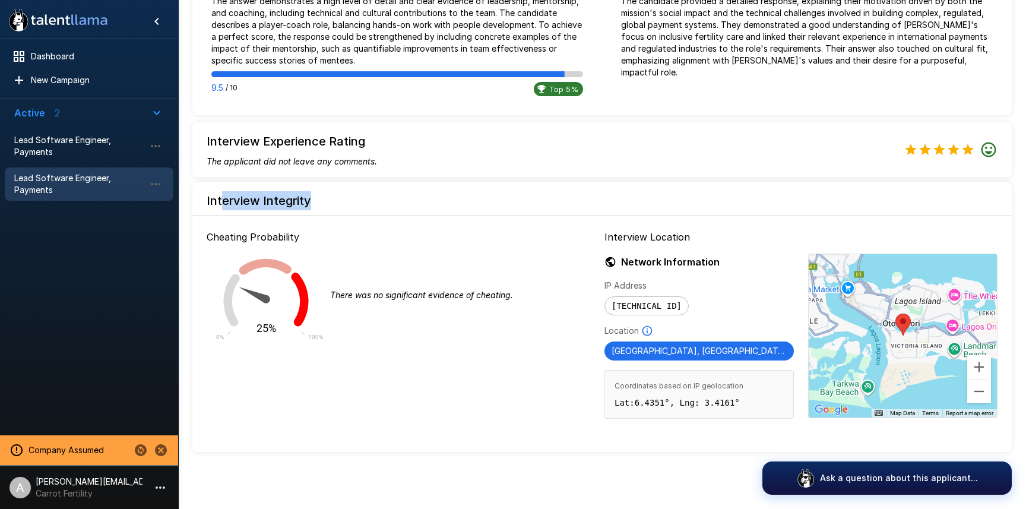
drag, startPoint x: 247, startPoint y: 202, endPoint x: 377, endPoint y: 203, distance: 130.0
click at [377, 203] on h6 "Interview Integrity" at bounding box center [601, 200] width 819 height 19
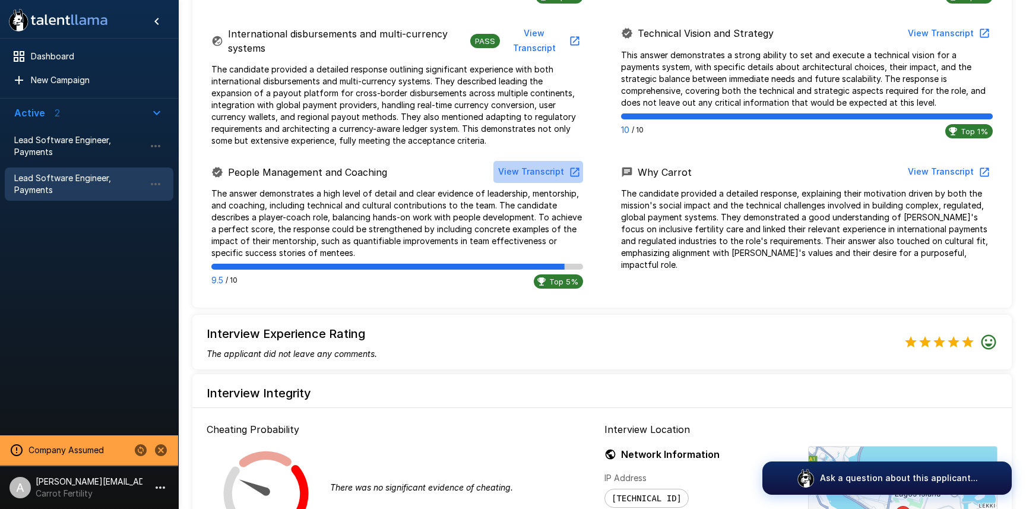
click at [544, 169] on button "View Transcript" at bounding box center [538, 172] width 90 height 22
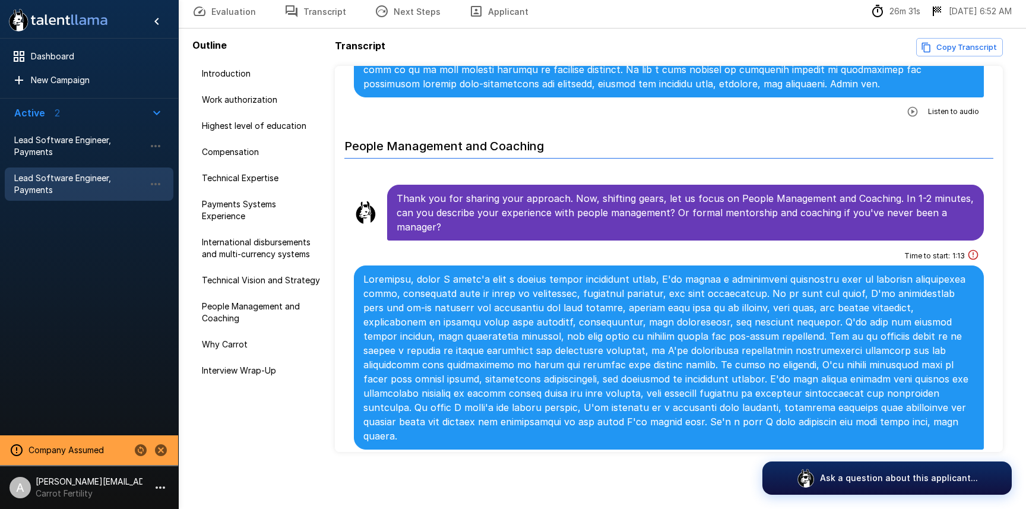
scroll to position [2117, 0]
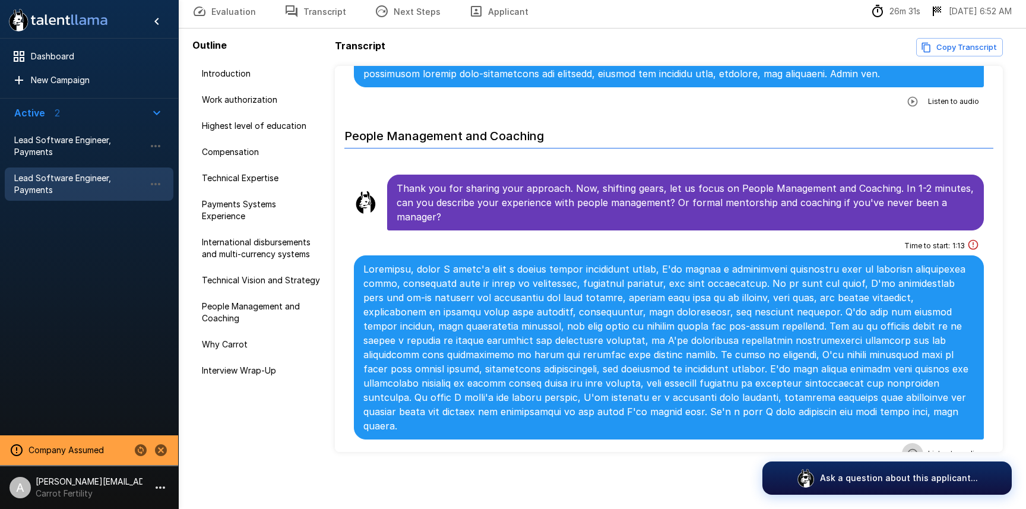
click at [911, 449] on icon "button" at bounding box center [912, 454] width 10 height 10
click at [861, 449] on icon "button" at bounding box center [864, 455] width 12 height 12
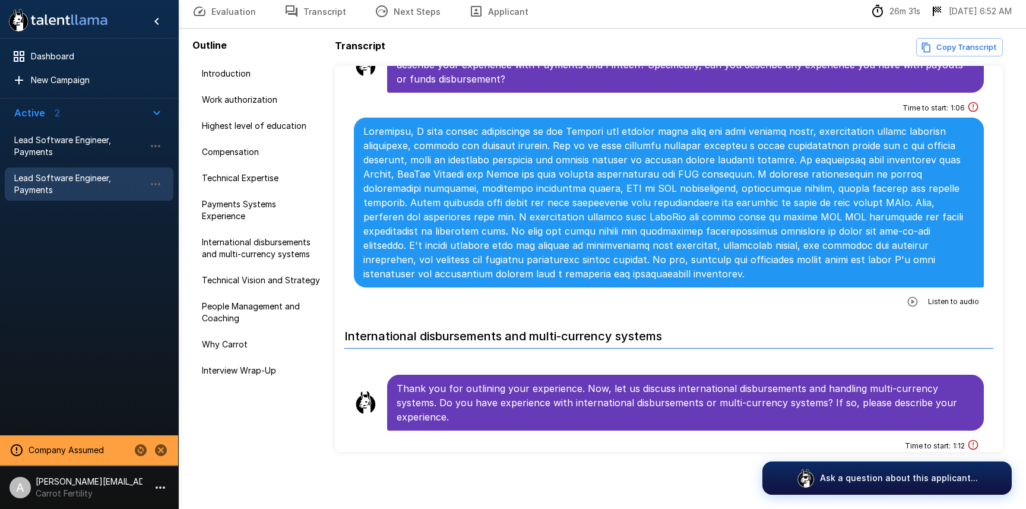
scroll to position [1009, 0]
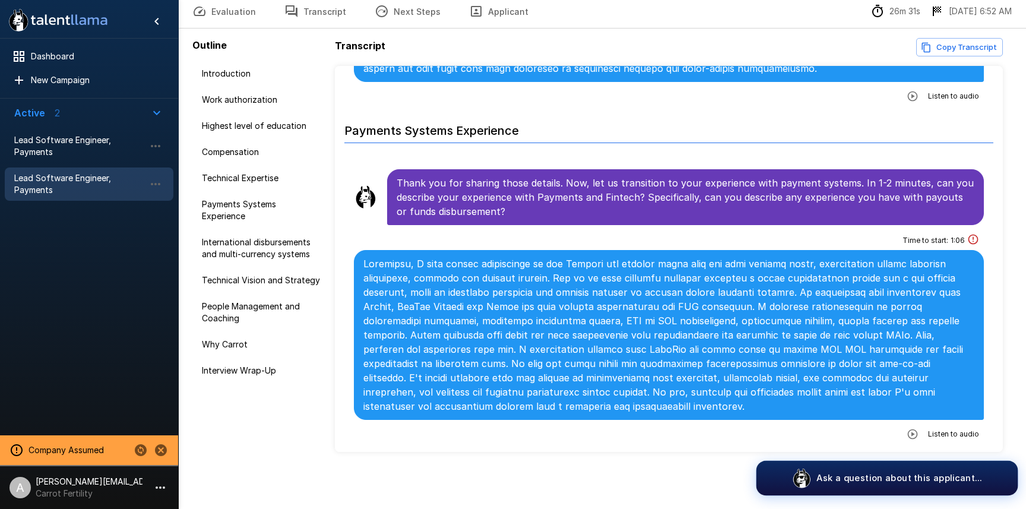
click at [926, 483] on p "Ask a question about this applicant..." at bounding box center [899, 477] width 166 height 12
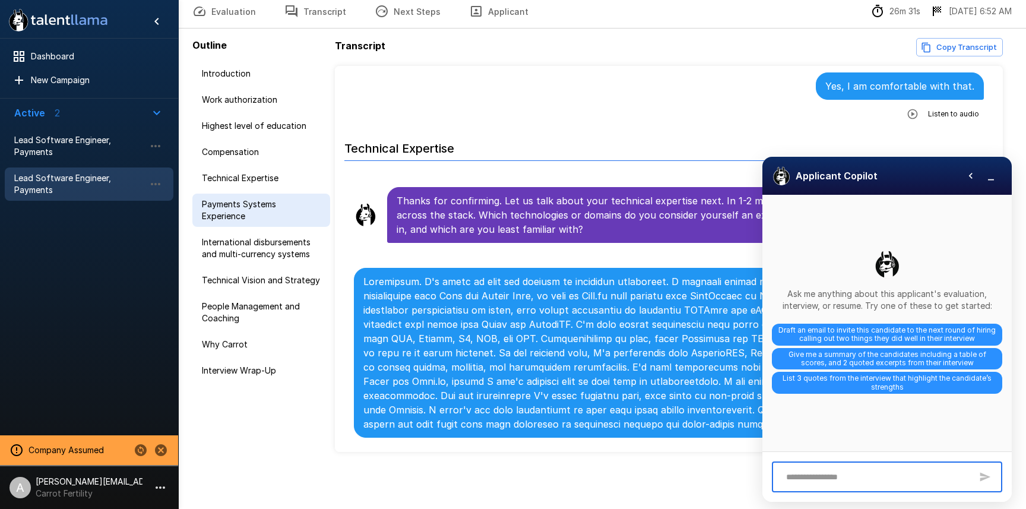
scroll to position [585, 0]
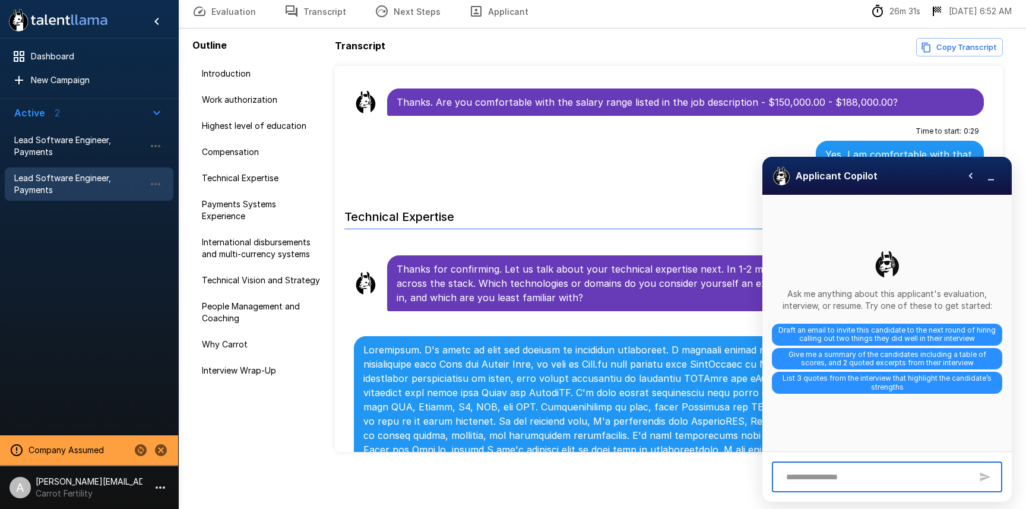
click at [843, 474] on textarea at bounding box center [875, 477] width 191 height 21
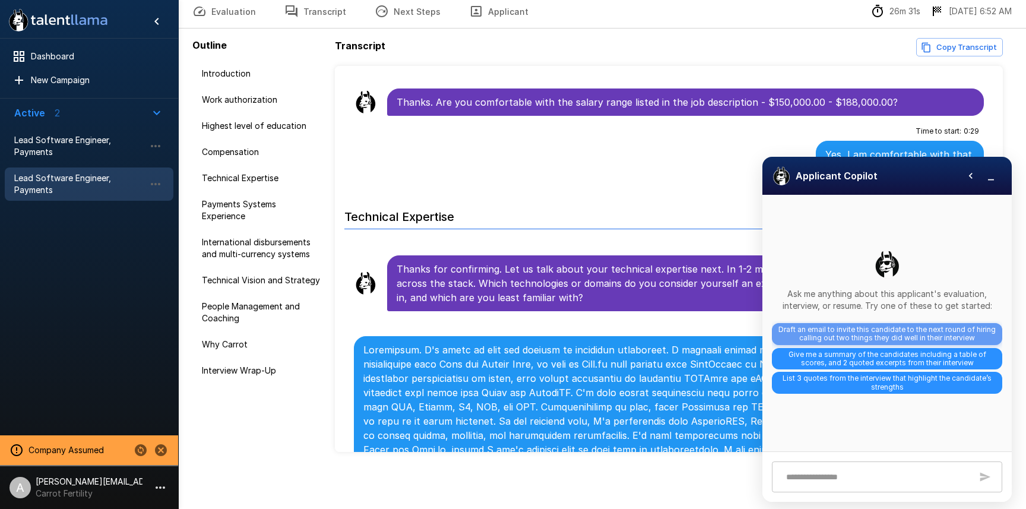
click at [960, 331] on span "Draft an email to invite this candidate to the next round of hiring calling out…" at bounding box center [887, 334] width 230 height 22
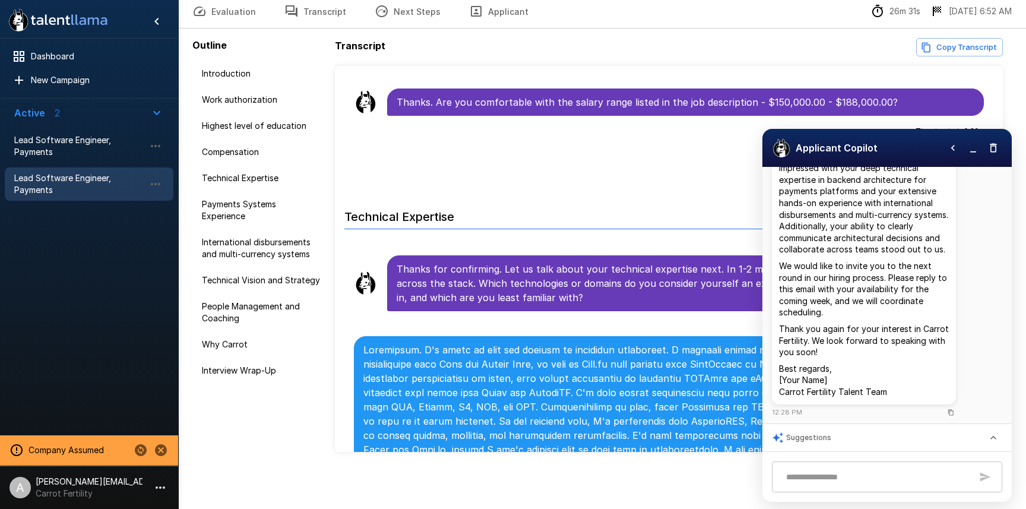
scroll to position [187, 0]
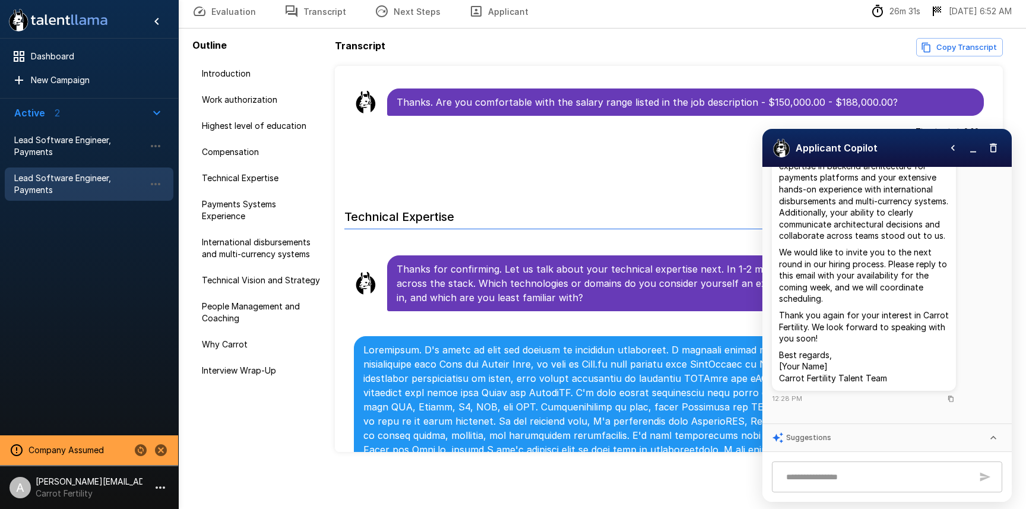
click at [980, 430] on div "Suggestions" at bounding box center [886, 437] width 249 height 27
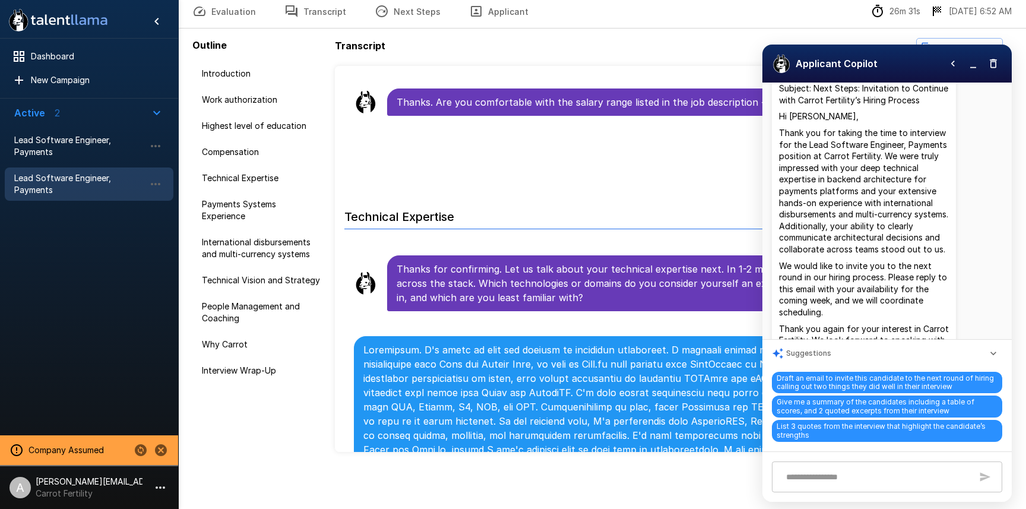
scroll to position [0, 0]
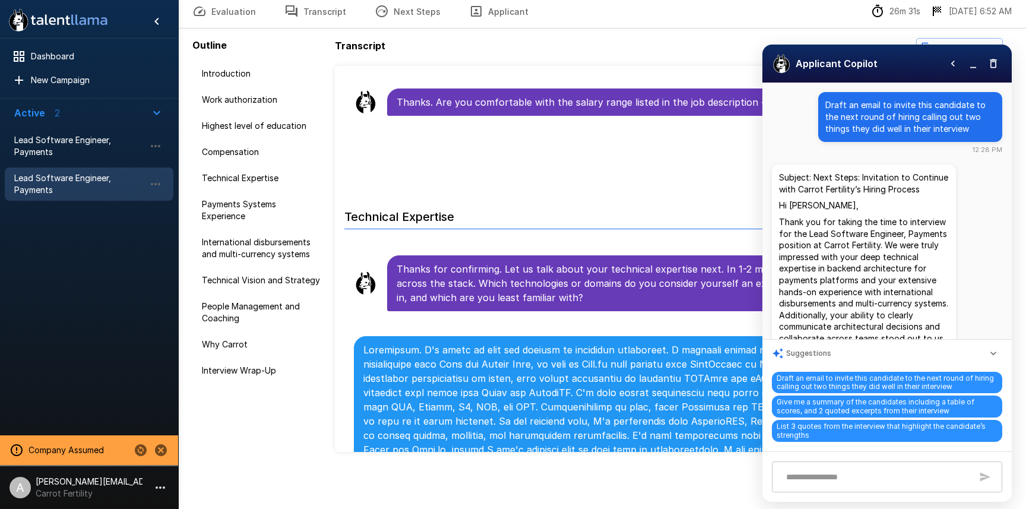
click at [970, 71] on button "button" at bounding box center [973, 64] width 18 height 18
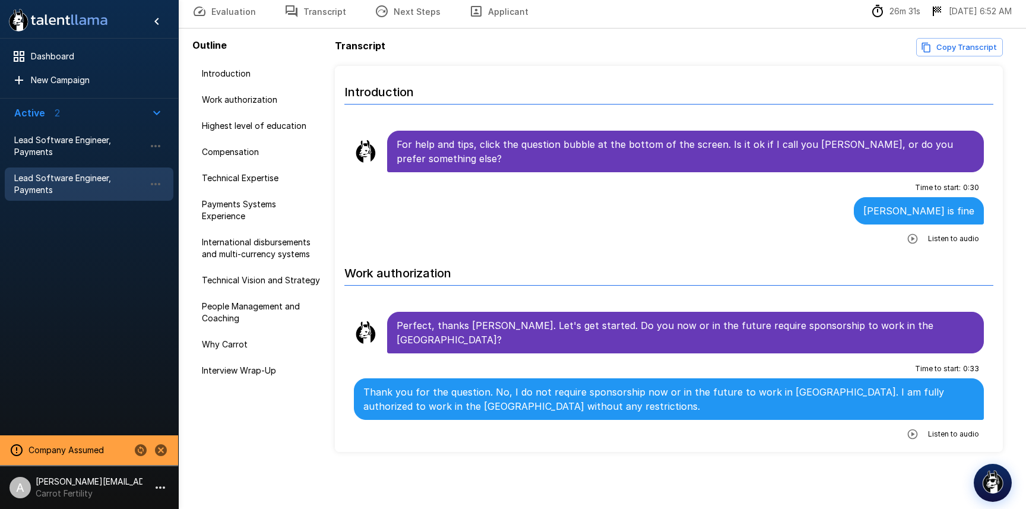
click at [408, 18] on button "Next Steps" at bounding box center [407, 11] width 94 height 33
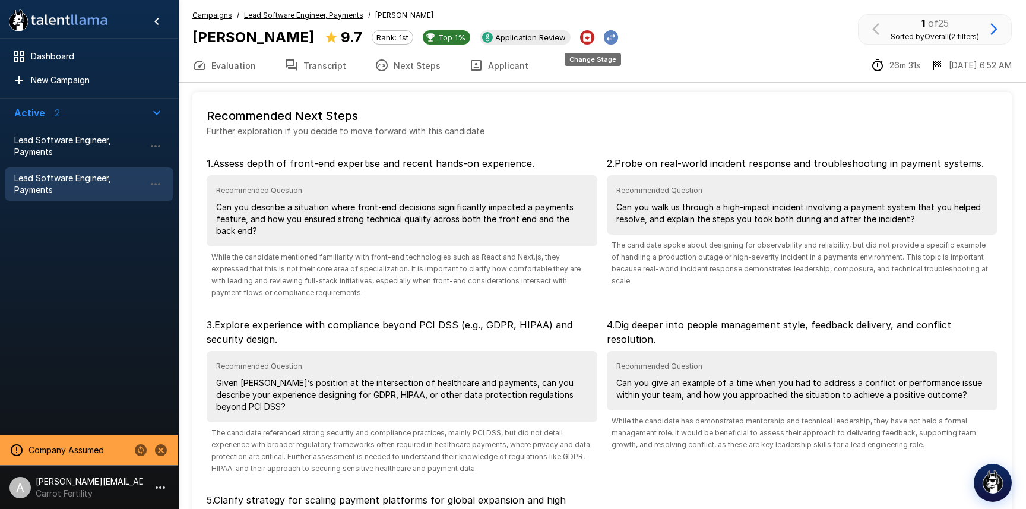
click at [607, 40] on icon "Change Stage" at bounding box center [611, 37] width 9 height 7
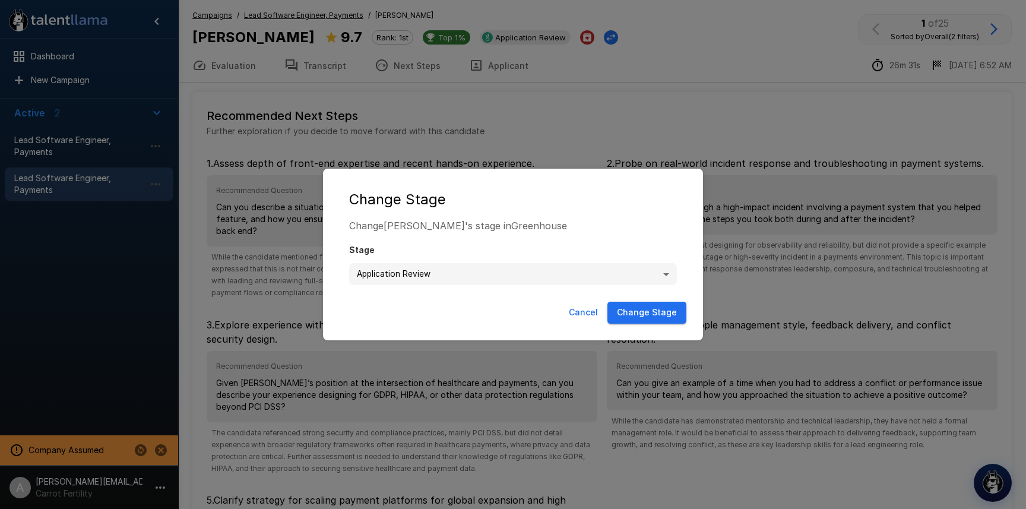
click at [519, 280] on body ".st0{fill:#FFFFFF;} .st1{fill:#76a4ed;} Dashboard New Campaign Active 2 Lead So…" at bounding box center [513, 254] width 1026 height 509
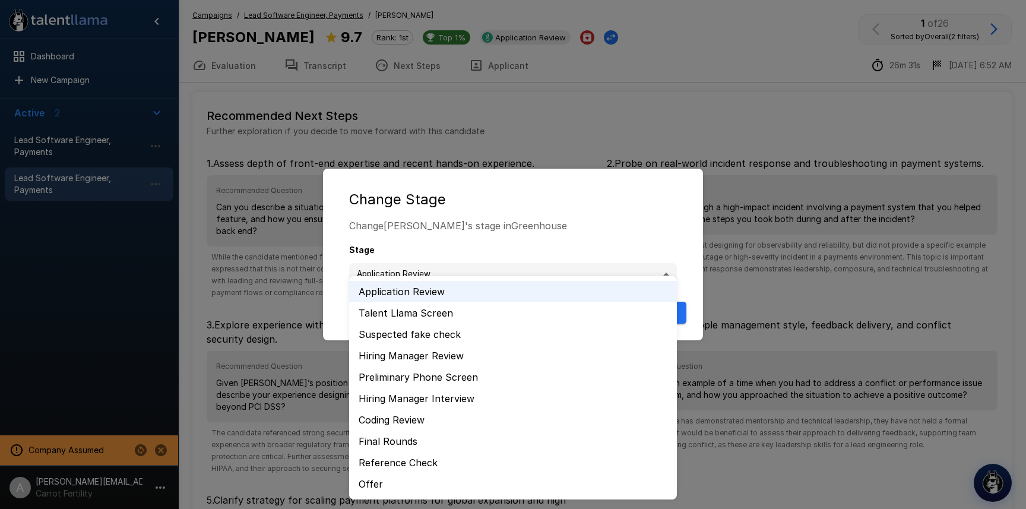
click at [562, 216] on div at bounding box center [513, 254] width 1026 height 509
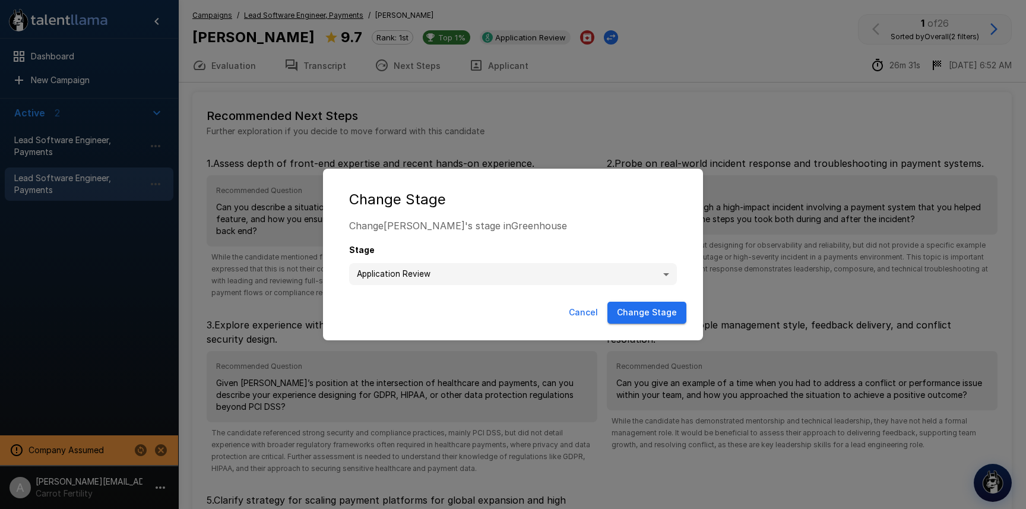
drag, startPoint x: 575, startPoint y: 120, endPoint x: 594, endPoint y: 102, distance: 26.5
click at [575, 118] on div "**********" at bounding box center [513, 254] width 1026 height 509
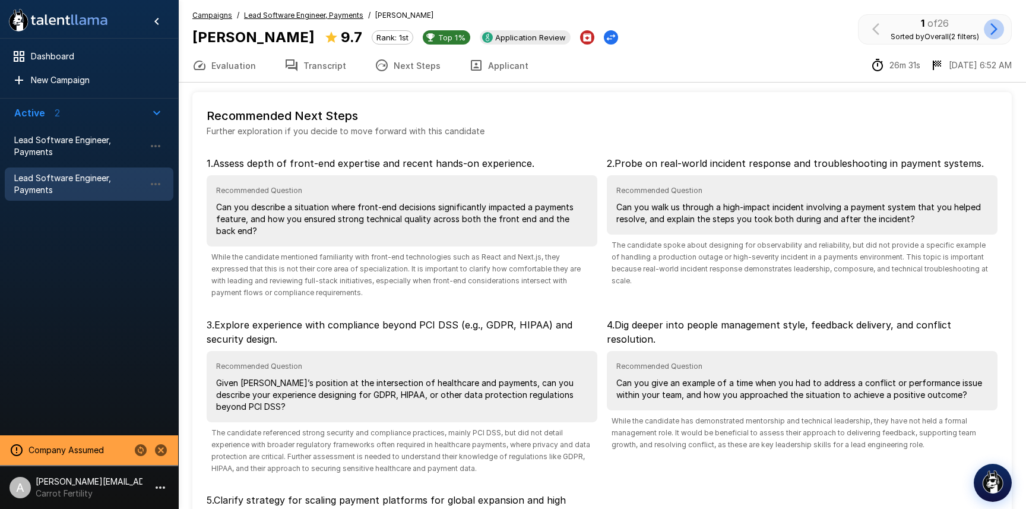
click at [999, 31] on icon "button" at bounding box center [993, 29] width 14 height 14
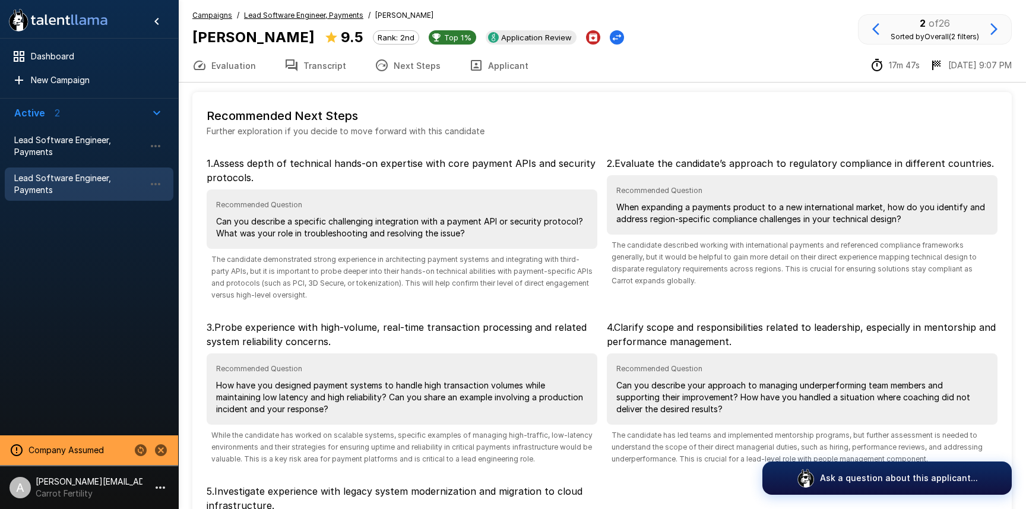
click at [246, 63] on button "Evaluation" at bounding box center [224, 65] width 92 height 33
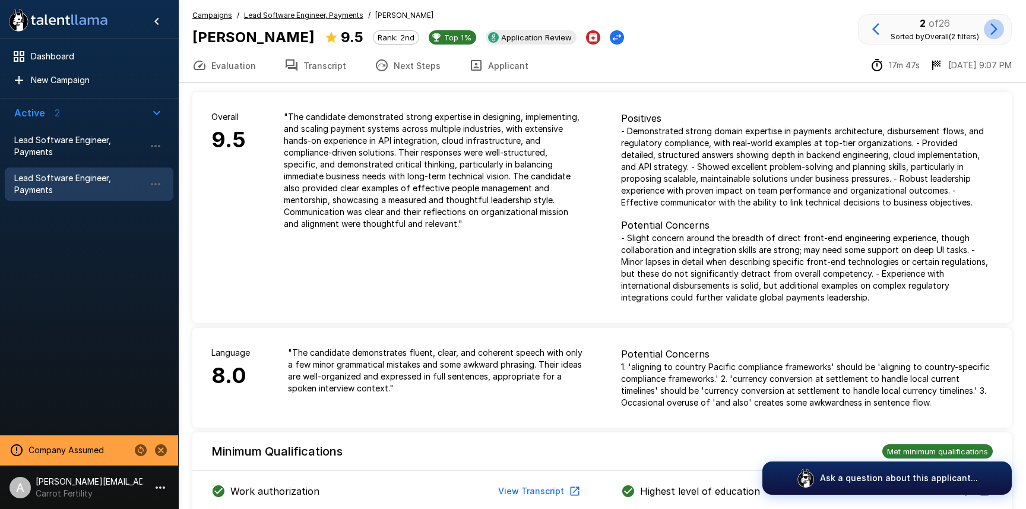
click at [995, 27] on icon "button" at bounding box center [993, 29] width 7 height 12
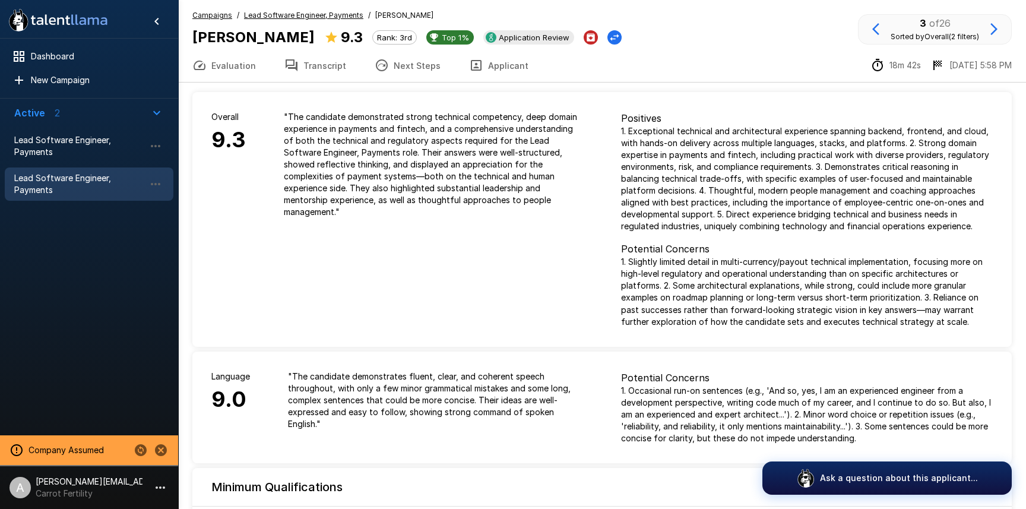
click at [279, 17] on u "Lead Software Engineer, Payments" at bounding box center [303, 15] width 119 height 9
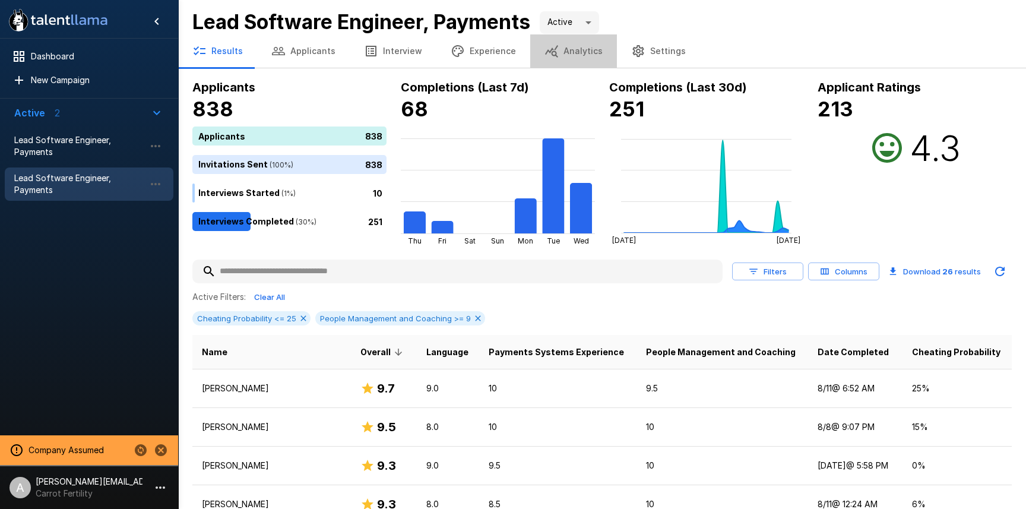
click at [568, 57] on button "Analytics" at bounding box center [573, 50] width 87 height 33
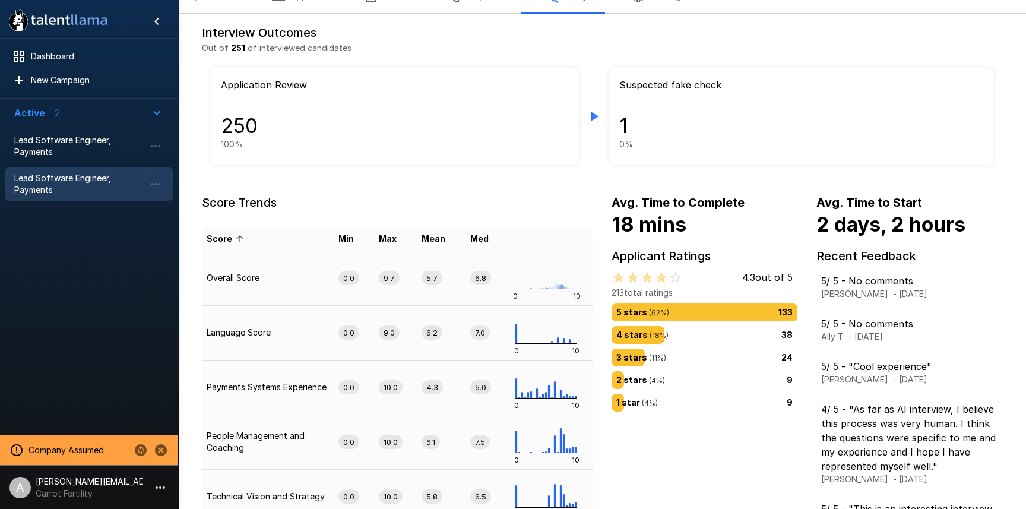
scroll to position [40, 0]
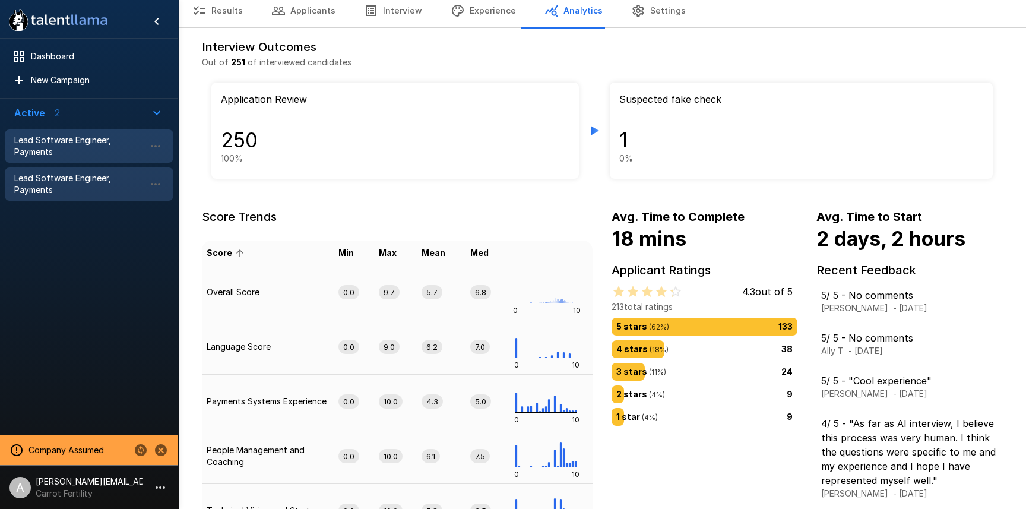
click at [73, 142] on span "Lead Software Engineer, Payments" at bounding box center [79, 146] width 131 height 24
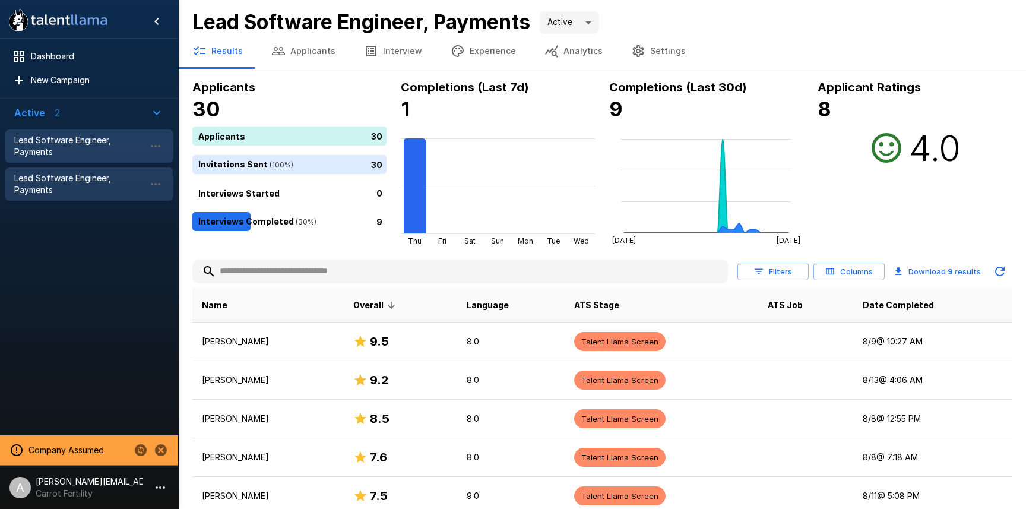
click at [56, 193] on span "Lead Software Engineer, Payments" at bounding box center [79, 184] width 131 height 24
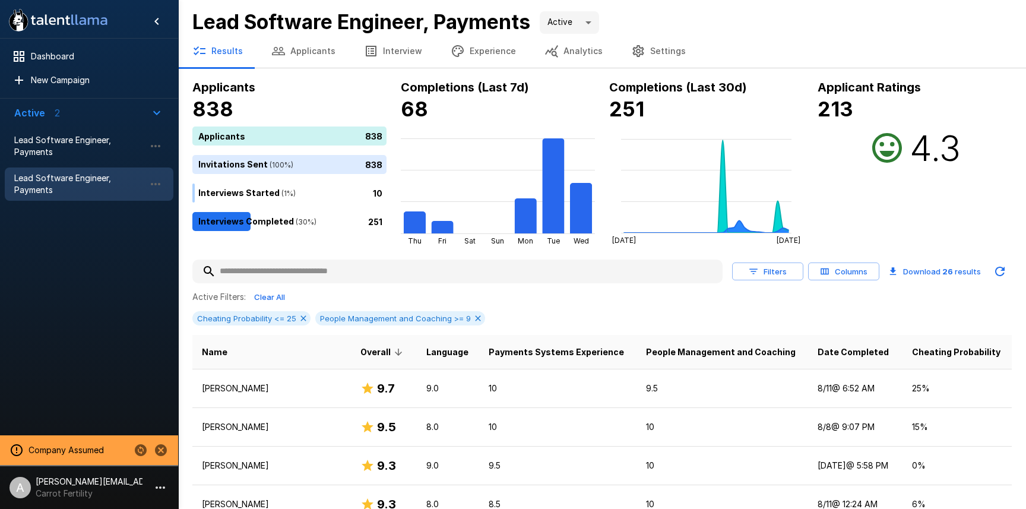
click at [462, 52] on button "Experience" at bounding box center [483, 50] width 94 height 33
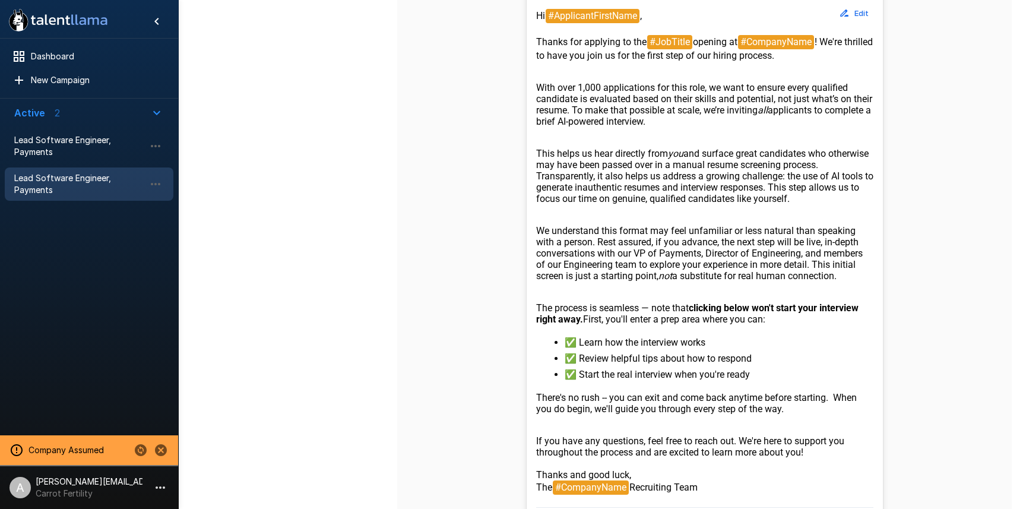
scroll to position [406, 0]
